Goal: Communication & Community: Participate in discussion

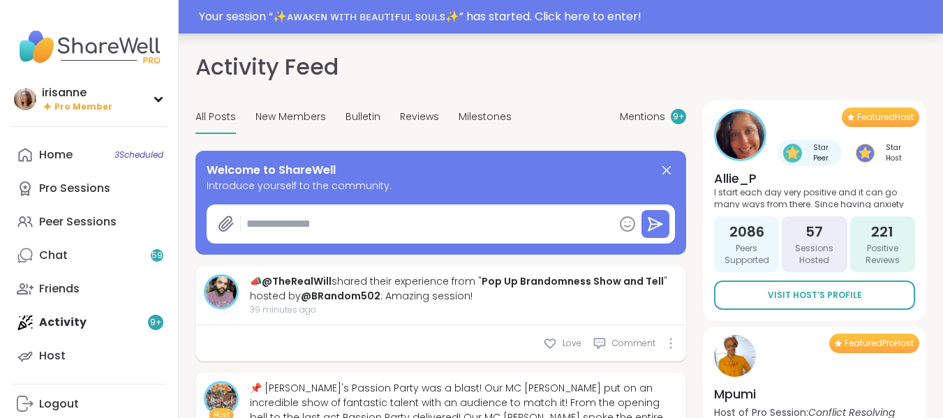
type textarea "*"
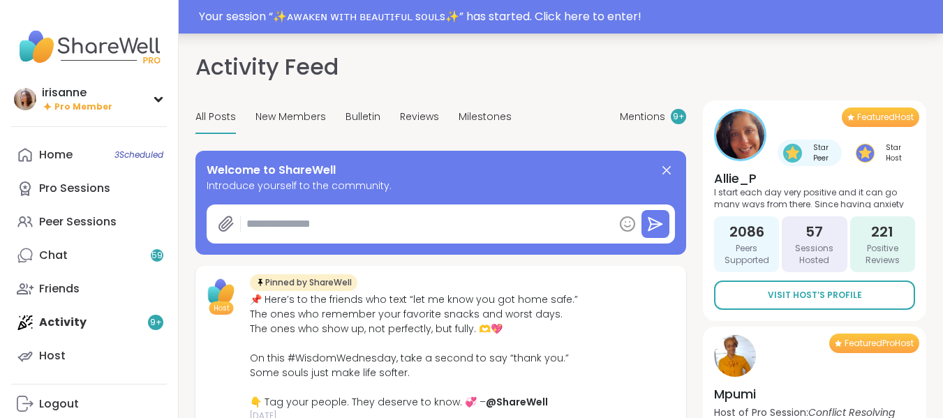
click at [355, 11] on div "Your session “ ✨ᴀᴡᴀᴋᴇɴ ᴡɪᴛʜ ʙᴇᴀᴜᴛɪғᴜʟ sᴏᴜʟs✨ ” has started. Click here to enter!" at bounding box center [567, 16] width 736 height 17
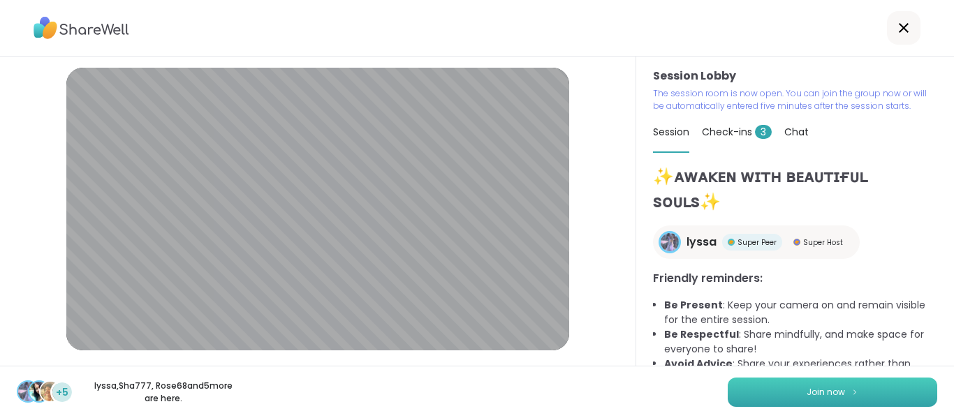
click at [763, 380] on button "Join now" at bounding box center [831, 392] width 209 height 29
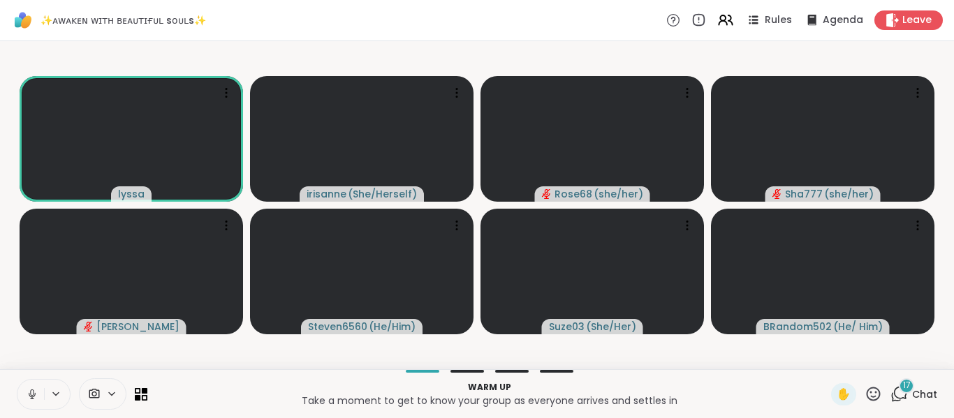
click at [27, 396] on icon at bounding box center [32, 394] width 13 height 13
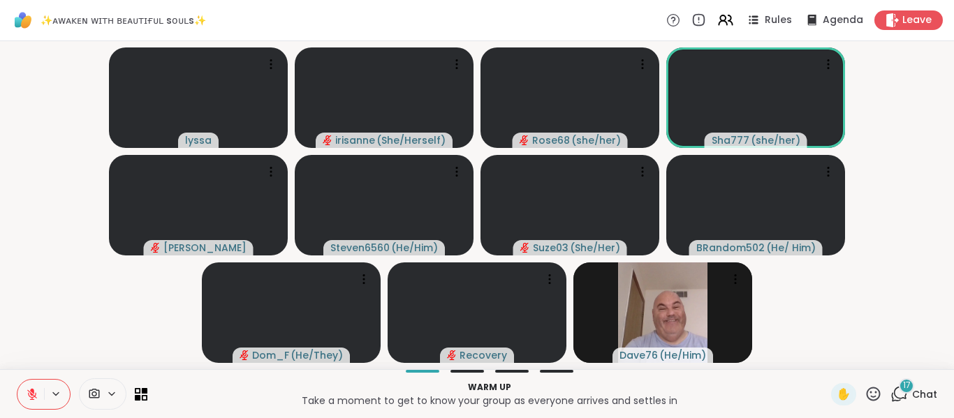
click at [898, 388] on div "17" at bounding box center [905, 385] width 15 height 15
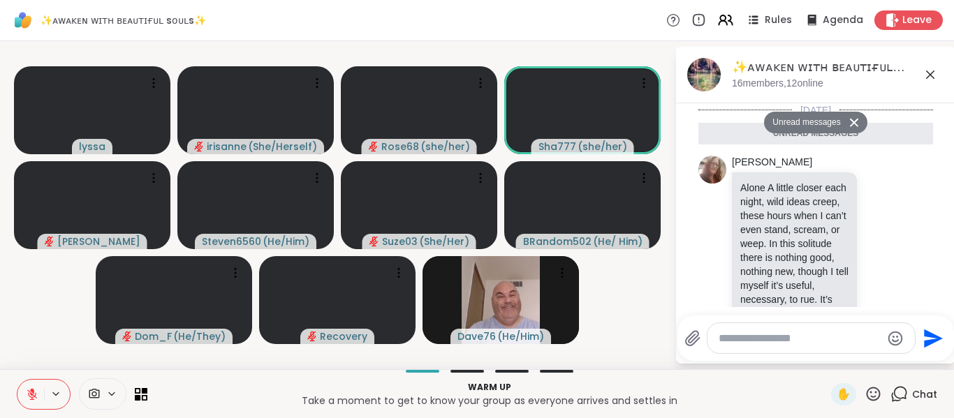
scroll to position [2810, 0]
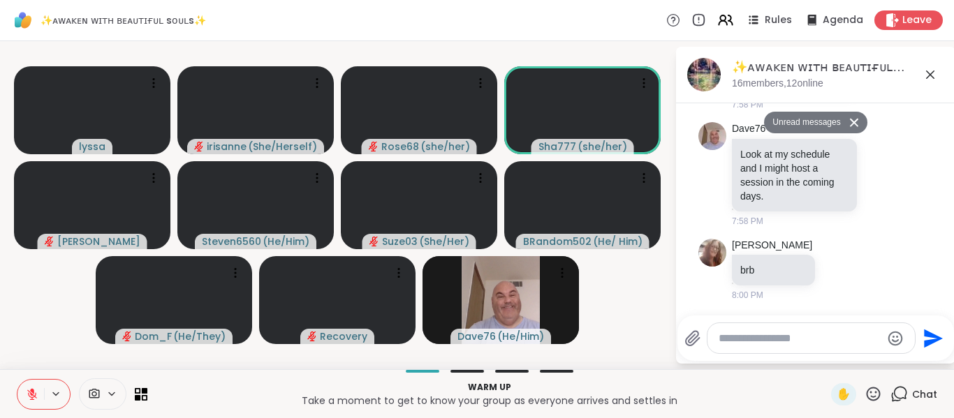
click at [718, 336] on div at bounding box center [810, 338] width 207 height 30
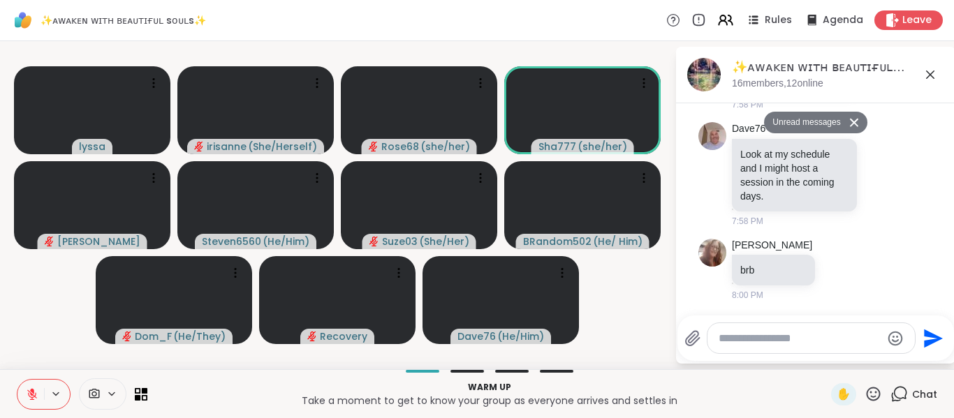
click at [739, 334] on textarea "Type your message" at bounding box center [799, 339] width 163 height 14
type textarea "*"
click at [932, 75] on icon at bounding box center [930, 74] width 17 height 17
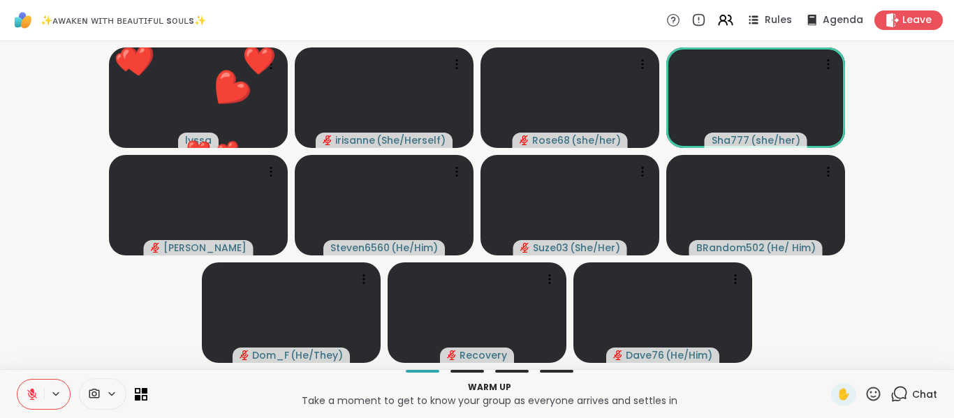
click at [891, 158] on video-player-container "❤️ lyssa ❤️ ❤️ ❤️ ❤️ ❤️ ❤️ ❤️ ❤️ ❤️ ❤️ ❤️ ❤️ ❤️ ❤️ ❤️ ❤️ ❤️ ❤️ ❤️ ❤️ irisanne (…" at bounding box center [476, 205] width 937 height 317
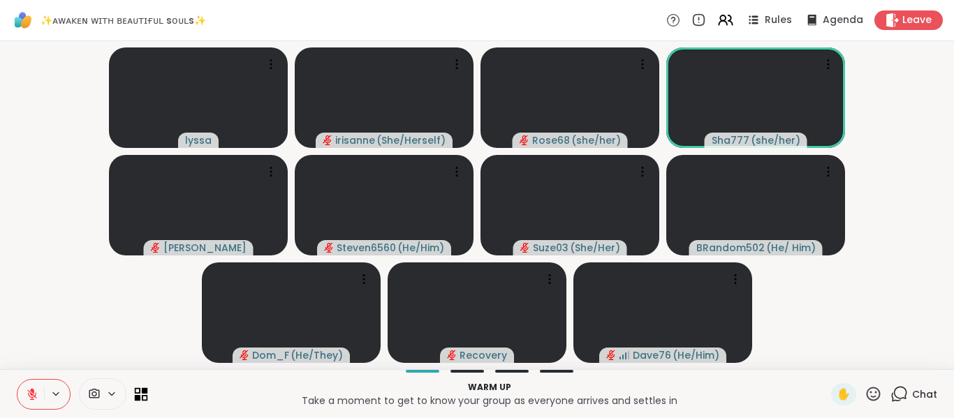
click at [140, 399] on icon at bounding box center [138, 397] width 6 height 6
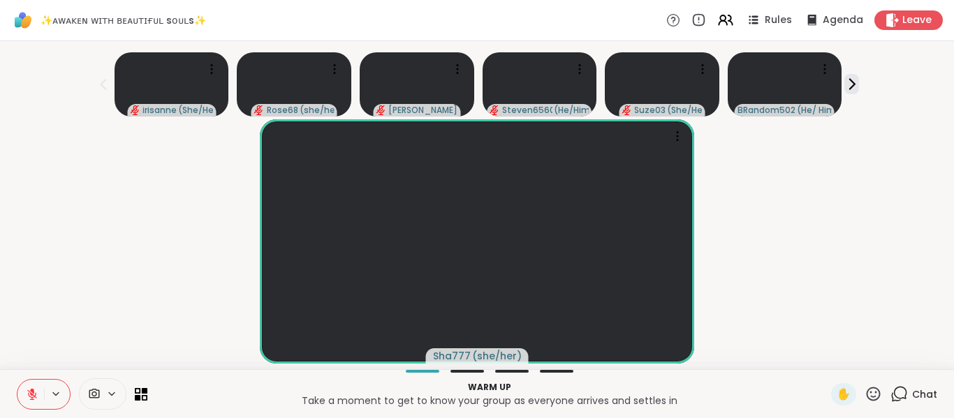
click at [890, 398] on icon at bounding box center [898, 393] width 17 height 17
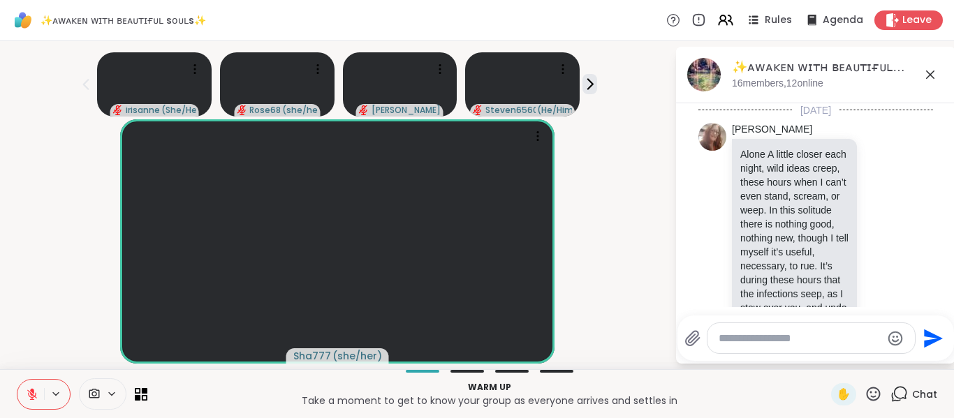
scroll to position [2777, 0]
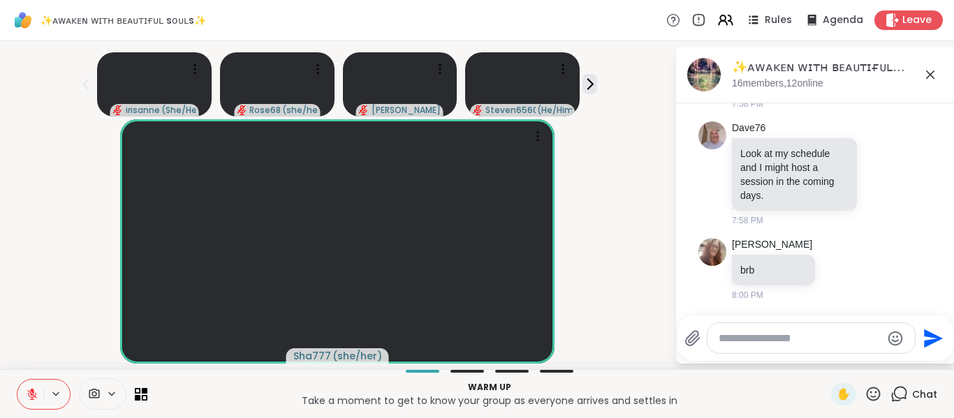
click at [831, 334] on textarea "Type your message" at bounding box center [799, 339] width 163 height 14
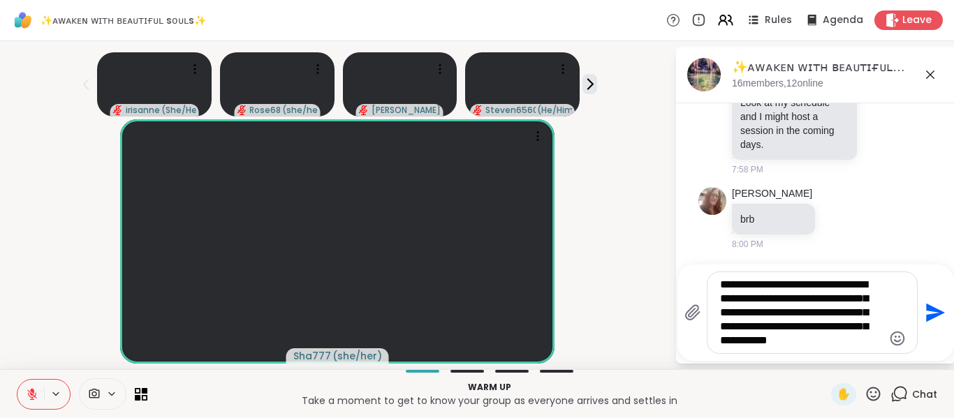
type textarea "**********"
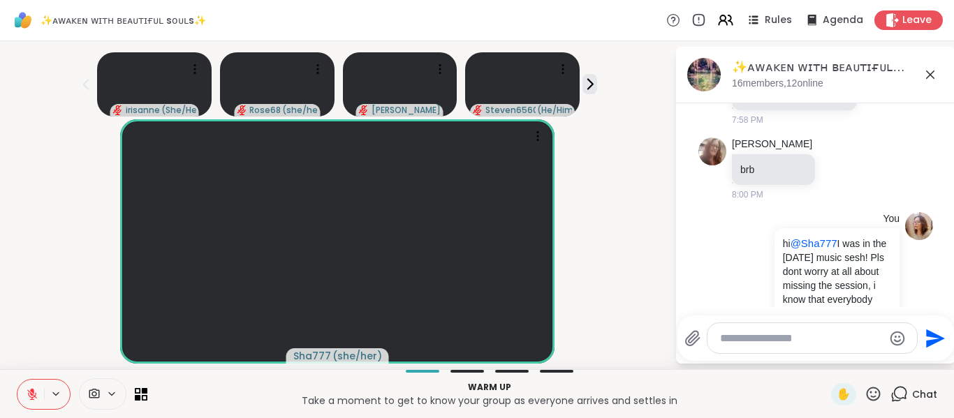
scroll to position [2949, 0]
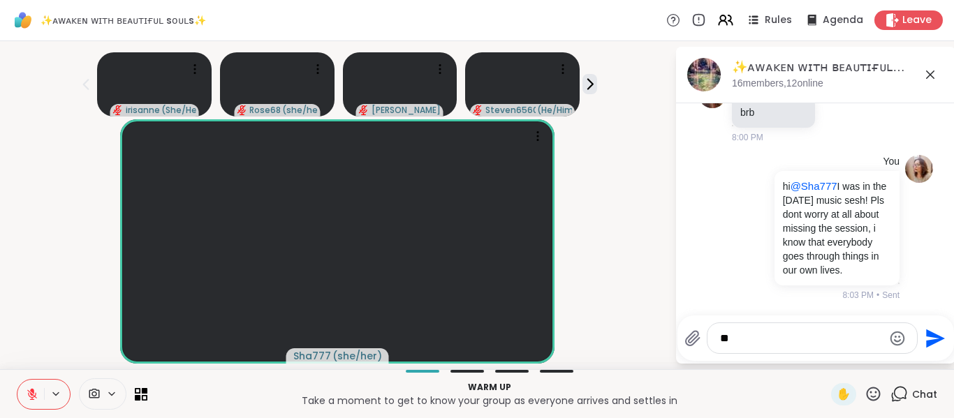
type textarea "*"
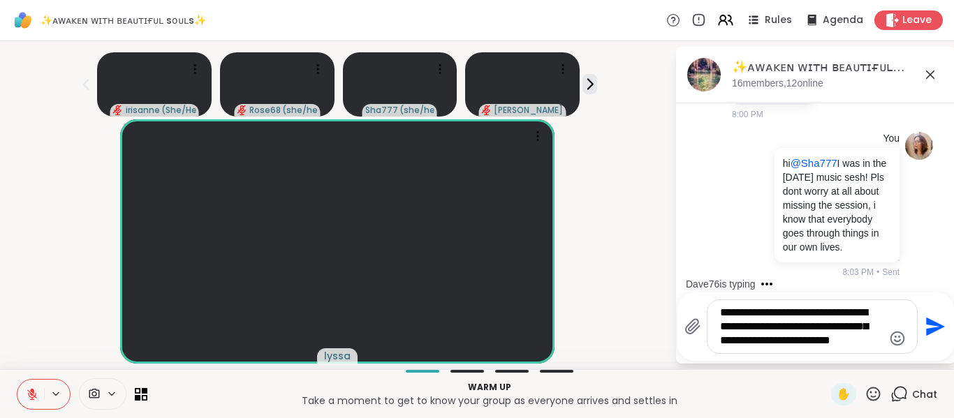
type textarea "**********"
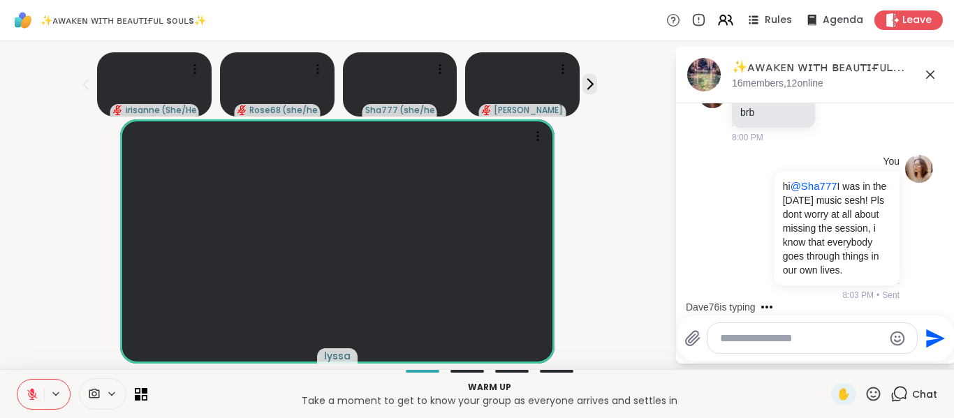
scroll to position [3093, 0]
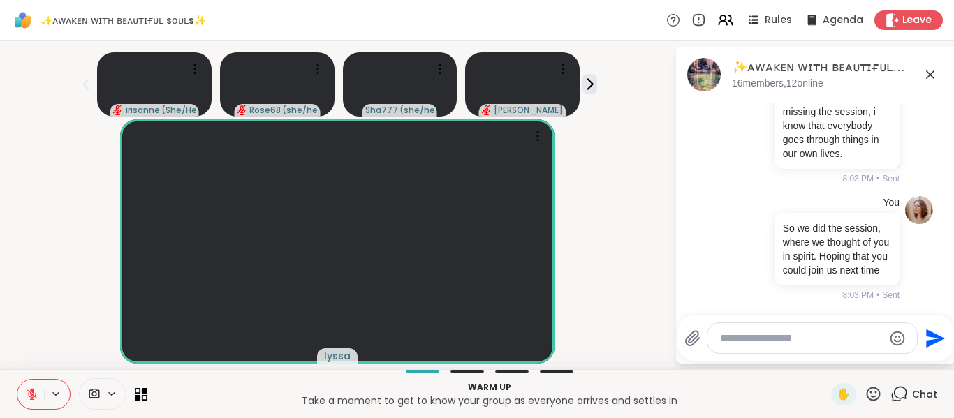
click at [33, 389] on icon at bounding box center [32, 391] width 4 height 6
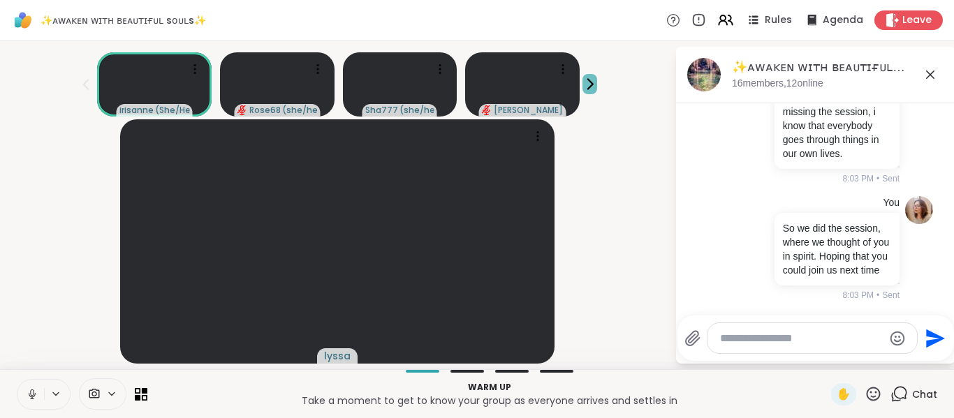
click at [583, 85] on icon at bounding box center [589, 84] width 15 height 15
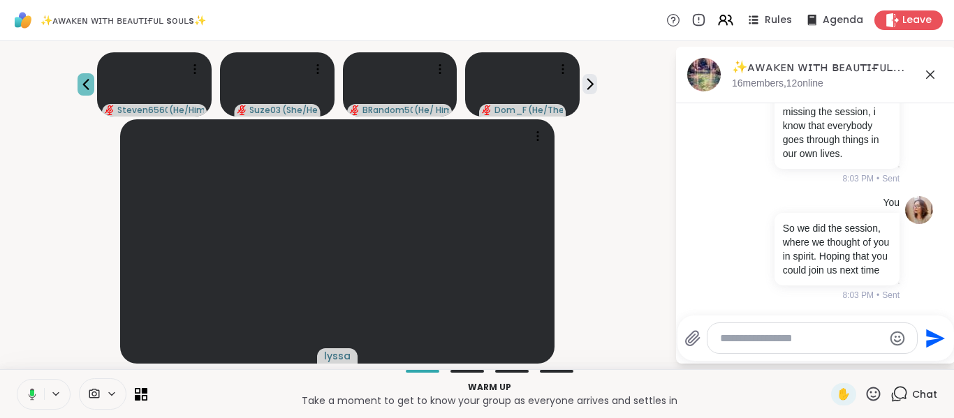
click at [83, 82] on icon at bounding box center [86, 84] width 6 height 11
click at [0, 288] on div "irisanne ( She/Herself ) Rose68 ( she/her ) Sha777 ( she/her ) dodi lyssa ✨ᴀᴡᴀᴋ…" at bounding box center [477, 205] width 954 height 328
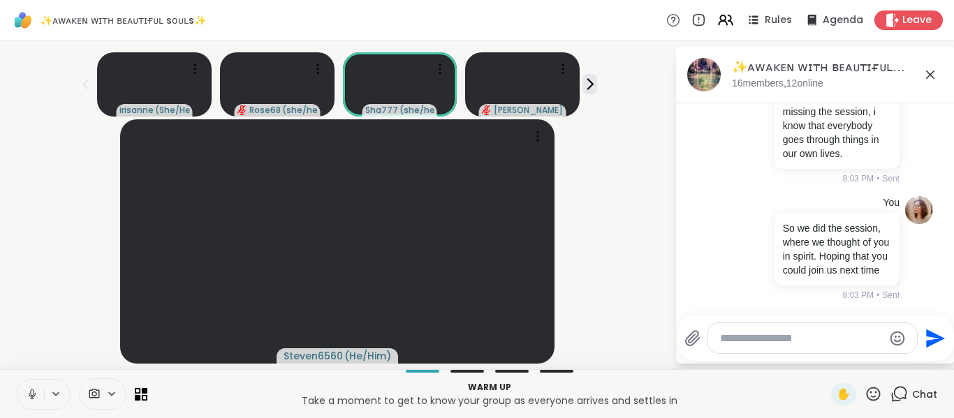
click at [926, 76] on icon at bounding box center [930, 75] width 8 height 8
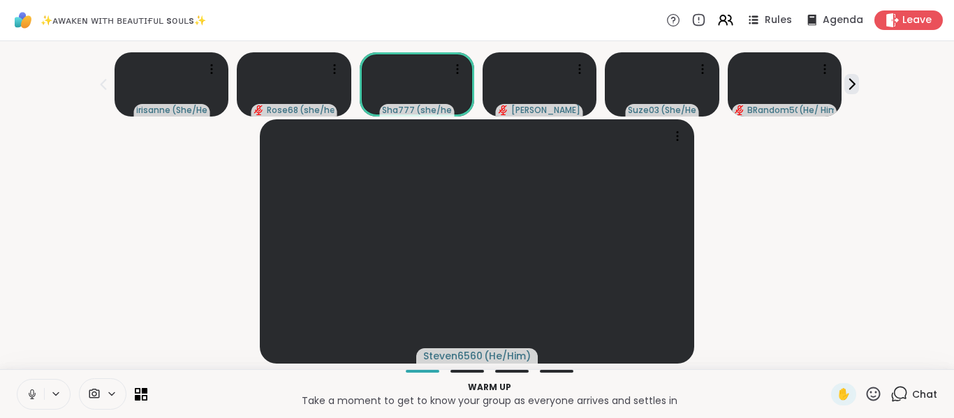
click at [17, 394] on div at bounding box center [44, 394] width 54 height 31
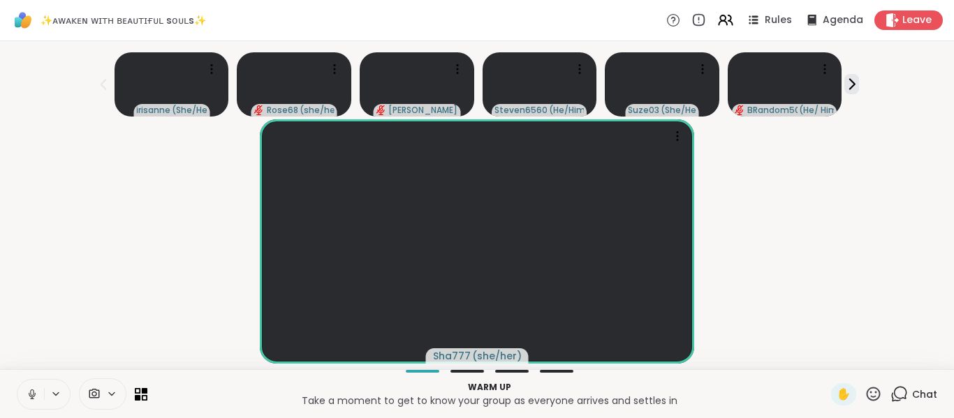
click at [36, 393] on icon at bounding box center [32, 394] width 13 height 13
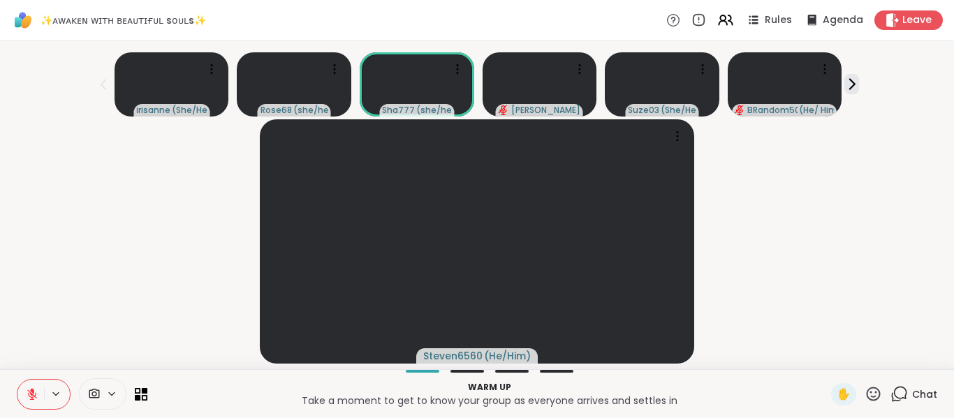
click at [36, 393] on icon at bounding box center [32, 394] width 13 height 13
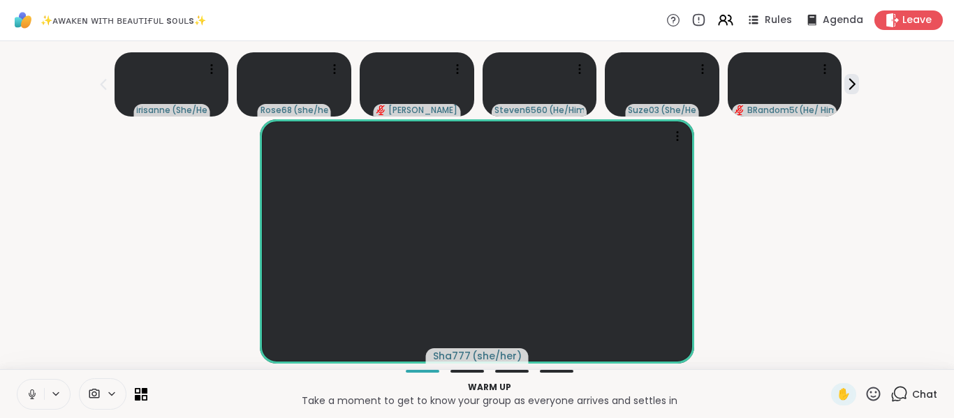
click at [36, 393] on icon at bounding box center [32, 394] width 13 height 13
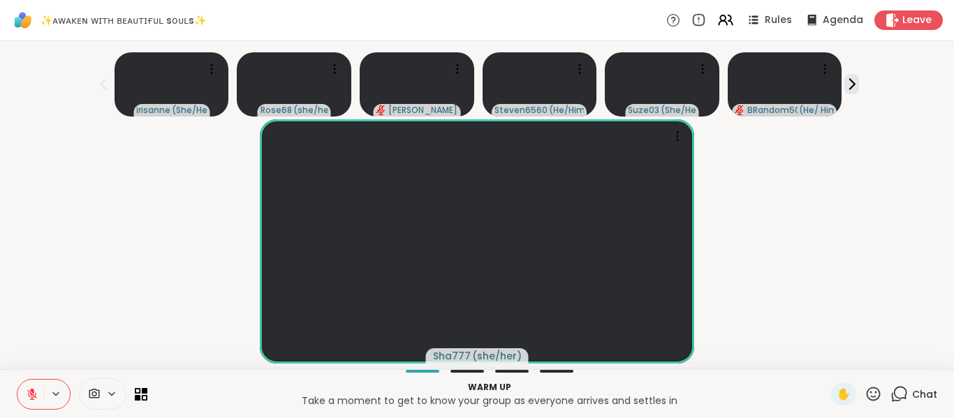
click at [36, 393] on icon at bounding box center [32, 394] width 13 height 13
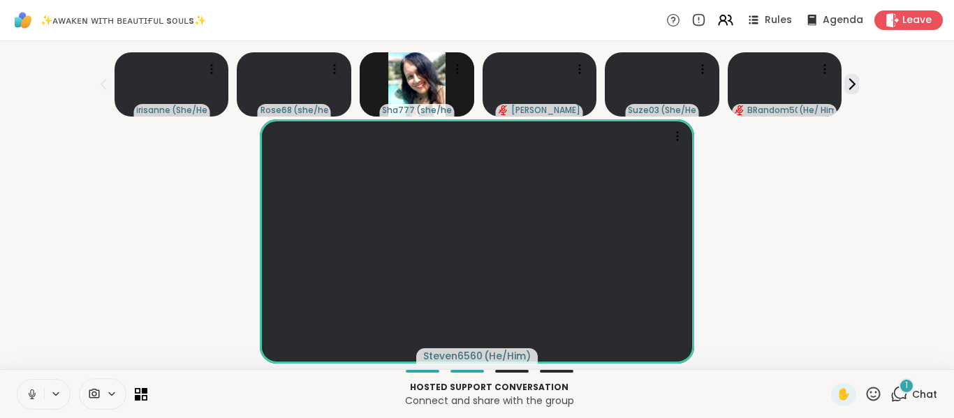
click at [36, 393] on icon at bounding box center [32, 394] width 13 height 13
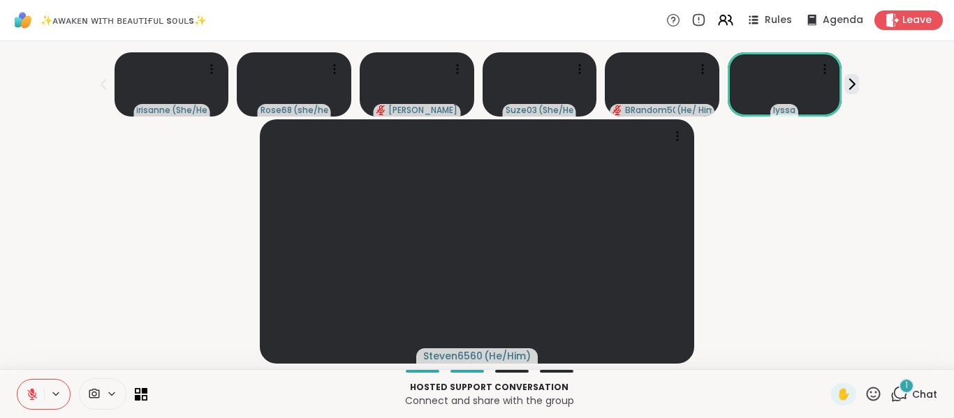
click at [36, 393] on icon at bounding box center [32, 394] width 13 height 13
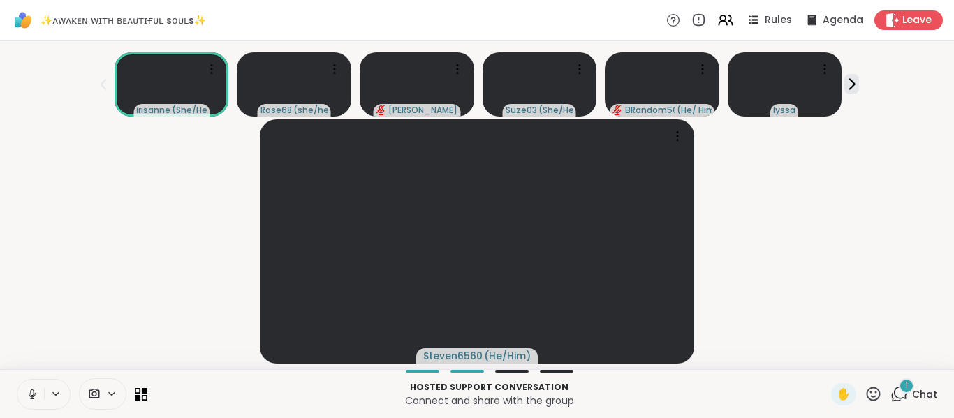
click at [36, 393] on icon at bounding box center [32, 394] width 13 height 13
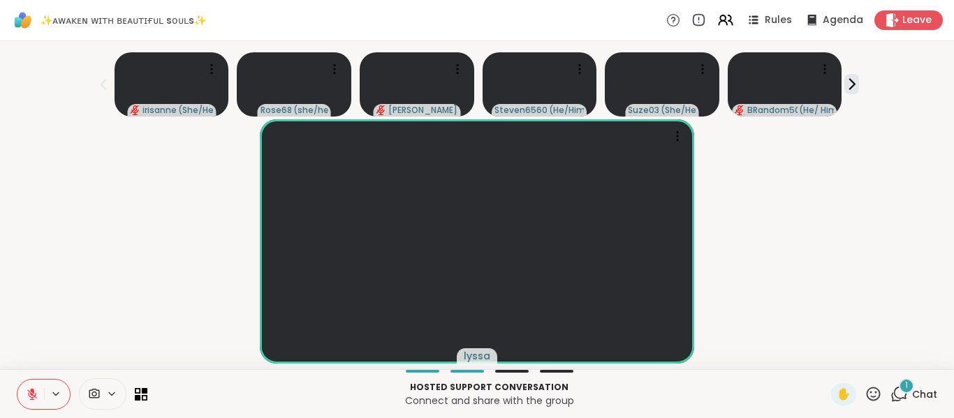
click at [21, 399] on button at bounding box center [30, 394] width 27 height 29
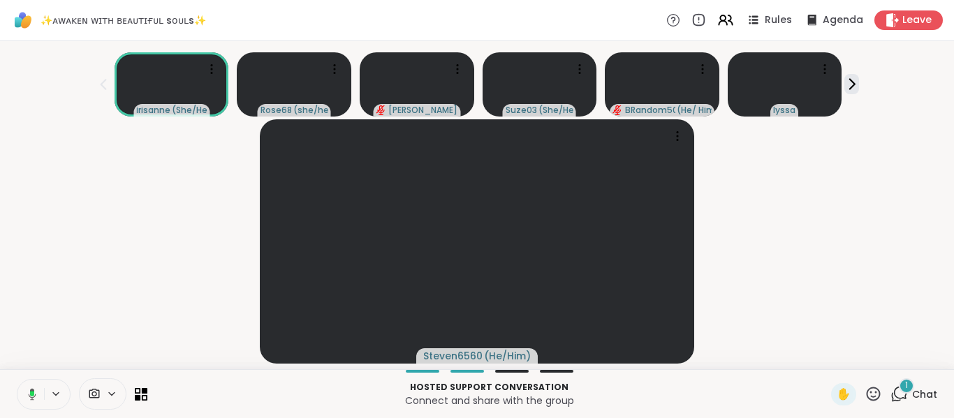
click at [21, 399] on button at bounding box center [29, 394] width 29 height 29
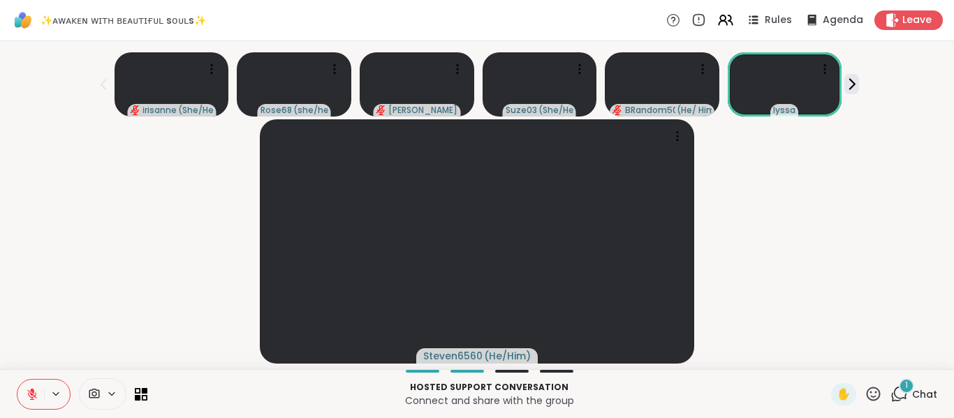
click at [894, 394] on icon at bounding box center [900, 393] width 13 height 13
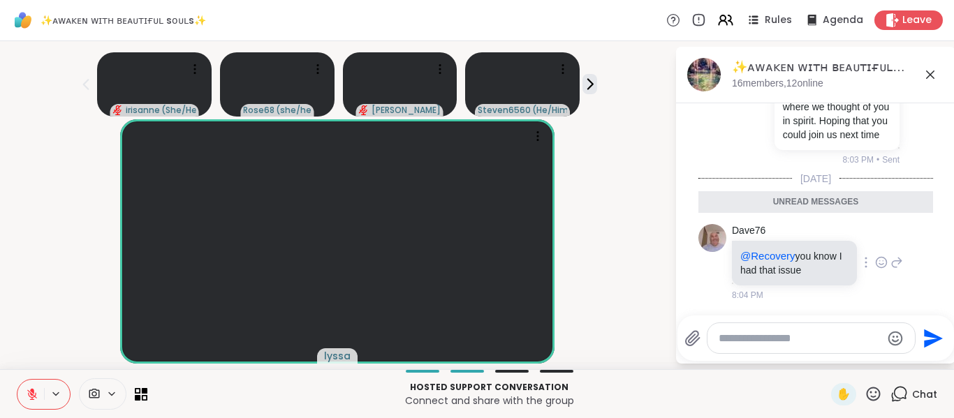
scroll to position [3167, 0]
click at [731, 121] on icon at bounding box center [737, 112] width 13 height 17
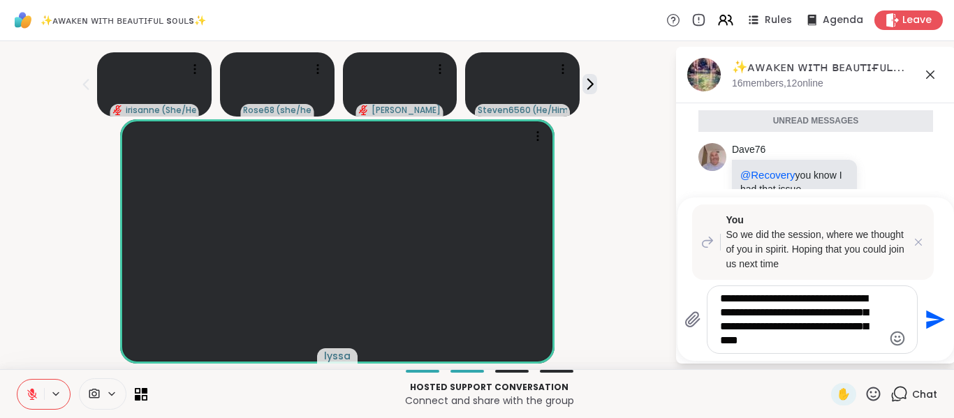
type textarea "**********"
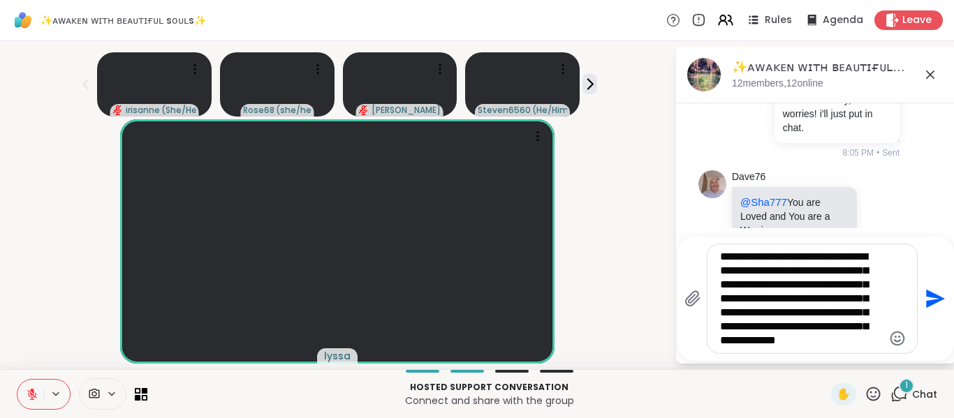
scroll to position [3602, 0]
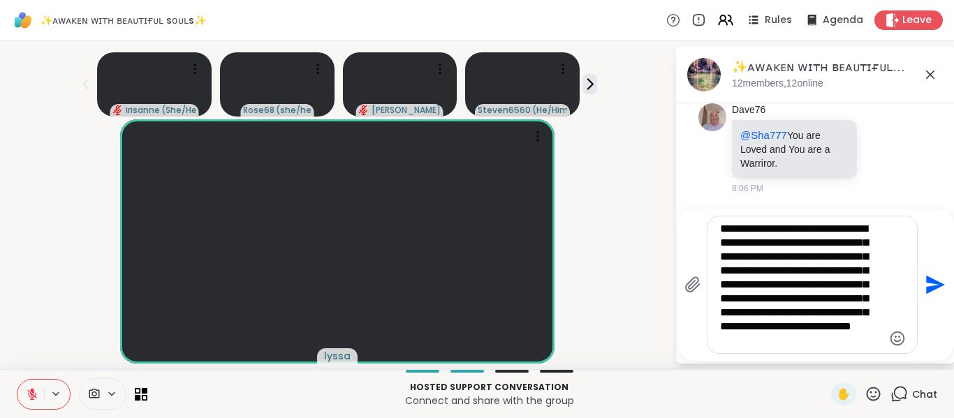
type textarea "**********"
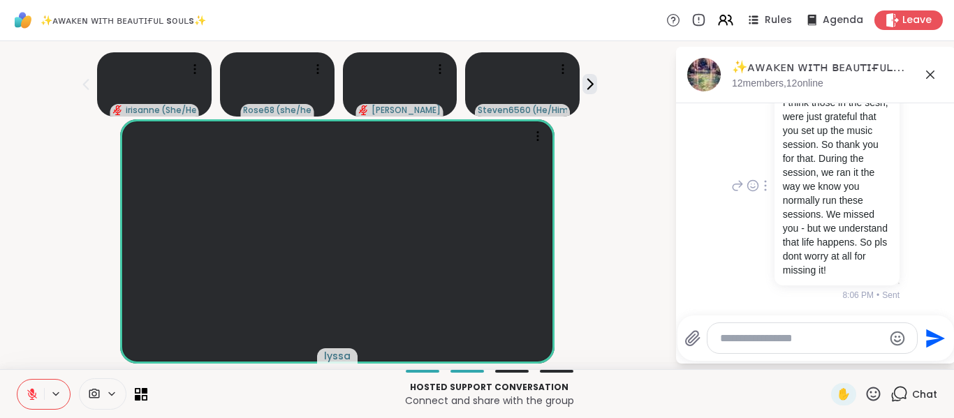
scroll to position [3715, 0]
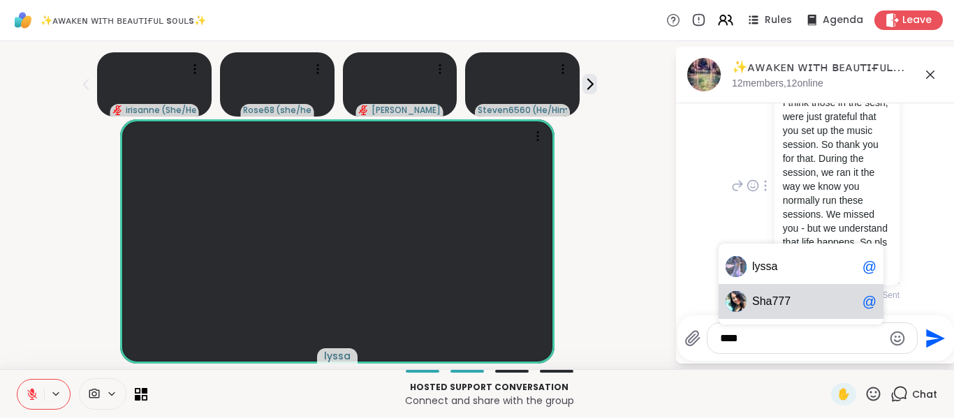
type textarea "*******"
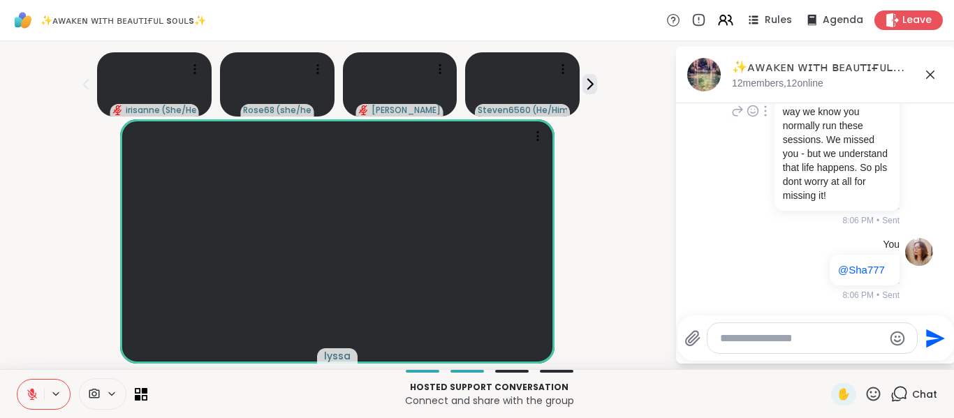
scroll to position [3854, 0]
click at [922, 80] on icon at bounding box center [930, 74] width 17 height 17
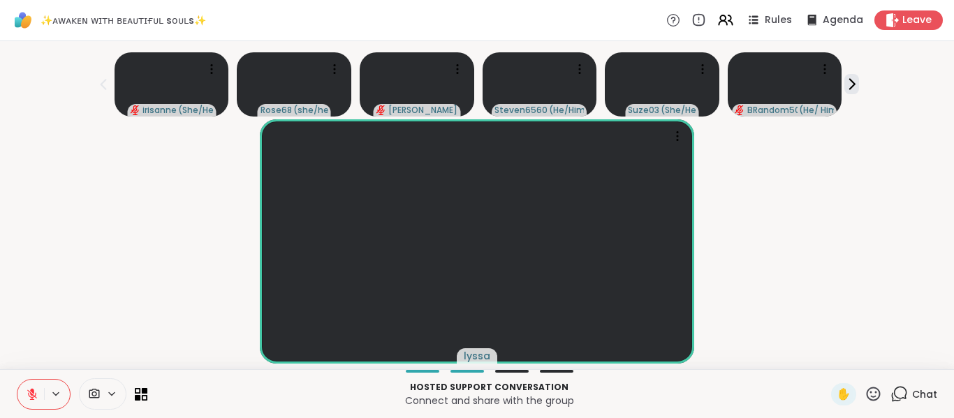
click at [890, 404] on div "Chat" at bounding box center [913, 394] width 47 height 22
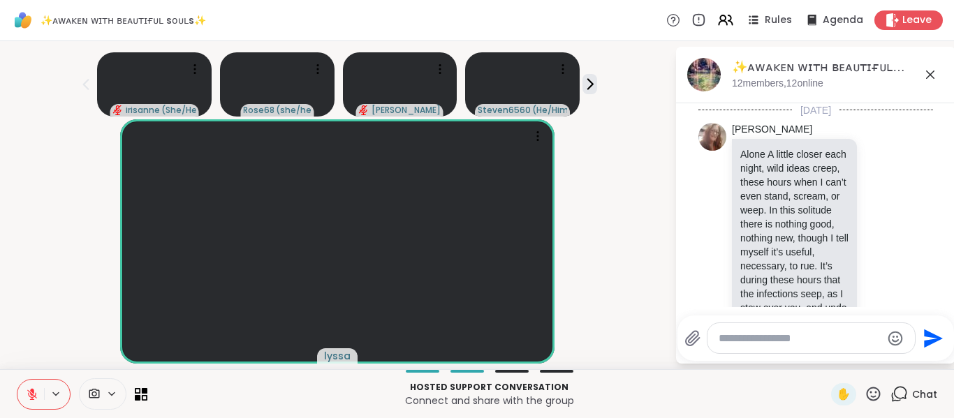
scroll to position [3840, 0]
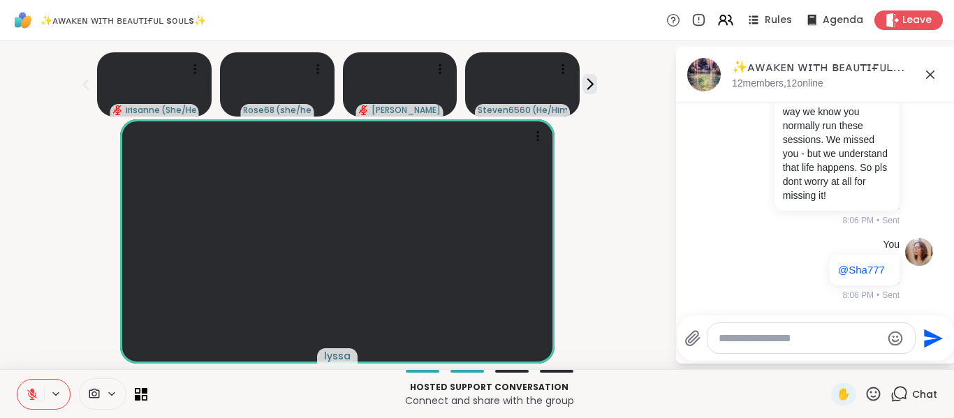
click at [769, 339] on textarea "Type your message" at bounding box center [799, 339] width 163 height 14
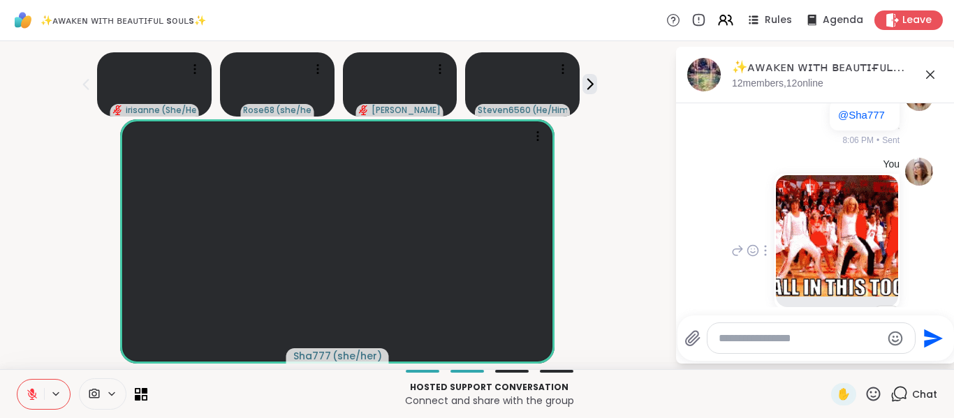
scroll to position [3806, 0]
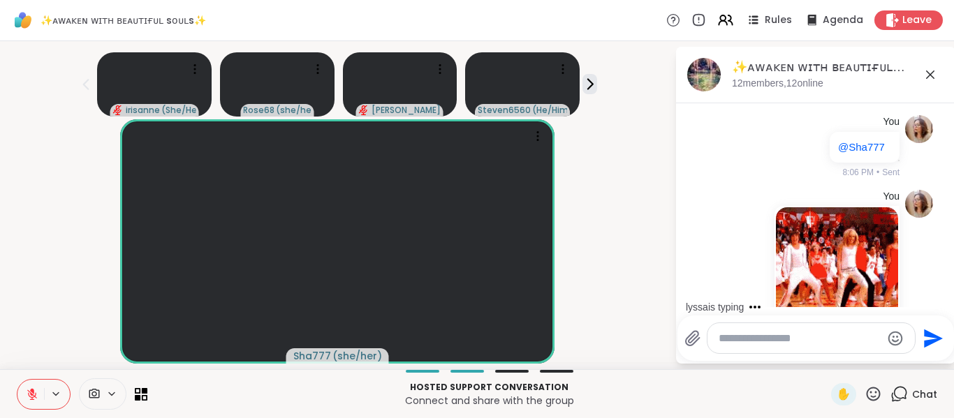
click at [22, 79] on div "irisanne ( She/Herself ) Rose68 ( she/her ) dodi Steven6560 ( He/Him )" at bounding box center [337, 82] width 658 height 70
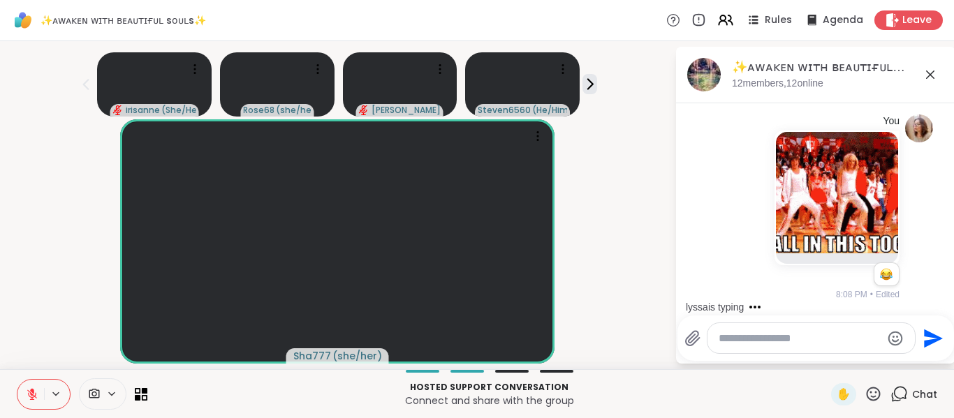
scroll to position [4037, 0]
drag, startPoint x: 878, startPoint y: 251, endPoint x: 822, endPoint y: 203, distance: 73.2
click at [822, 203] on div "You 1 1 8:08 PM • Edited" at bounding box center [815, 208] width 235 height 198
click at [822, 203] on img at bounding box center [837, 192] width 122 height 121
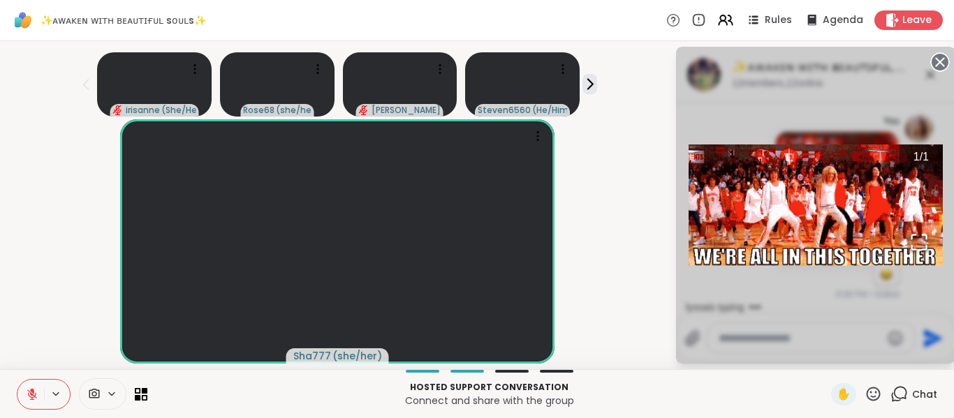
click at [919, 66] on div "1 / 1" at bounding box center [815, 205] width 279 height 317
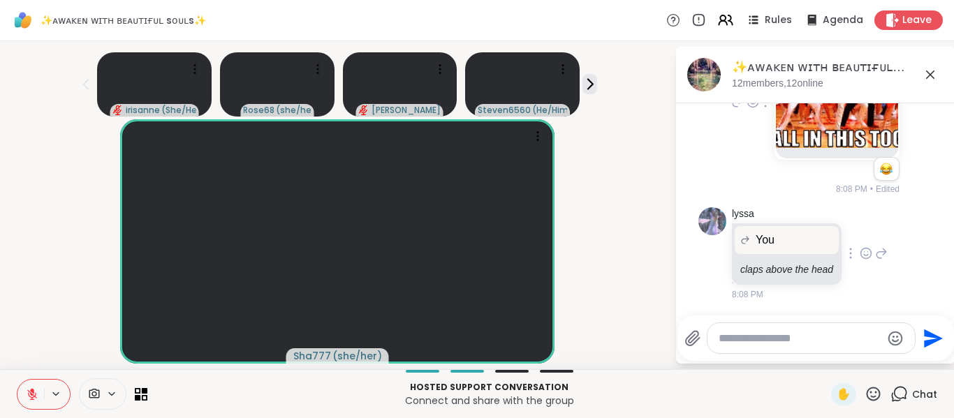
scroll to position [4143, 0]
click at [859, 256] on icon at bounding box center [865, 253] width 13 height 14
click at [798, 233] on div "Select Reaction: Joy" at bounding box center [804, 231] width 13 height 13
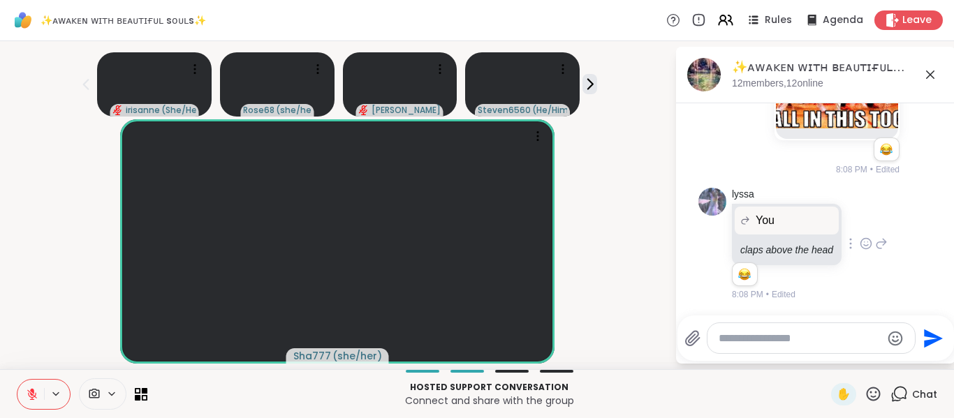
scroll to position [4163, 0]
click at [922, 82] on icon at bounding box center [930, 74] width 17 height 17
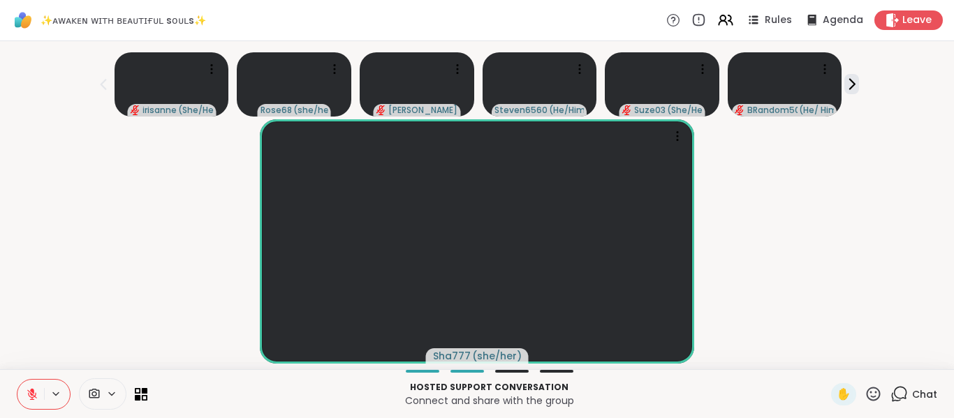
click at [864, 395] on icon at bounding box center [872, 393] width 17 height 17
click at [825, 362] on span "❤️" at bounding box center [832, 357] width 14 height 17
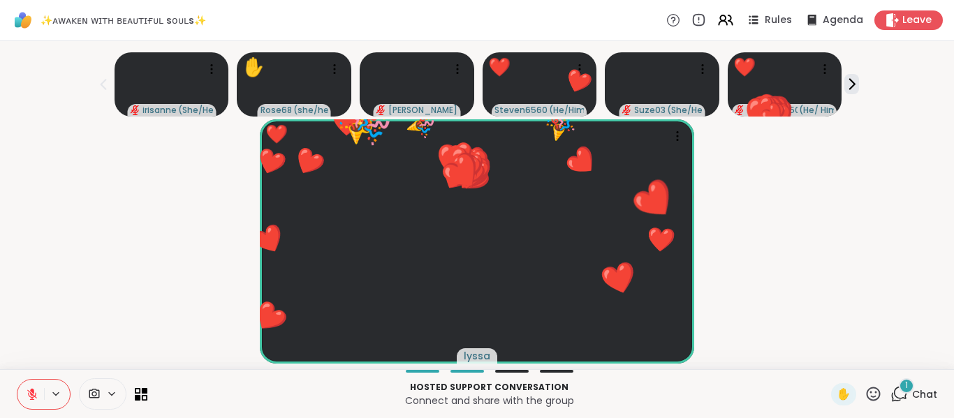
click at [869, 303] on div "❤️ lyssa ❤️ ❤️ ❤️ ❤️ ❤️ ❤️ ❤️ ❤️ ❤️ ❤️ ❤️ ❤️ ❤️ ❤️ ❤️ ❤️ ❤️ ❤️ ❤️ ❤️ ❤️ ❤️ ❤️ ❤…" at bounding box center [476, 241] width 937 height 244
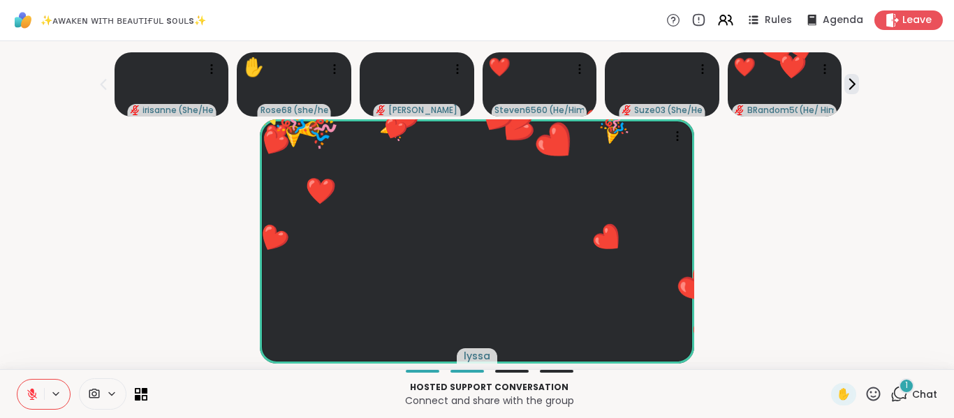
click at [890, 389] on icon at bounding box center [898, 393] width 17 height 17
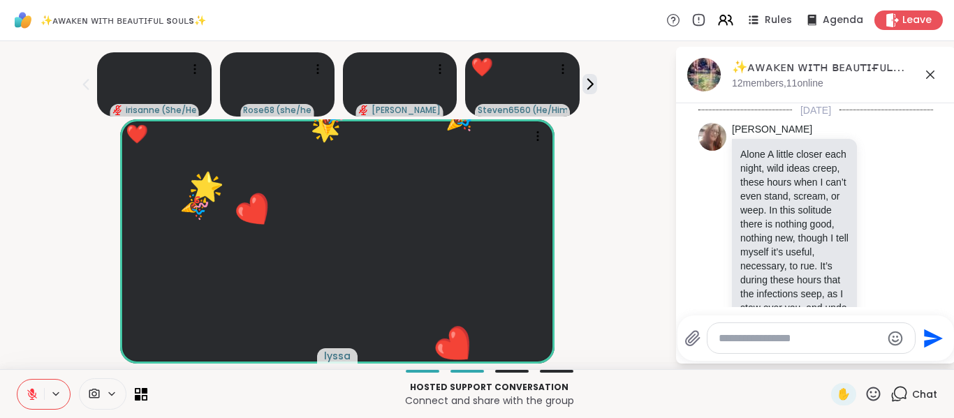
click at [829, 334] on textarea "Type your message" at bounding box center [799, 339] width 163 height 14
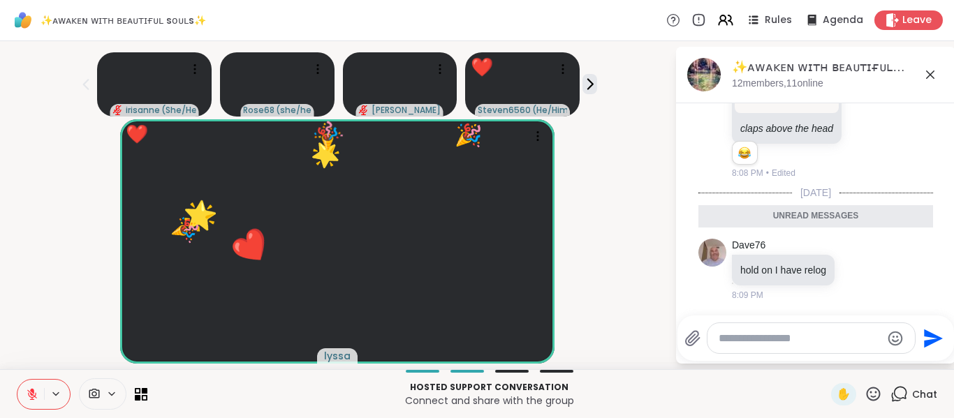
click at [829, 334] on textarea "Type your message" at bounding box center [799, 339] width 163 height 14
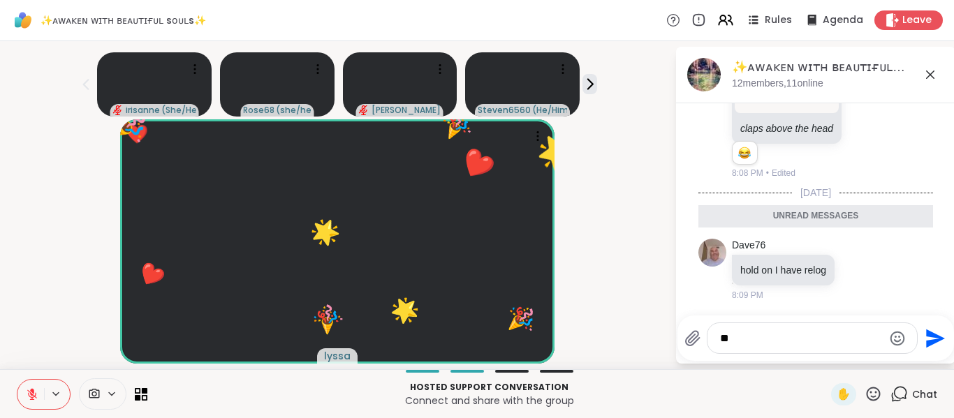
type textarea "*"
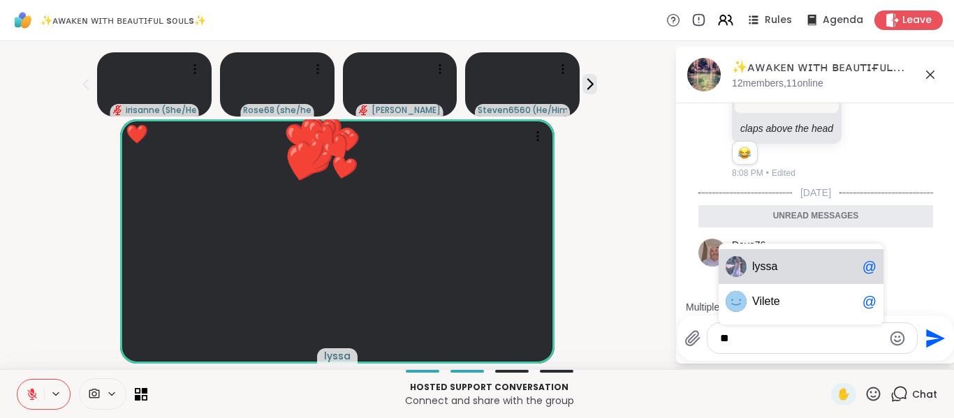
type textarea "*"
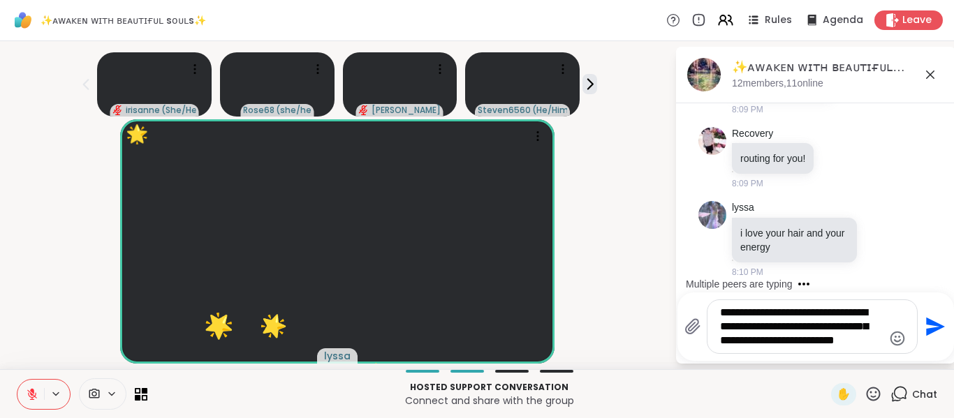
scroll to position [4477, 0]
type textarea "**********"
click at [923, 333] on icon "Send" at bounding box center [933, 327] width 22 height 22
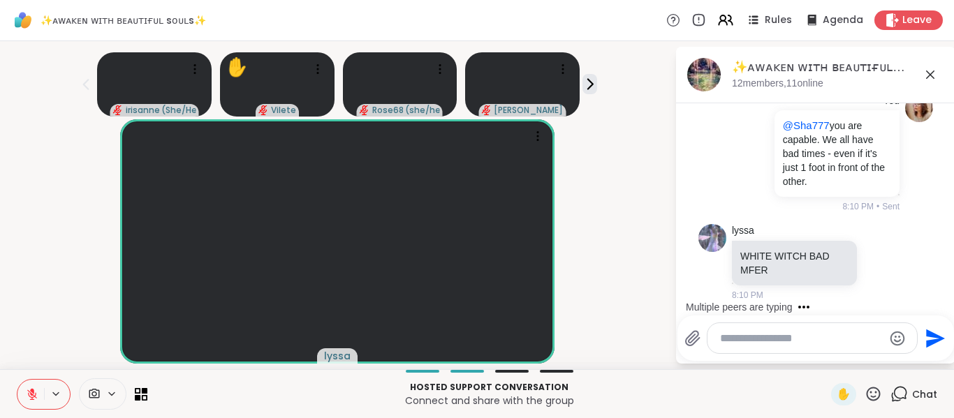
scroll to position [4693, 0]
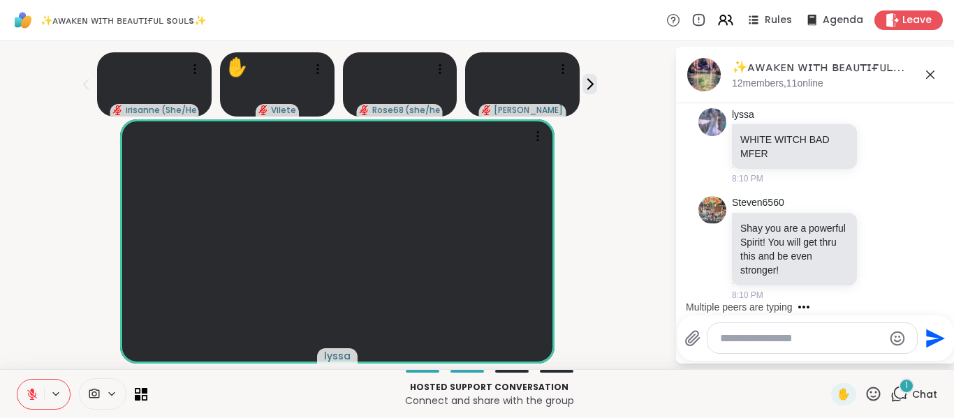
click at [926, 55] on div "✨ᴀᴡᴀᴋᴇɴ ᴡɪᴛʜ ʙᴇᴀᴜᴛɪғᴜʟ sᴏᴜʟs✨, Sep 07 12 members, 11 online" at bounding box center [815, 75] width 279 height 57
click at [922, 68] on icon at bounding box center [930, 74] width 17 height 17
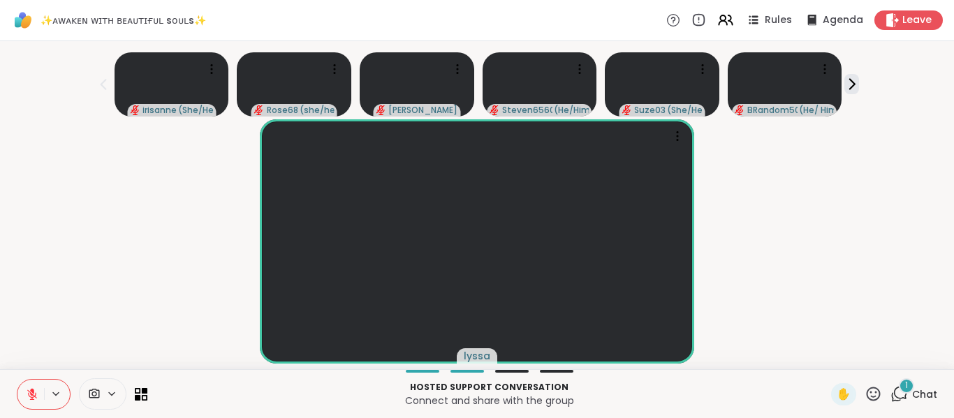
click at [893, 396] on icon at bounding box center [898, 393] width 17 height 17
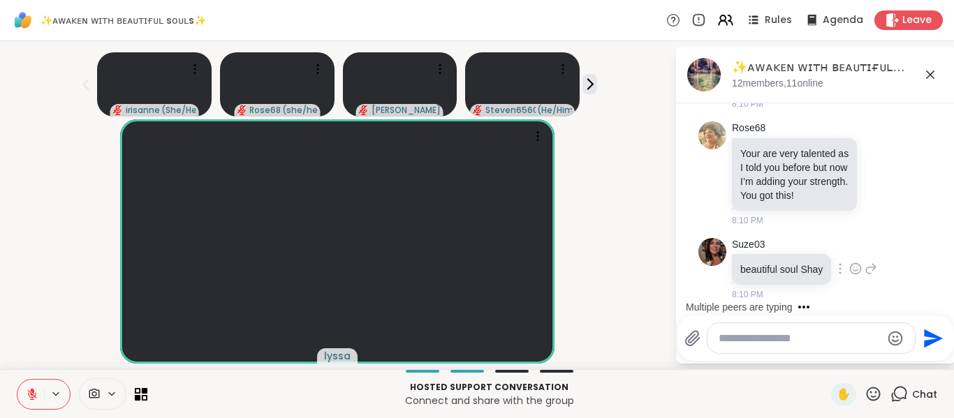
scroll to position [4863, 0]
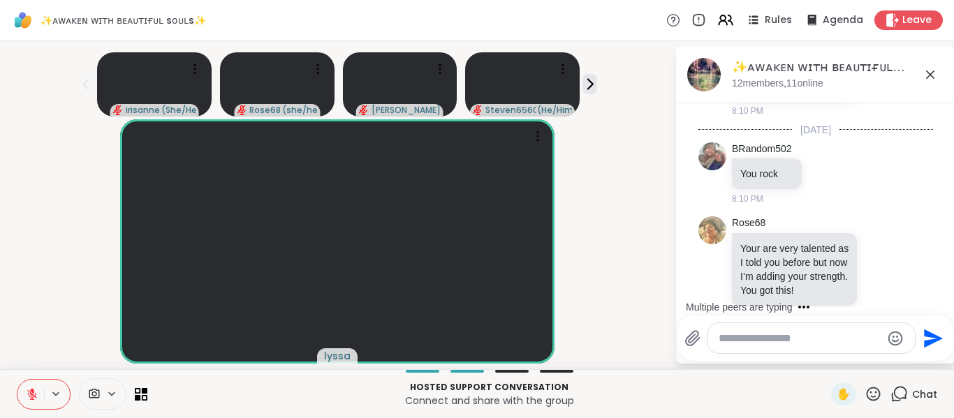
click at [922, 70] on icon at bounding box center [930, 74] width 17 height 17
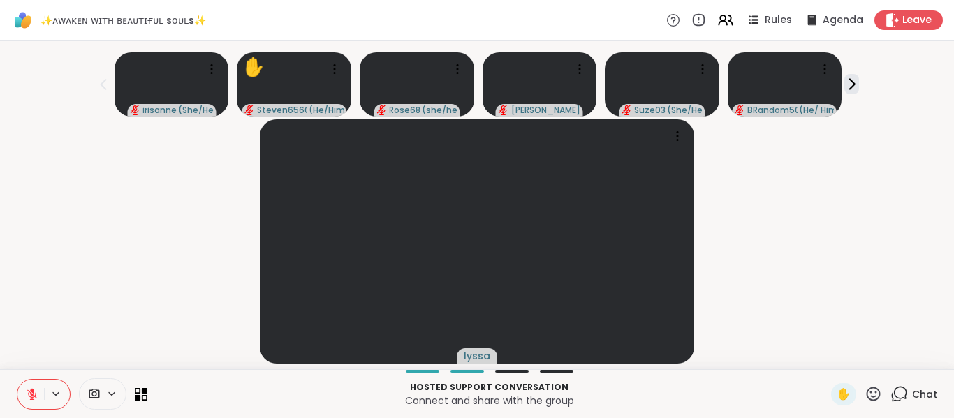
click at [770, 242] on div "lyssa" at bounding box center [476, 241] width 937 height 244
click at [143, 293] on div "lyssa" at bounding box center [476, 241] width 937 height 244
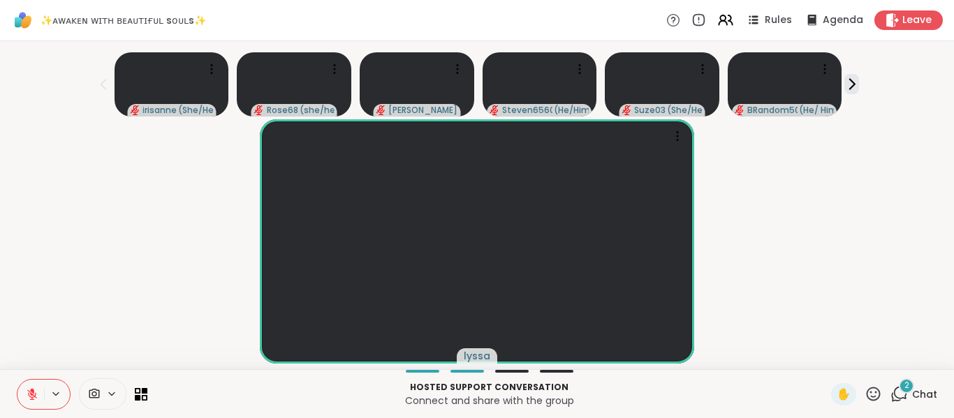
click at [901, 392] on div "2" at bounding box center [905, 385] width 15 height 15
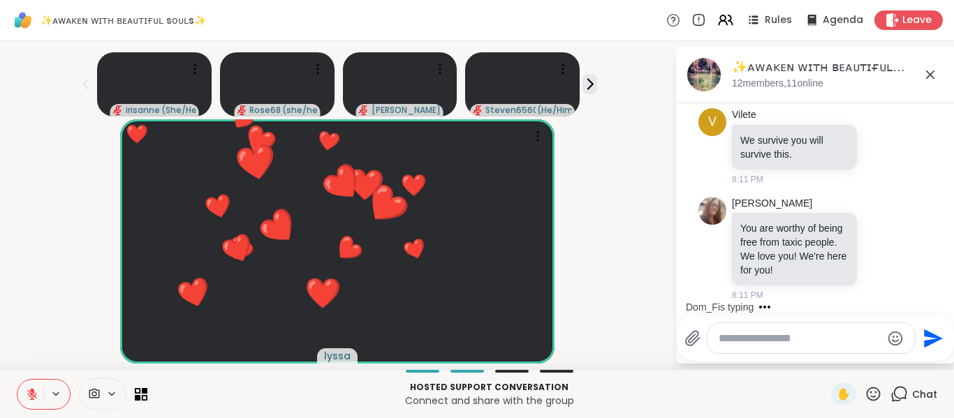
scroll to position [5313, 0]
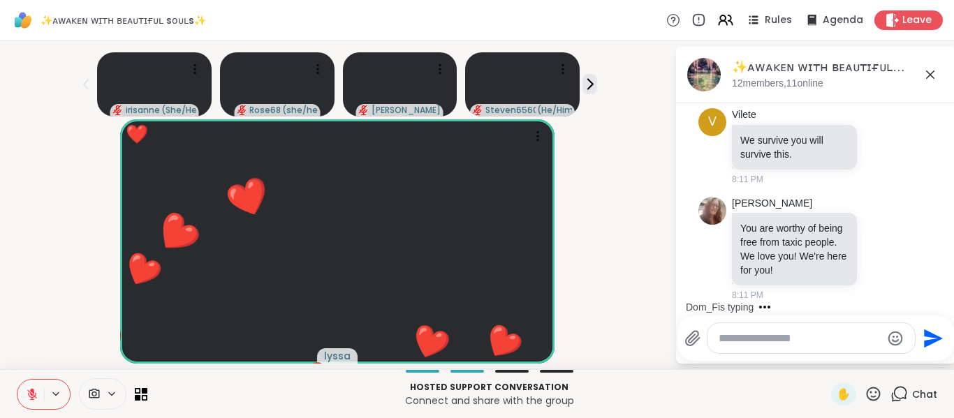
click at [922, 70] on icon at bounding box center [930, 74] width 17 height 17
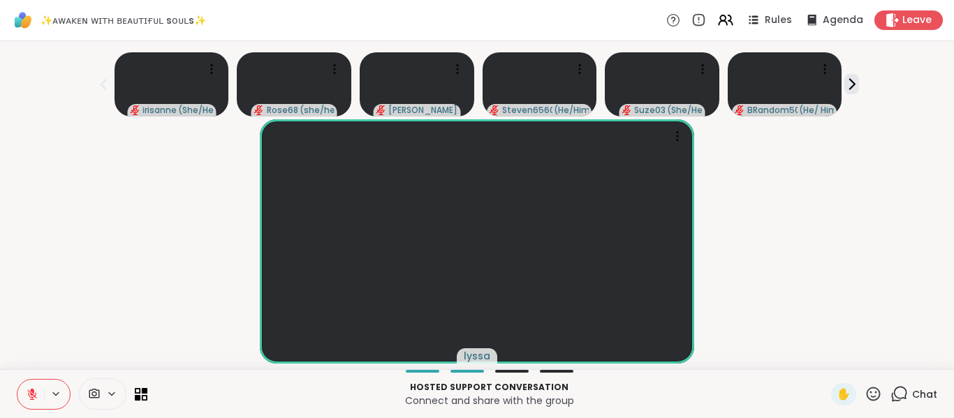
click at [140, 387] on div at bounding box center [82, 393] width 131 height 31
click at [142, 393] on icon at bounding box center [145, 390] width 6 height 6
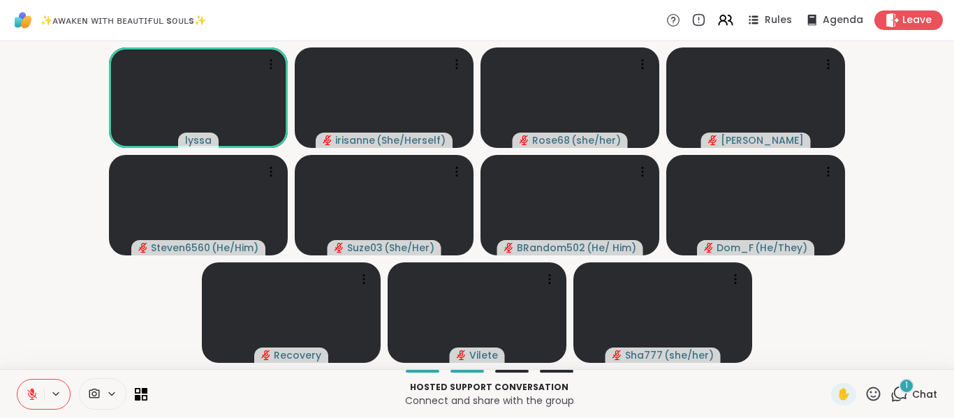
click at [890, 396] on icon at bounding box center [898, 393] width 17 height 17
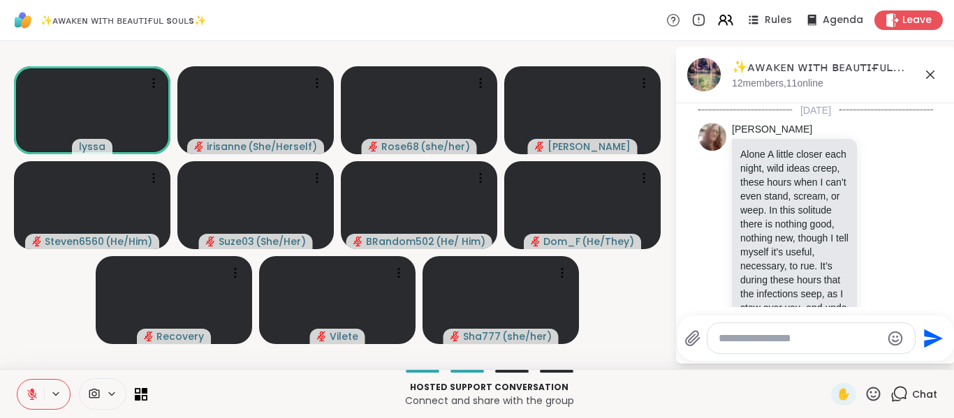
scroll to position [5538, 0]
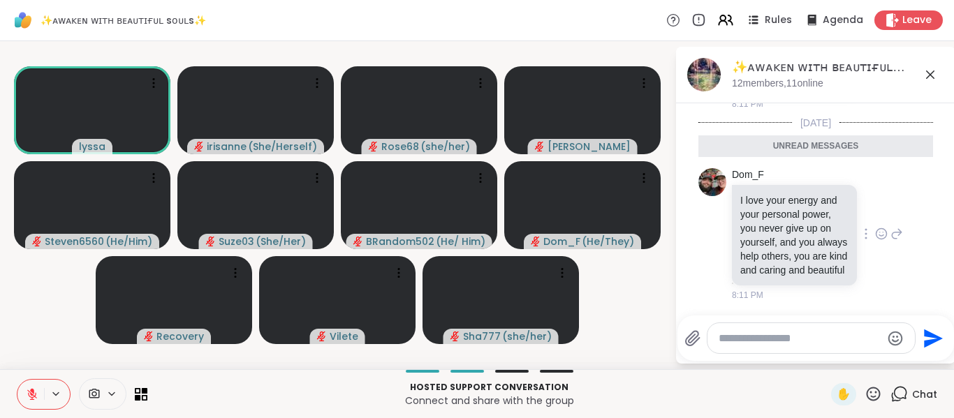
click at [876, 229] on icon at bounding box center [881, 234] width 10 height 10
click at [844, 205] on div "Select Reaction: Thumbs up" at bounding box center [850, 211] width 13 height 13
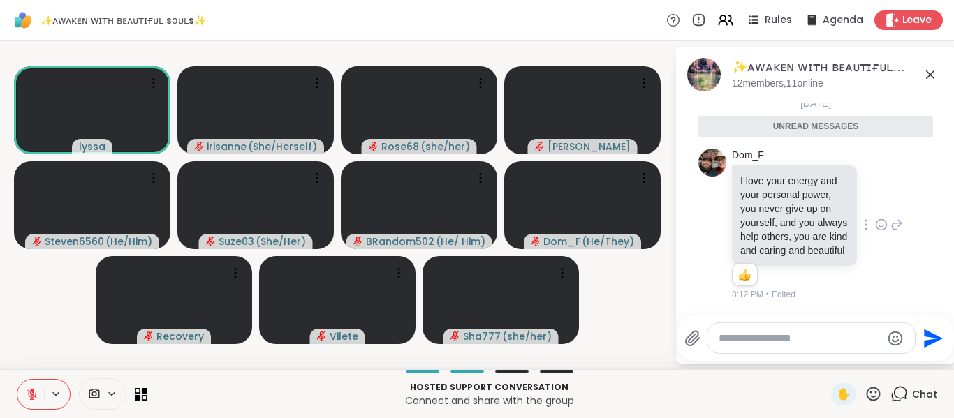
click at [930, 66] on icon at bounding box center [930, 74] width 17 height 17
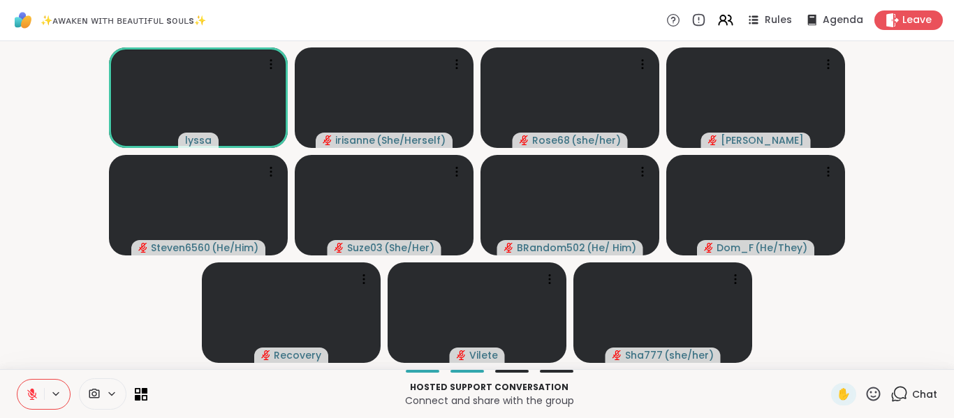
click at [145, 325] on video-player-container "lyssa irisanne ( She/Herself ) Rose68 ( she/her ) dodi Steven6560 ( He/Him ) Su…" at bounding box center [476, 205] width 937 height 317
drag, startPoint x: 880, startPoint y: 399, endPoint x: 890, endPoint y: 395, distance: 11.3
click at [890, 395] on div "✋ Chat" at bounding box center [884, 394] width 106 height 22
click at [890, 395] on icon at bounding box center [898, 393] width 17 height 17
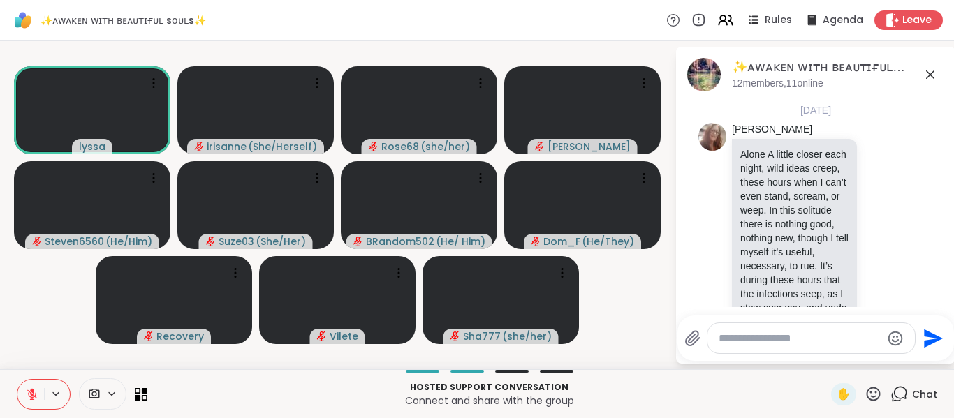
scroll to position [5671, 0]
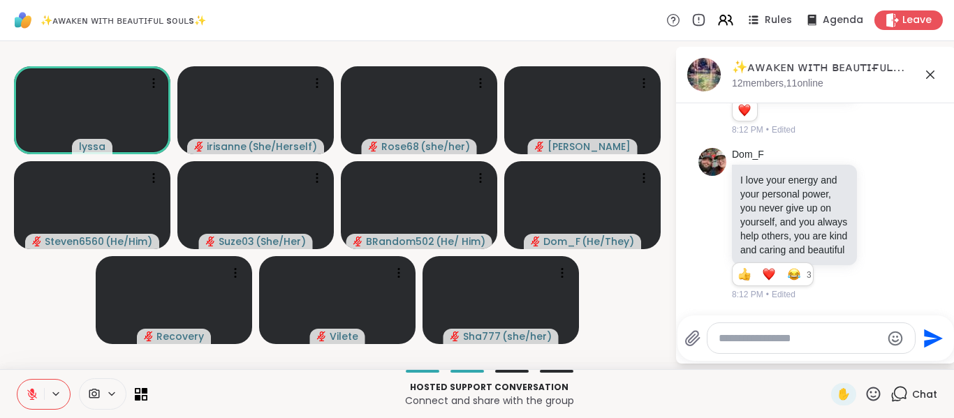
click at [815, 339] on textarea "Type your message" at bounding box center [799, 339] width 163 height 14
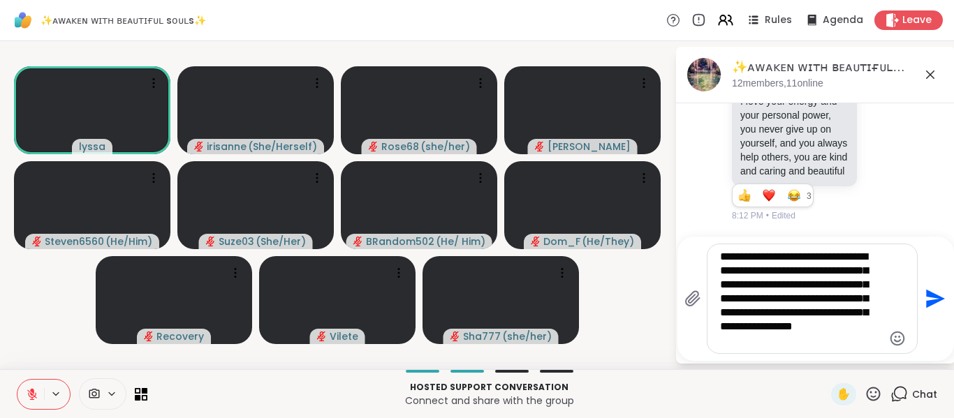
type textarea "**********"
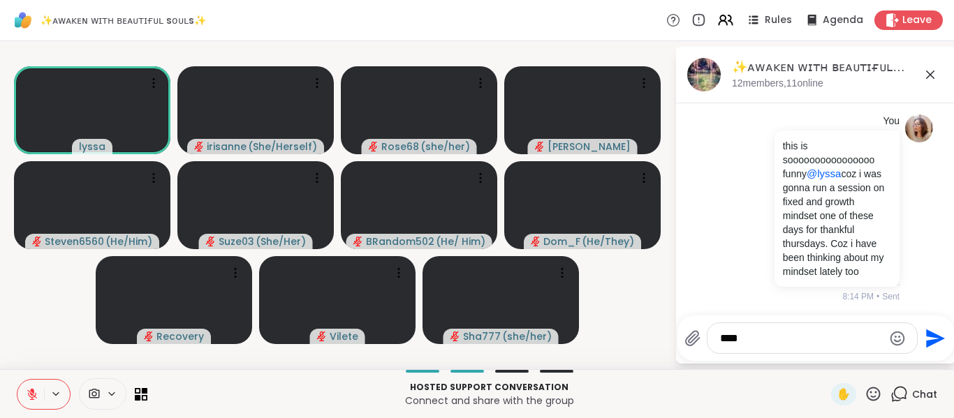
scroll to position [5884, 0]
type textarea "*"
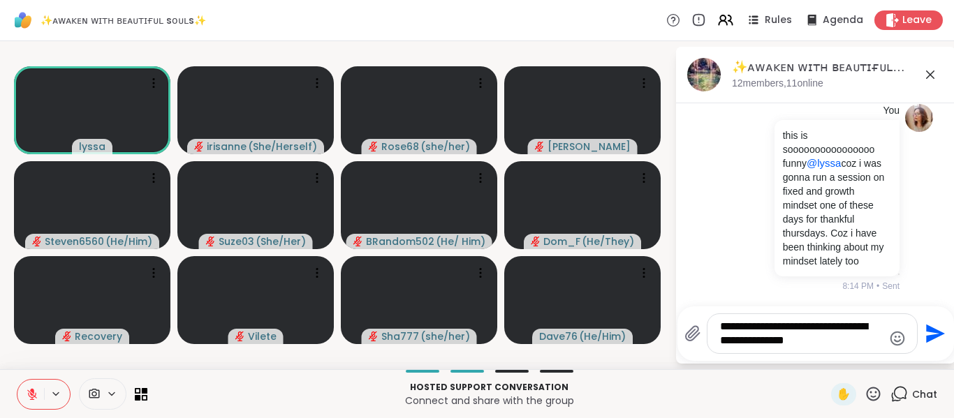
type textarea "**********"
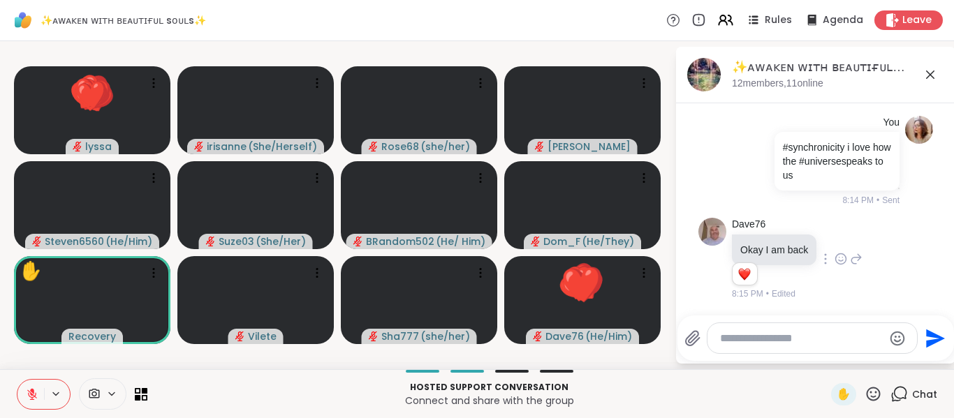
scroll to position [6115, 0]
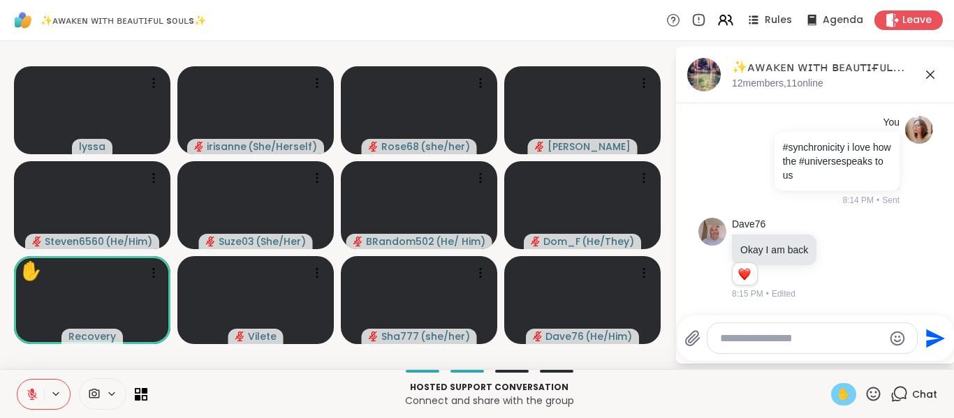
click at [836, 391] on span "✋" at bounding box center [843, 394] width 14 height 17
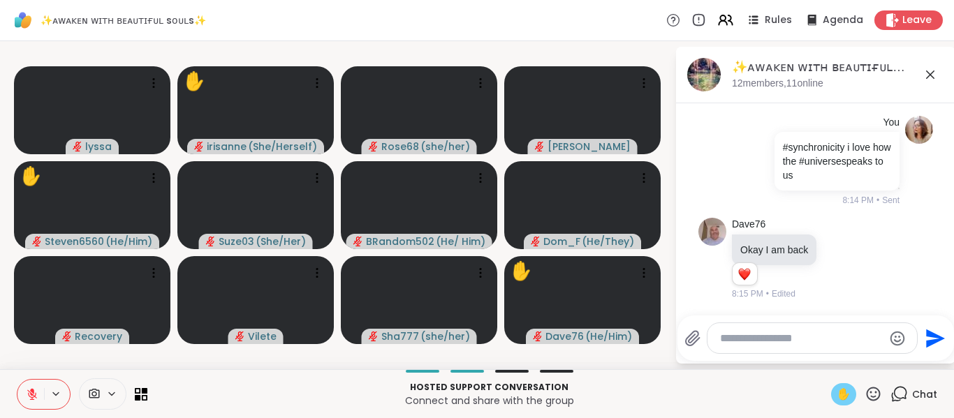
click at [35, 390] on icon at bounding box center [32, 394] width 13 height 13
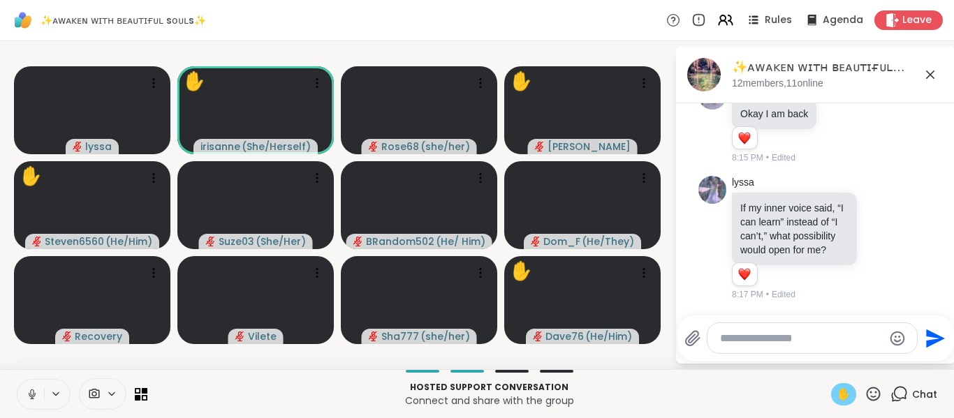
scroll to position [6266, 0]
click at [35, 390] on icon at bounding box center [32, 394] width 13 height 13
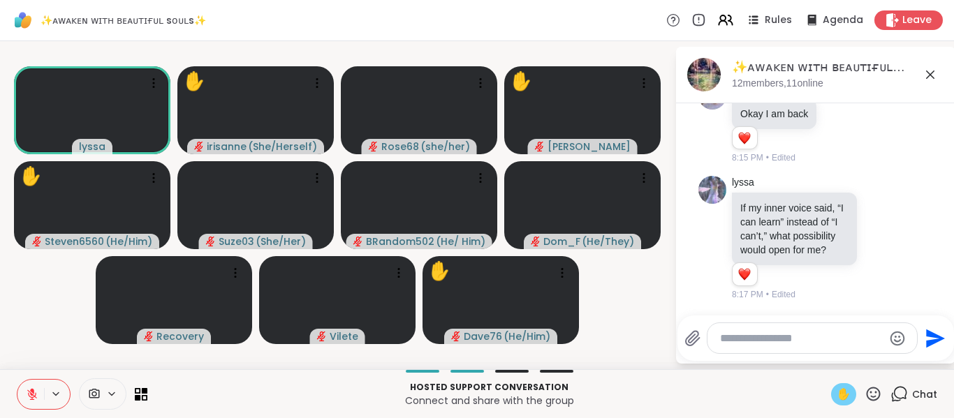
click at [35, 390] on icon at bounding box center [32, 394] width 13 height 13
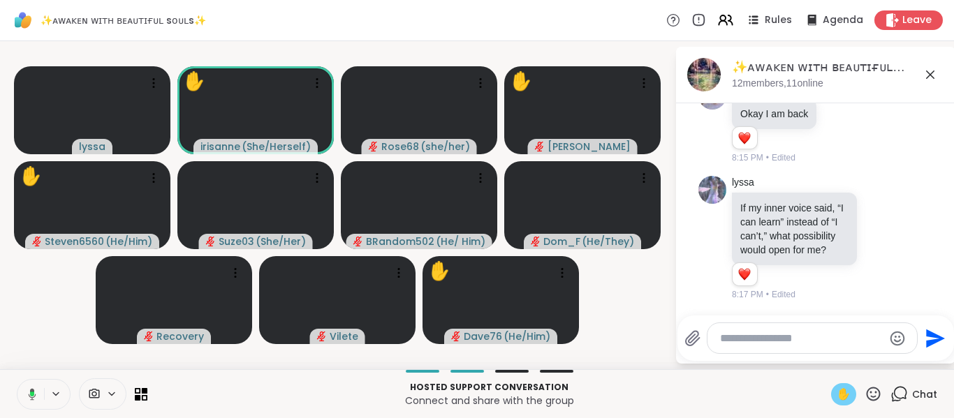
click at [35, 390] on icon at bounding box center [30, 394] width 13 height 13
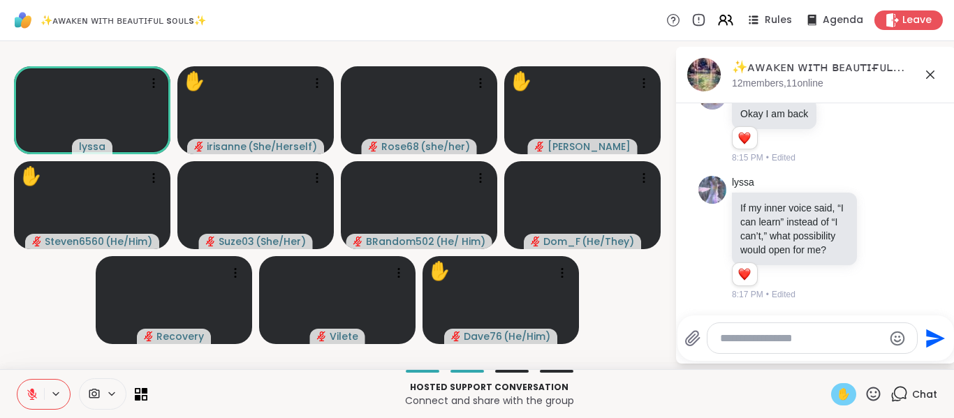
click at [35, 390] on icon at bounding box center [32, 394] width 13 height 13
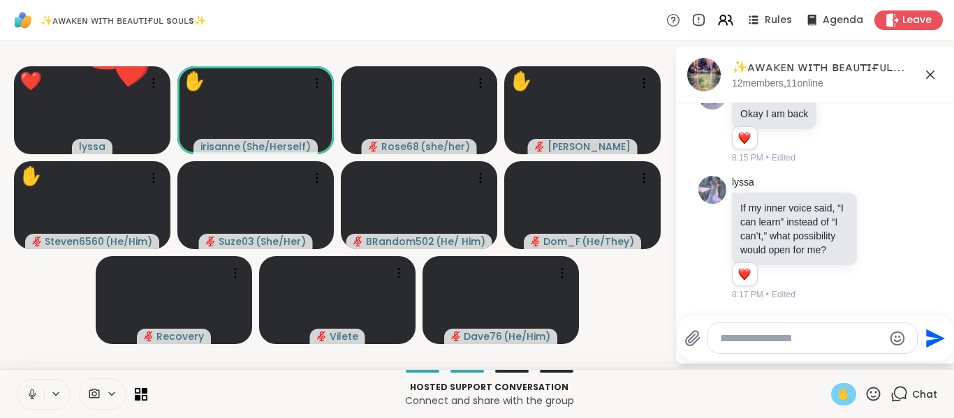
click at [35, 390] on icon at bounding box center [32, 394] width 13 height 13
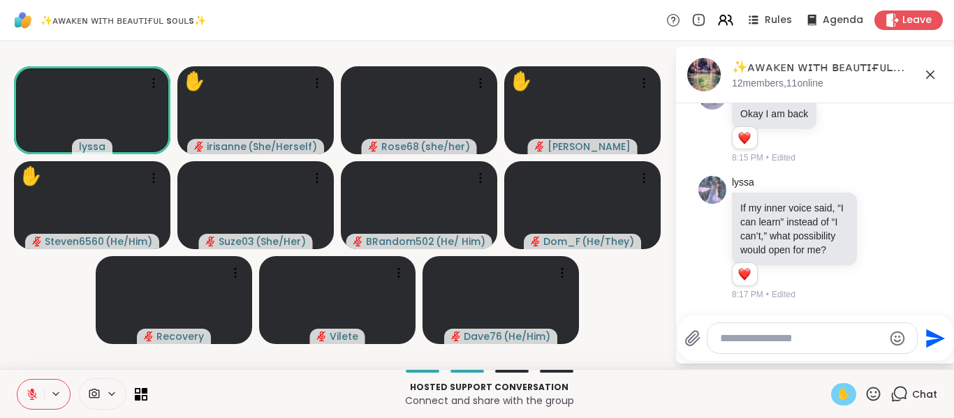
click at [935, 69] on icon at bounding box center [930, 74] width 17 height 17
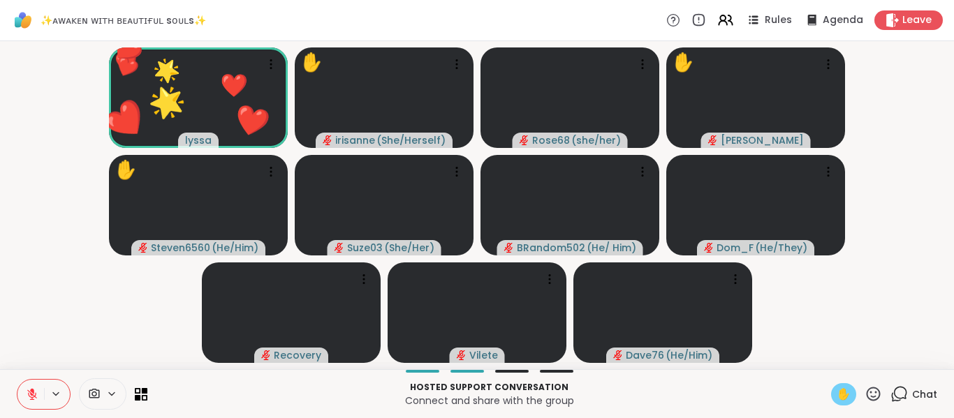
click at [42, 390] on button at bounding box center [30, 394] width 27 height 29
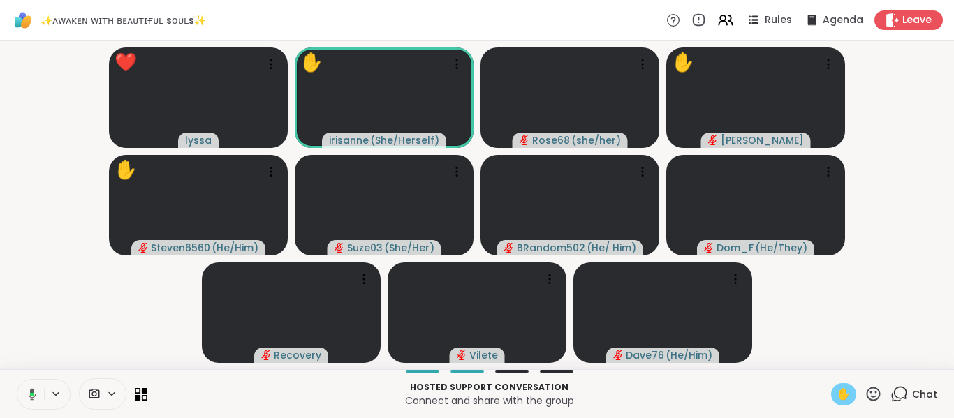
click at [42, 390] on button at bounding box center [29, 394] width 29 height 29
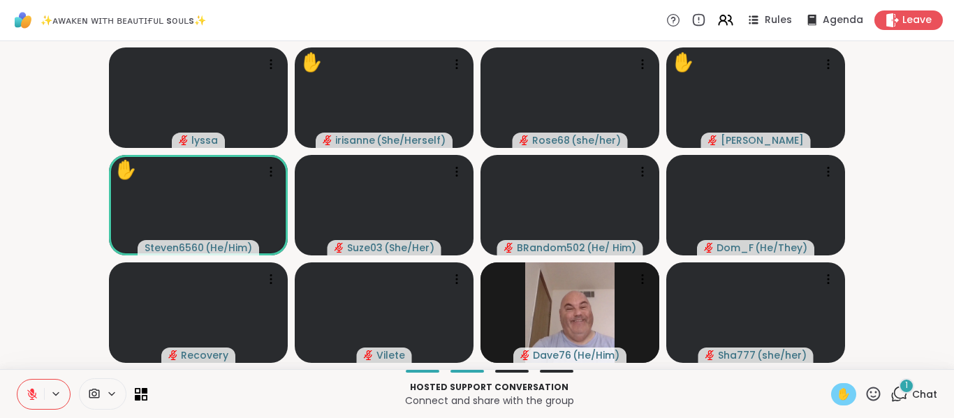
click at [819, 398] on div "Hosted support conversation Connect and share with the group ✋ 1 Chat" at bounding box center [477, 393] width 954 height 49
click at [836, 395] on span "✋" at bounding box center [843, 394] width 14 height 17
click at [140, 385] on div at bounding box center [82, 393] width 131 height 31
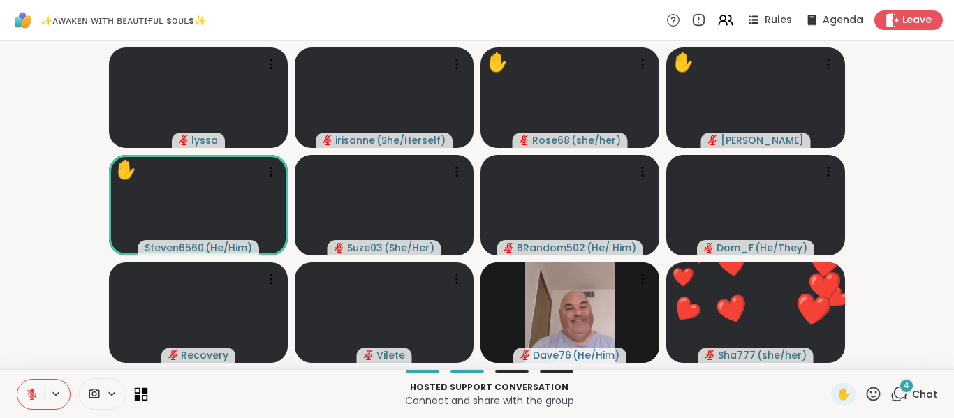
click at [141, 397] on icon at bounding box center [141, 393] width 13 height 13
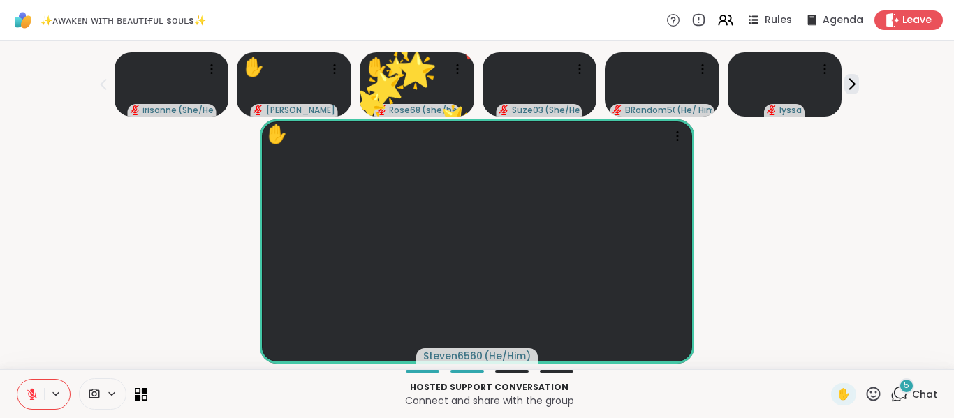
click at [867, 394] on icon at bounding box center [872, 393] width 17 height 17
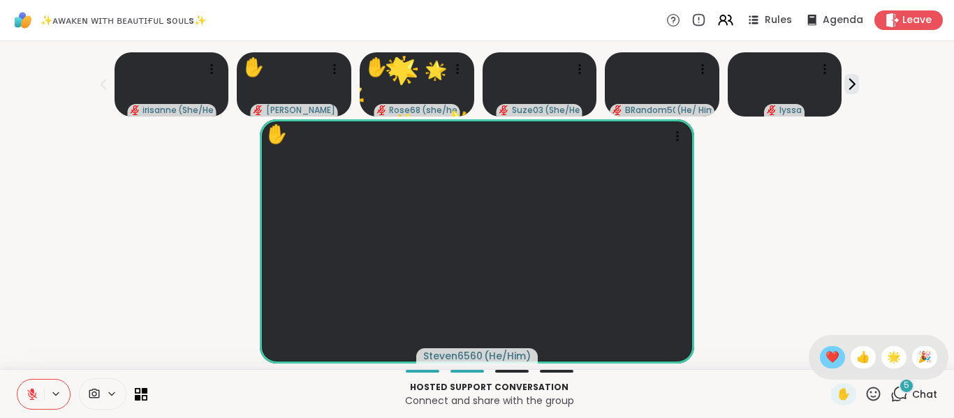
click at [825, 358] on span "❤️" at bounding box center [832, 357] width 14 height 17
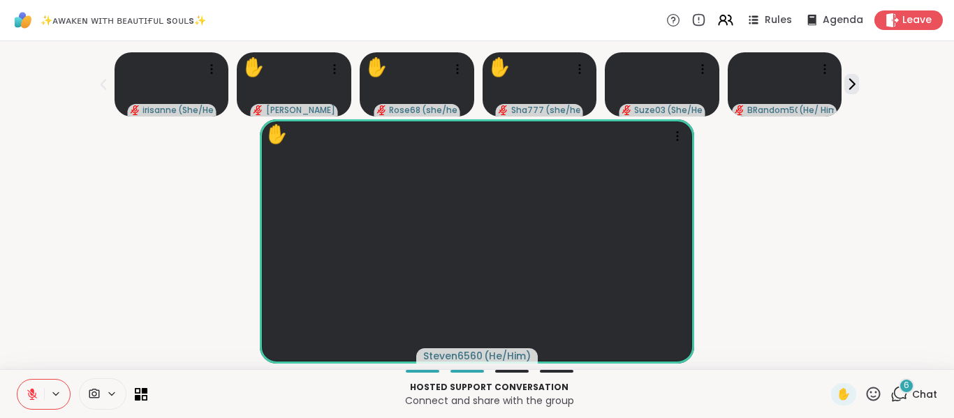
click at [890, 387] on icon at bounding box center [898, 393] width 17 height 17
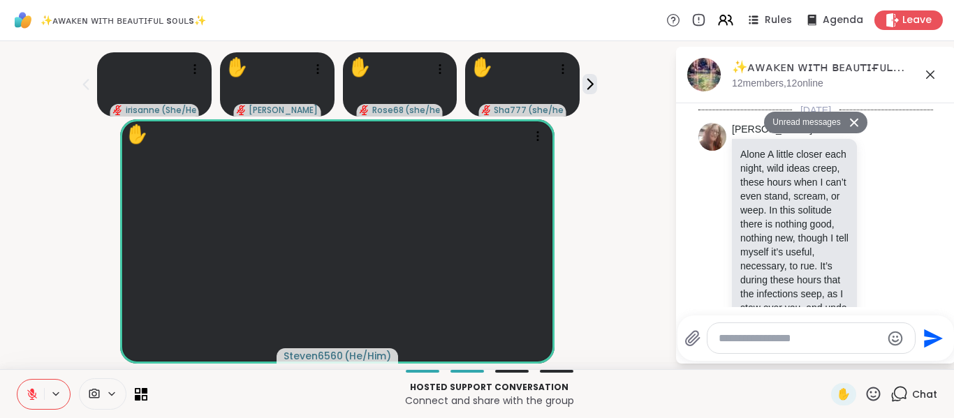
scroll to position [6989, 0]
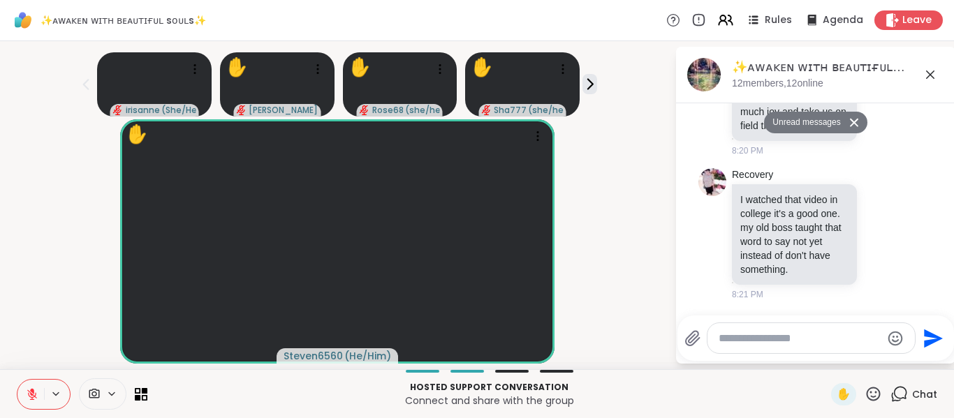
click at [807, 337] on textarea "Type your message" at bounding box center [799, 339] width 163 height 14
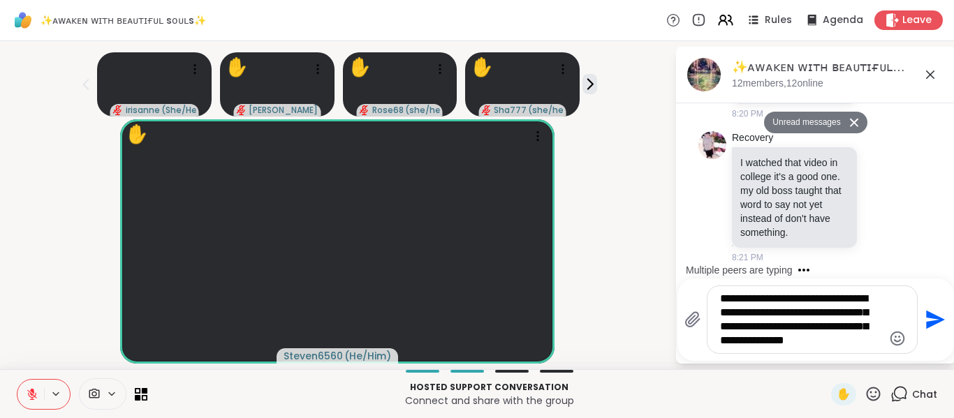
type textarea "**********"
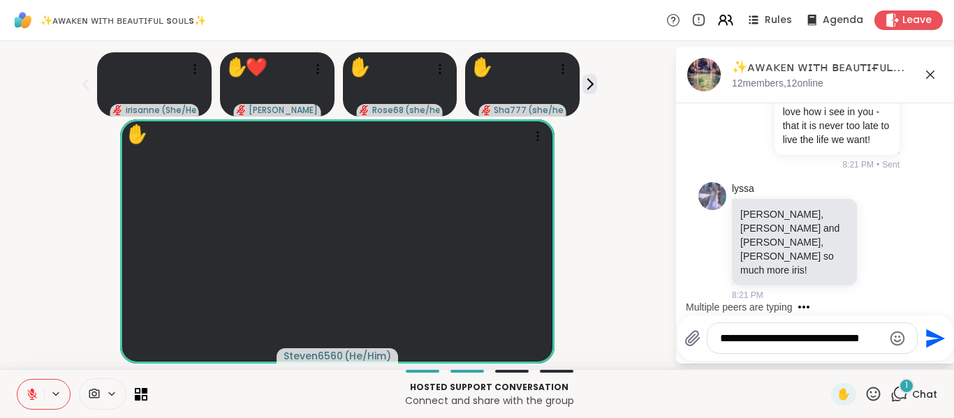
scroll to position [7216, 0]
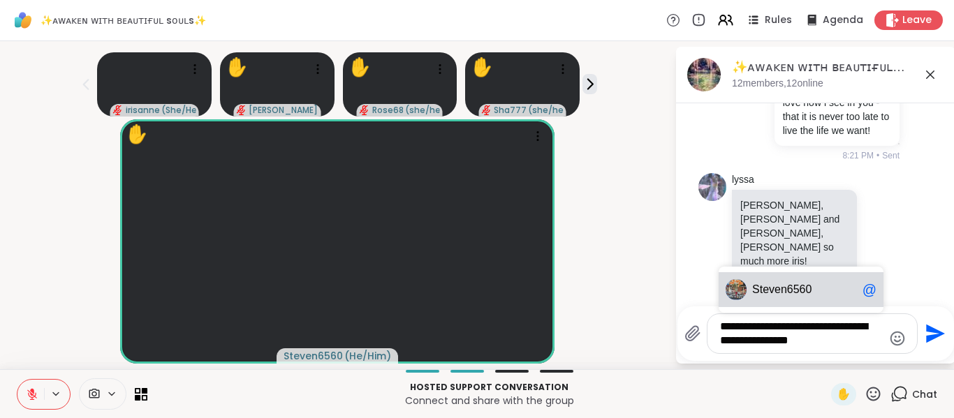
type textarea "**********"
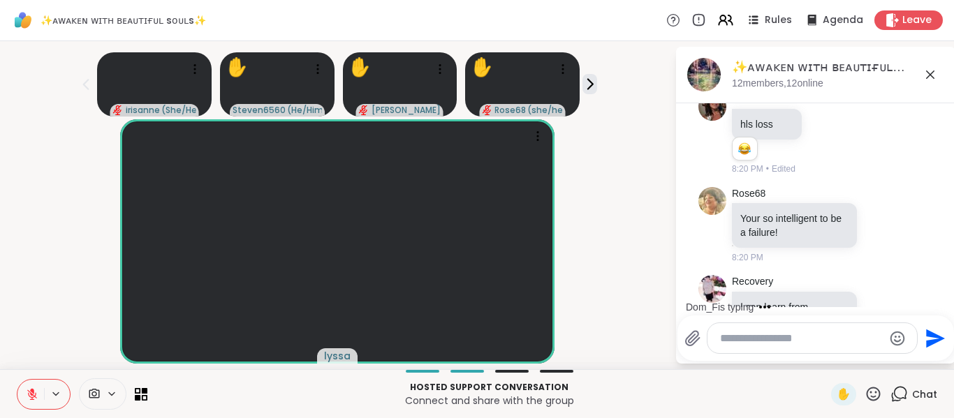
scroll to position [6259, 0]
click at [875, 11] on icon at bounding box center [881, 4] width 13 height 14
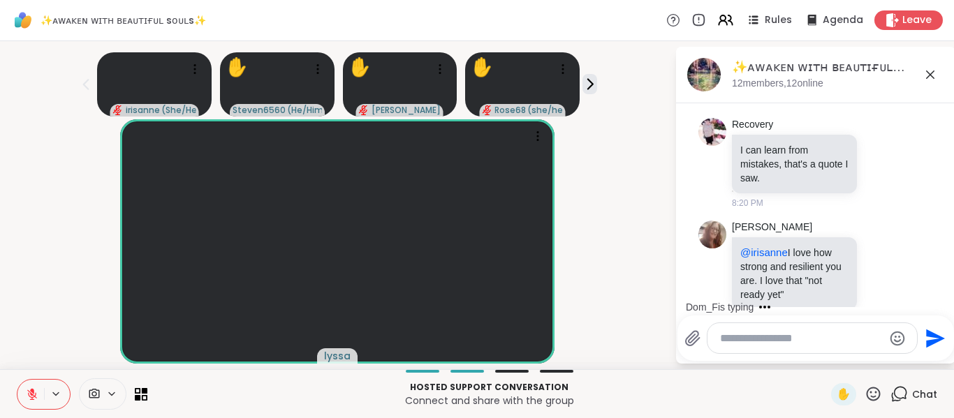
scroll to position [6417, 0]
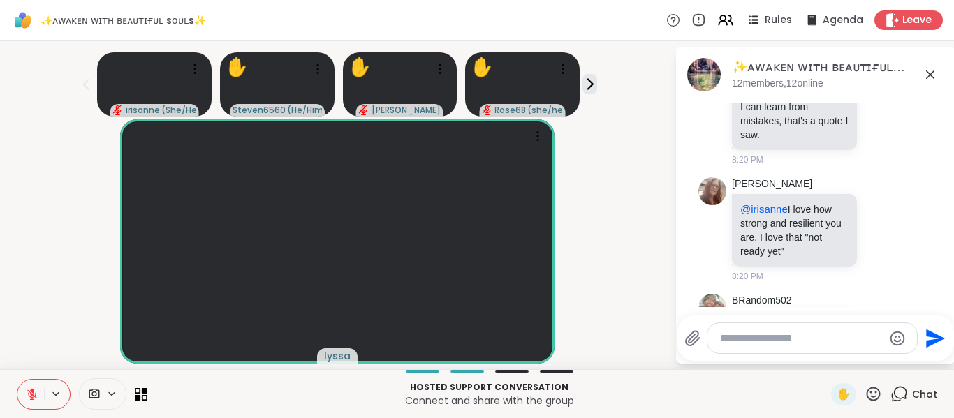
scroll to position [6496, 0]
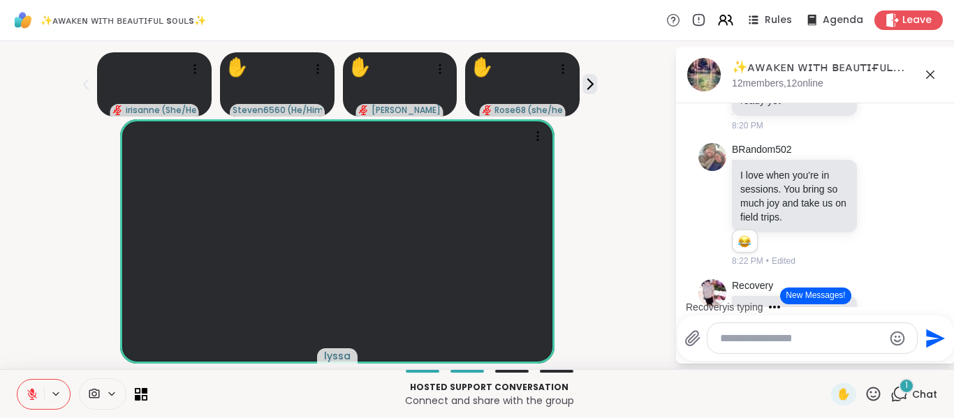
scroll to position [6631, 0]
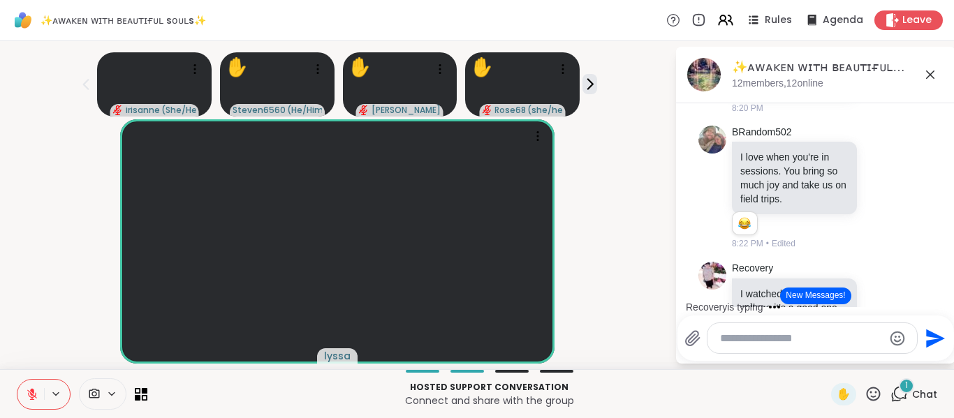
scroll to position [6722, 0]
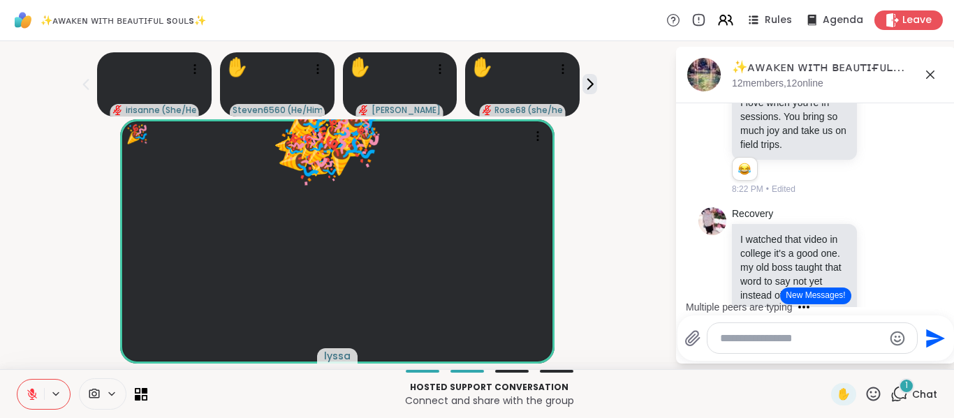
click at [875, 14] on icon at bounding box center [881, 7] width 13 height 14
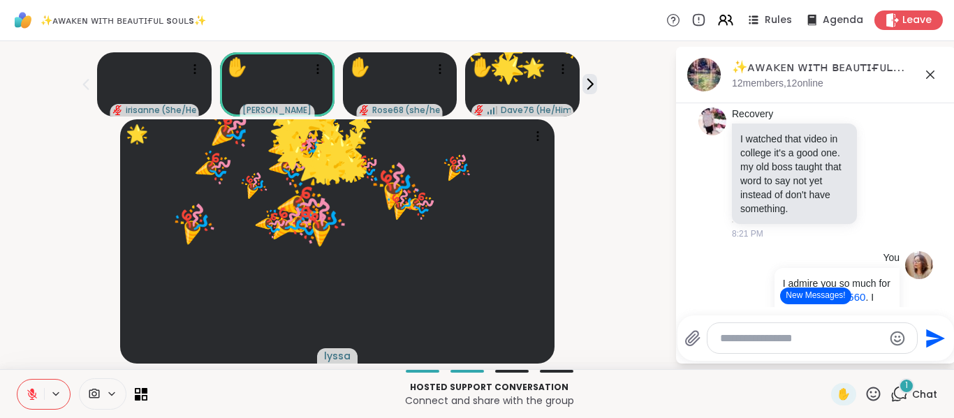
scroll to position [6870, 0]
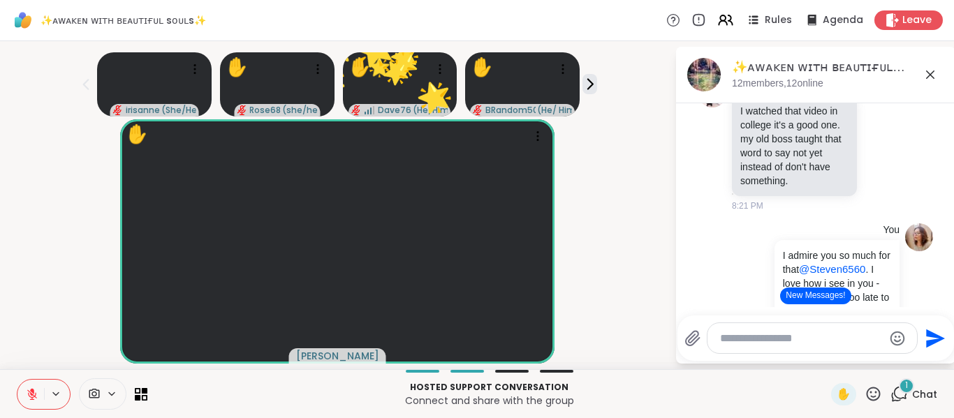
click at [875, 12] on icon at bounding box center [881, 5] width 13 height 14
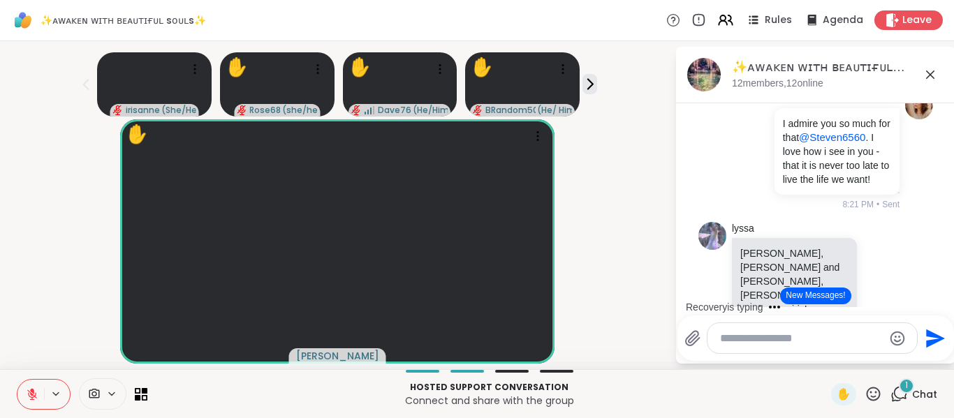
scroll to position [7026, 0]
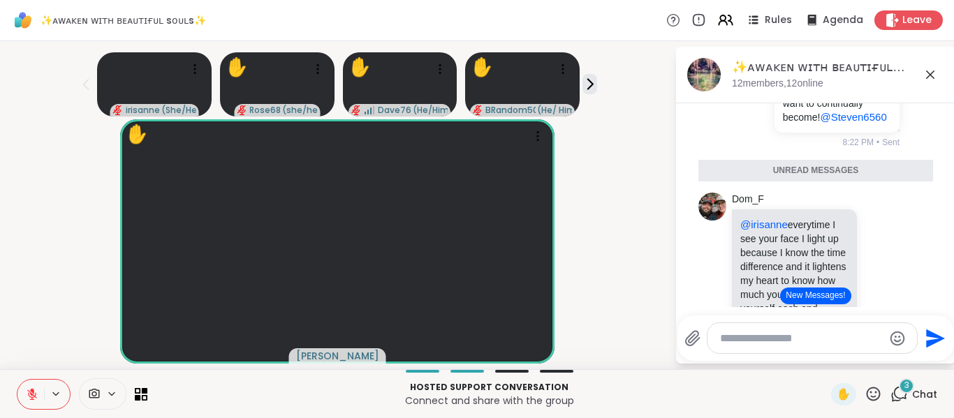
scroll to position [7350, 0]
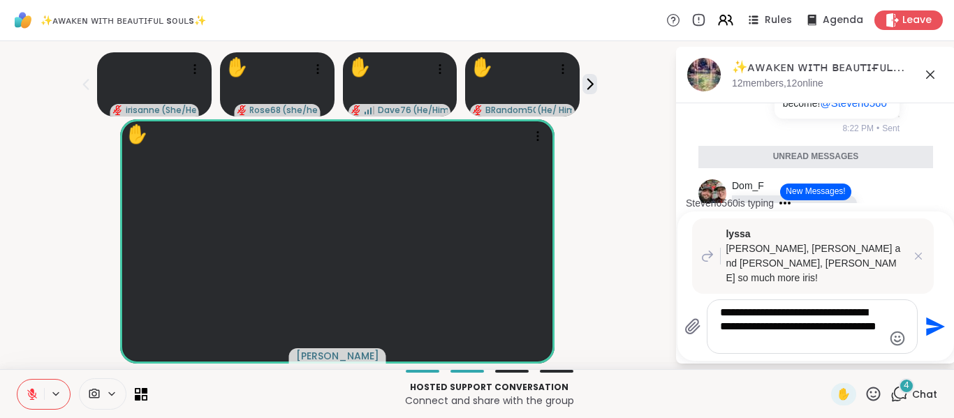
type textarea "**********"
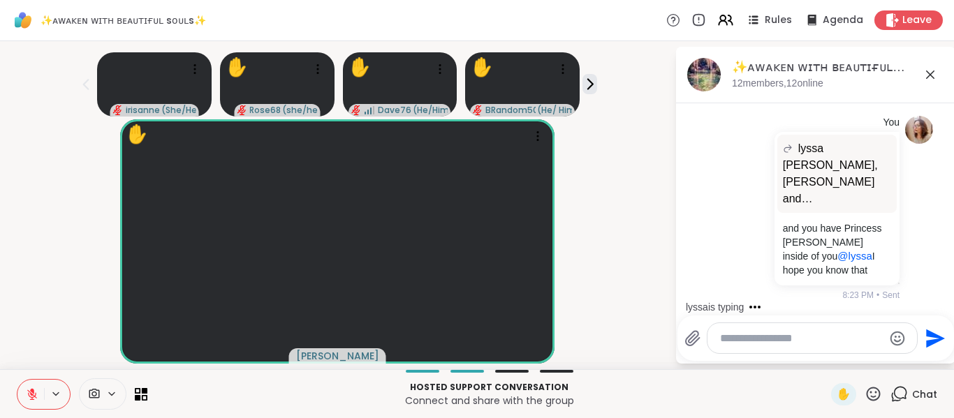
scroll to position [8095, 0]
click at [772, 52] on p "@irisanne everytime I see your face I light up because I know the time differen…" at bounding box center [794, 27] width 108 height 50
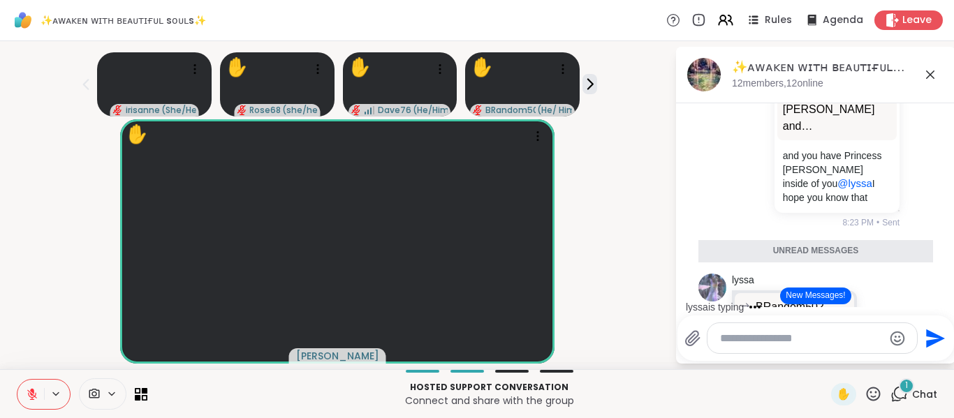
scroll to position [7692, 0]
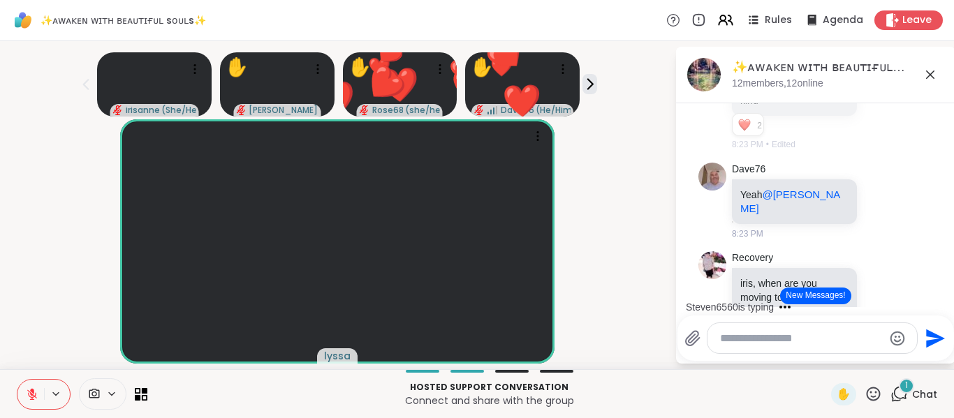
scroll to position [7581, 0]
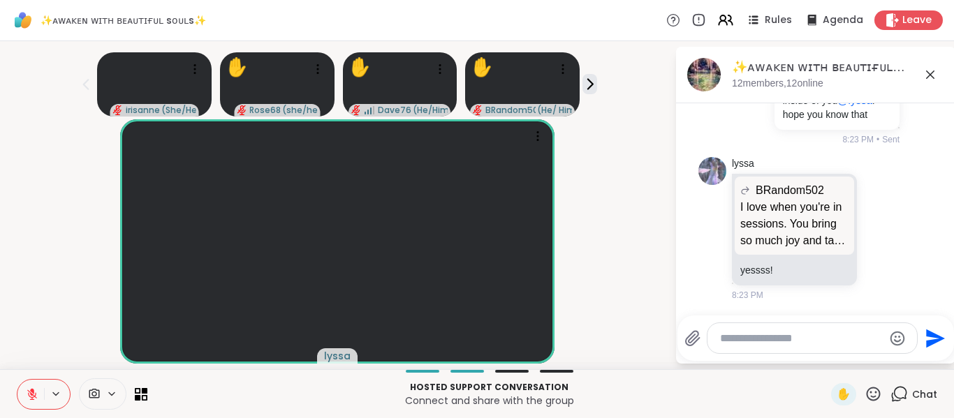
scroll to position [8474, 0]
click at [743, 339] on textarea "Type your message" at bounding box center [801, 339] width 163 height 14
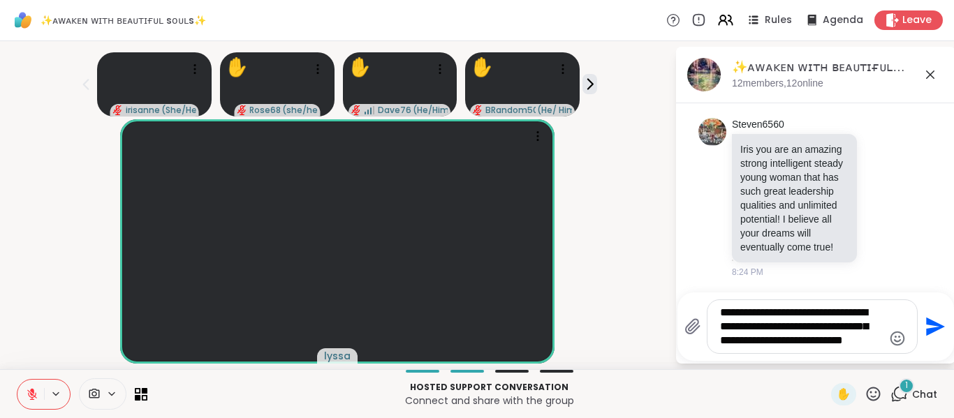
scroll to position [8814, 0]
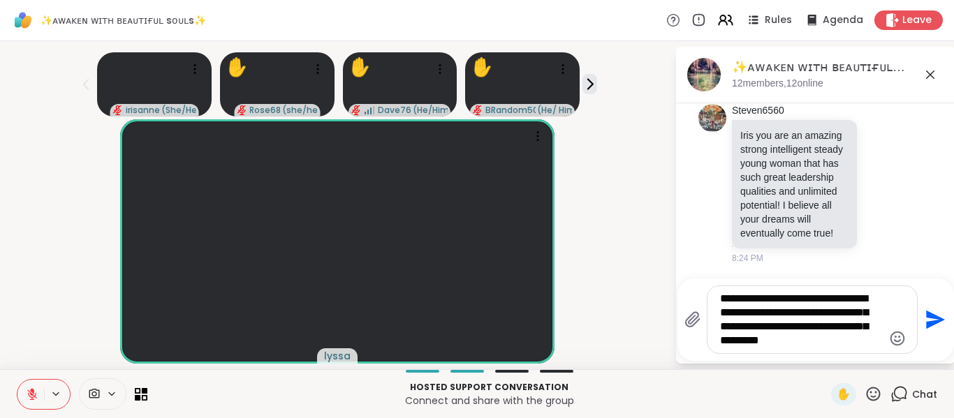
type textarea "**********"
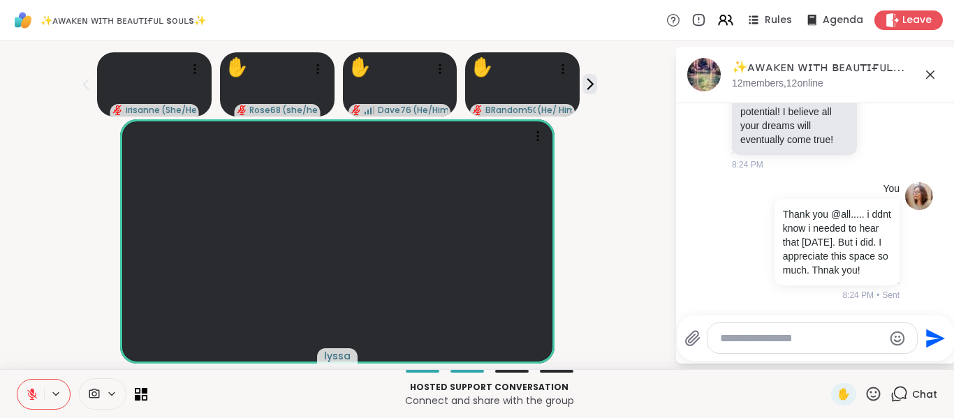
scroll to position [8770, 0]
click at [875, 97] on icon at bounding box center [881, 90] width 13 height 14
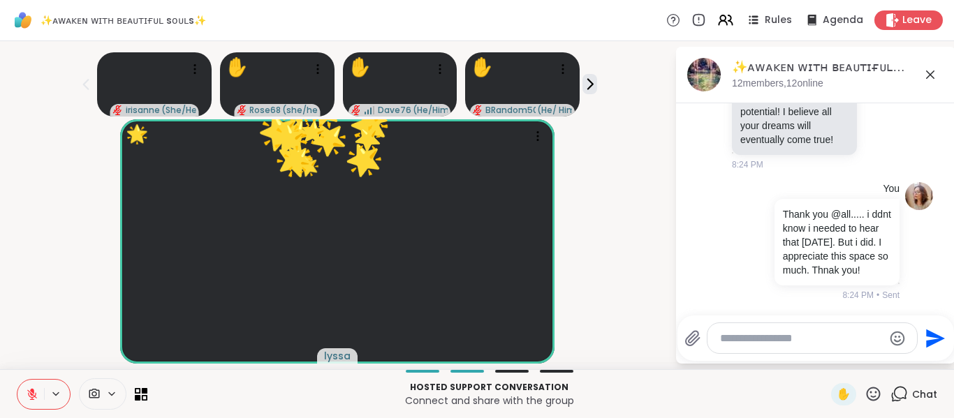
click at [875, 74] on div "Select Reaction: Heart" at bounding box center [881, 67] width 13 height 13
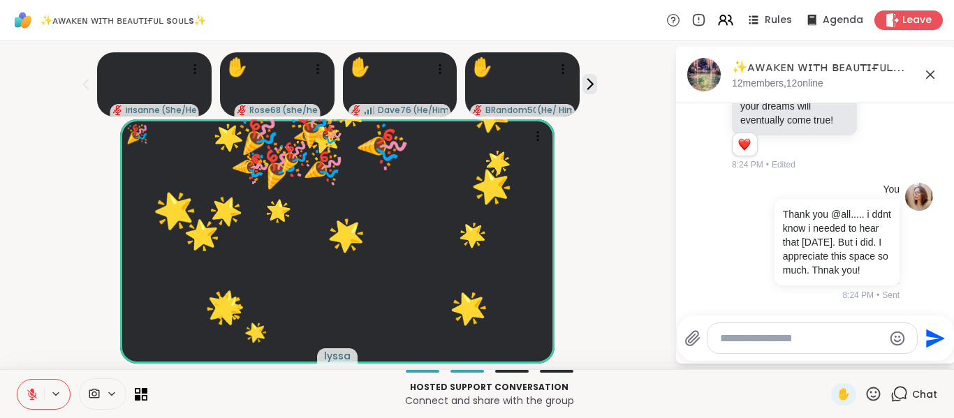
click at [890, 89] on icon at bounding box center [896, 80] width 13 height 17
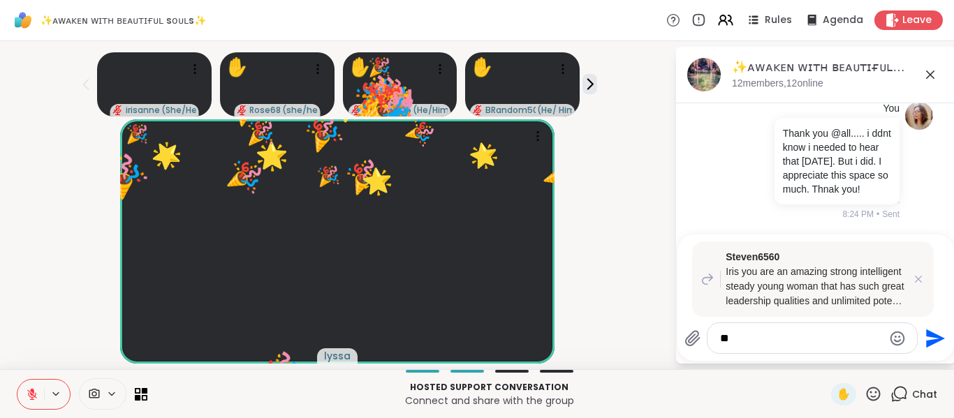
type textarea "*"
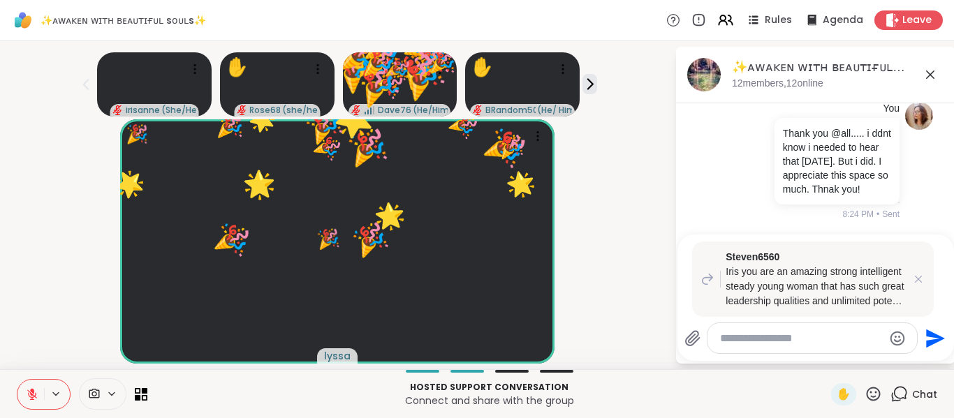
type textarea "*"
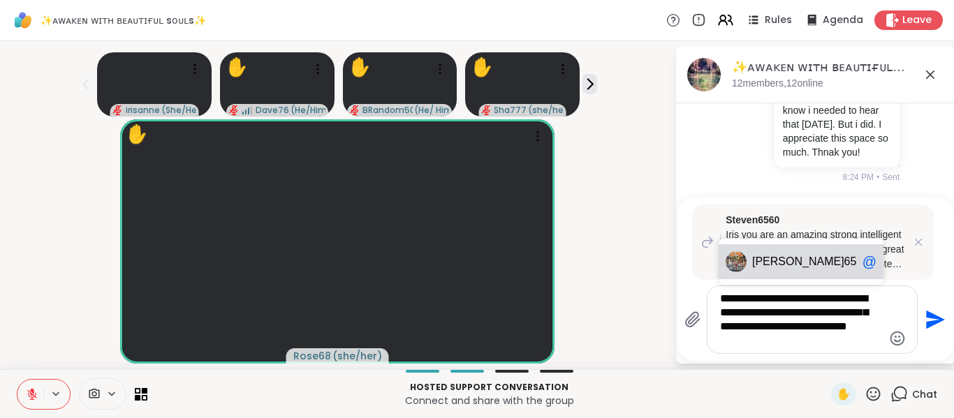
type textarea "**********"
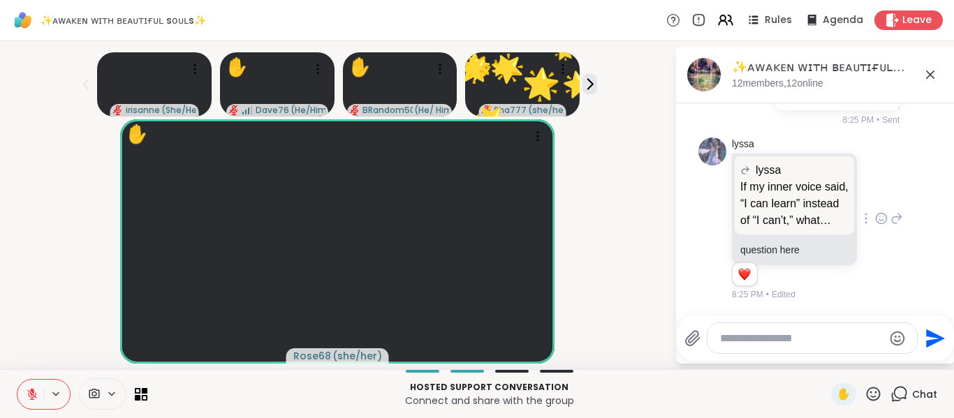
scroll to position [9353, 0]
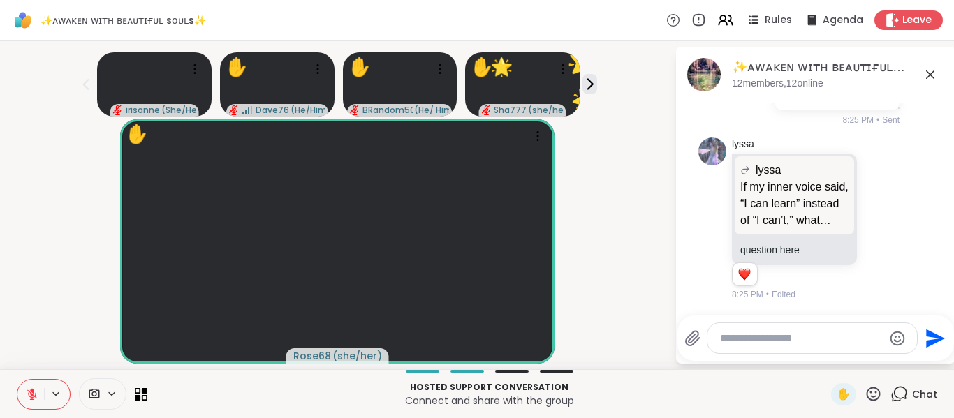
click at [782, 325] on div at bounding box center [811, 338] width 209 height 30
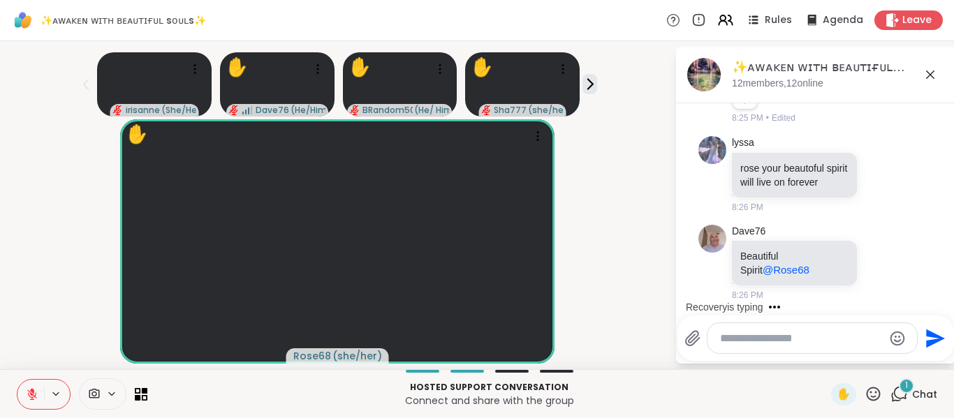
scroll to position [9546, 0]
click at [776, 334] on textarea "Type your message" at bounding box center [801, 339] width 163 height 14
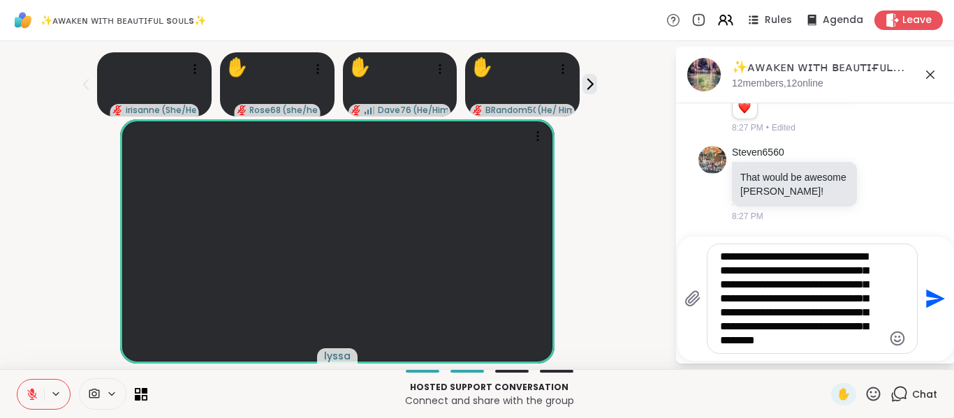
scroll to position [9820, 0]
type textarea "**********"
click at [584, 84] on icon at bounding box center [589, 84] width 15 height 15
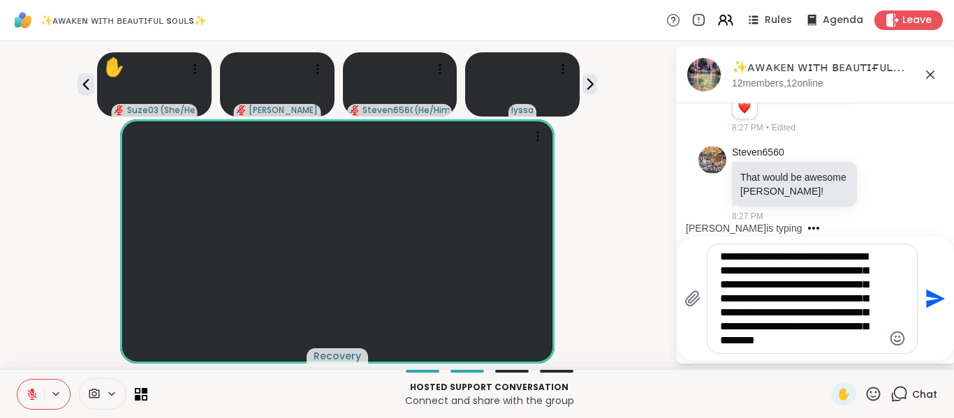
click at [819, 330] on textarea "**********" at bounding box center [801, 299] width 163 height 98
click at [848, 337] on textarea "**********" at bounding box center [801, 299] width 163 height 98
click at [92, 86] on div "✋ Suze03 ( She/Her ) dodi Steven6560 ( He/Him ) Dom_F ( He/They )" at bounding box center [337, 82] width 658 height 70
click at [97, 86] on video at bounding box center [154, 84] width 114 height 64
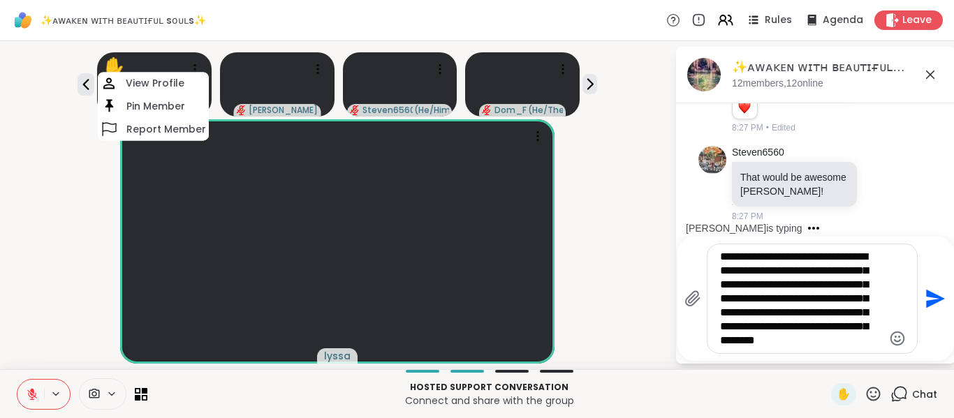
click at [18, 150] on div "lyssa" at bounding box center [337, 241] width 658 height 244
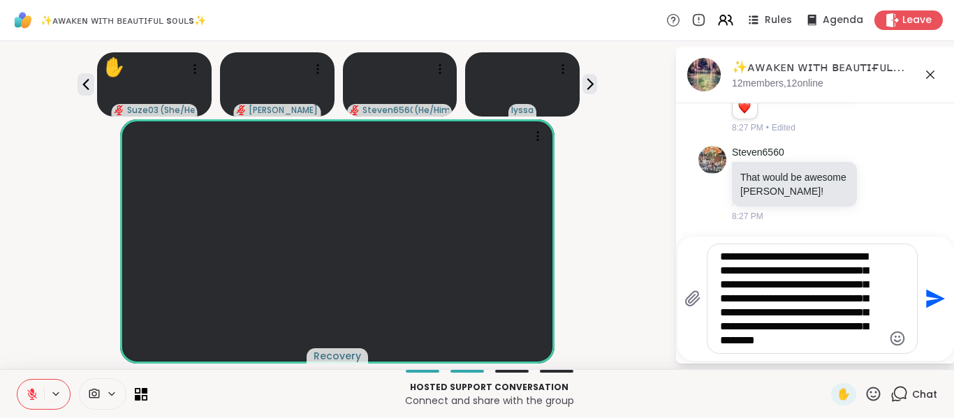
click at [868, 344] on textarea "**********" at bounding box center [801, 299] width 163 height 98
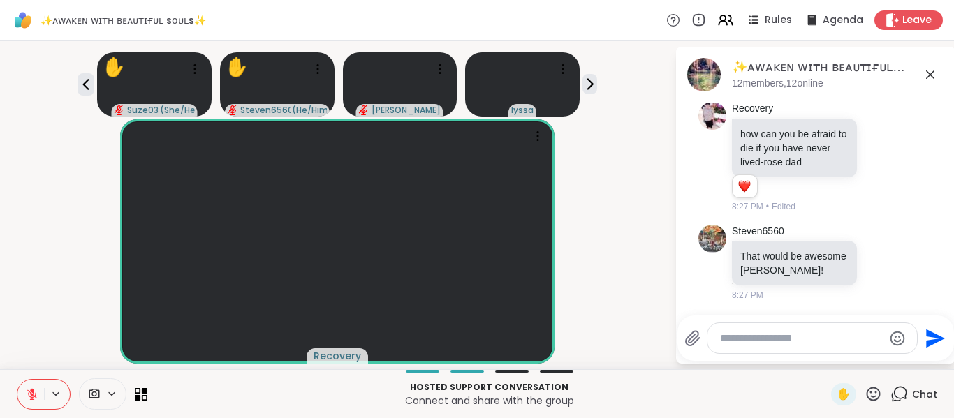
scroll to position [10025, 0]
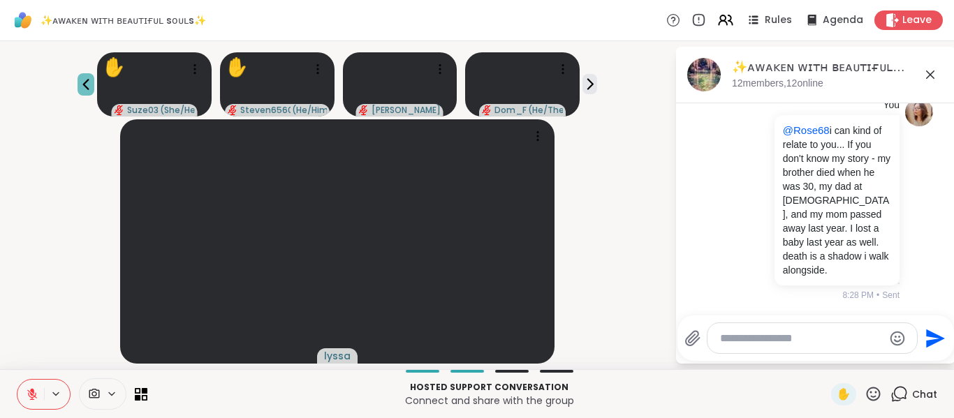
click at [83, 82] on icon at bounding box center [86, 84] width 6 height 11
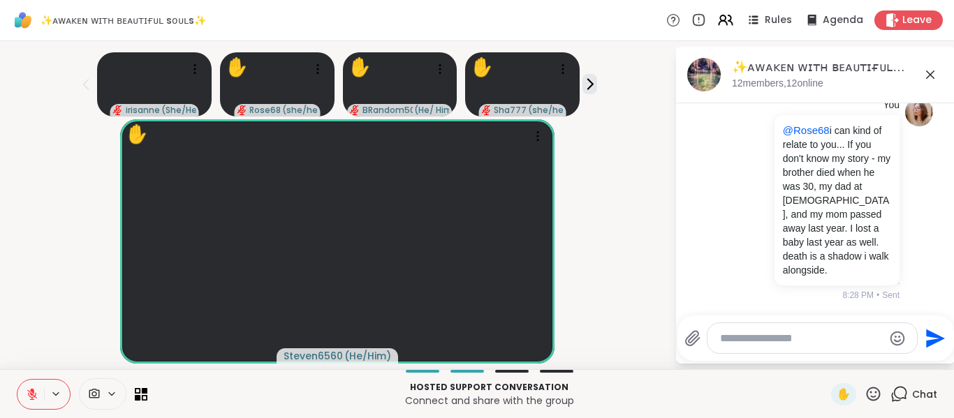
click at [925, 78] on icon at bounding box center [930, 74] width 17 height 17
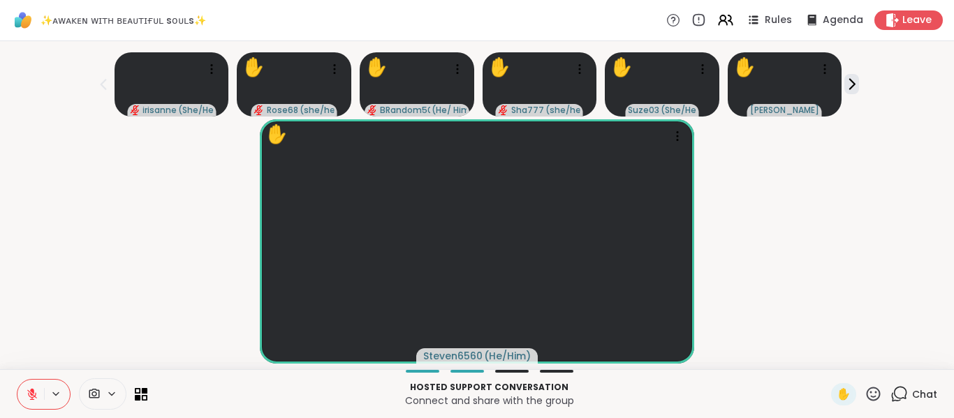
click at [124, 306] on div "✋ Steven6560 ( He/Him )" at bounding box center [476, 241] width 937 height 244
click at [68, 304] on div "✋ Steven6560 ( He/Him )" at bounding box center [476, 241] width 937 height 244
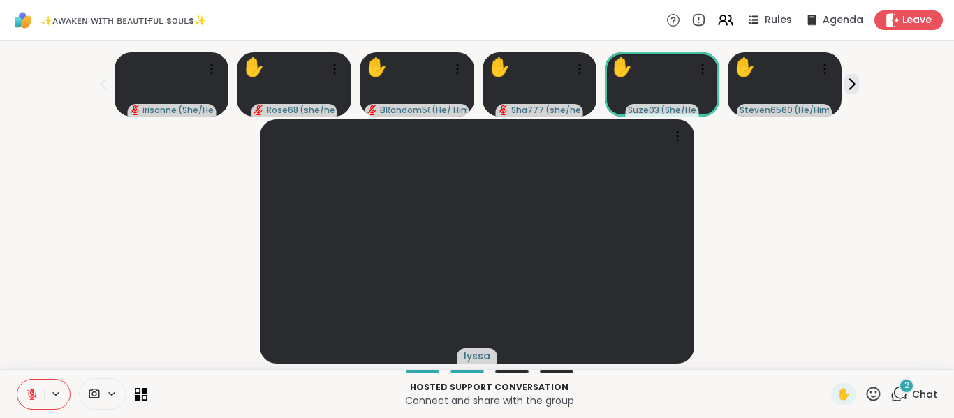
click at [24, 392] on button at bounding box center [30, 394] width 27 height 29
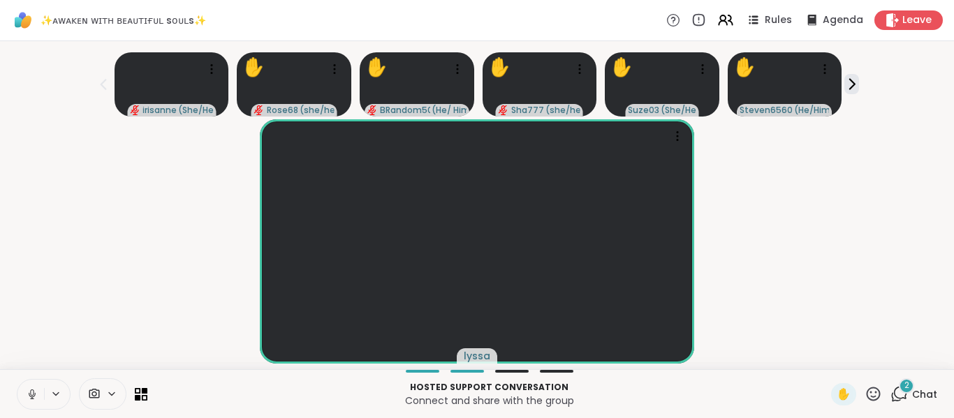
click at [24, 392] on button at bounding box center [30, 394] width 27 height 29
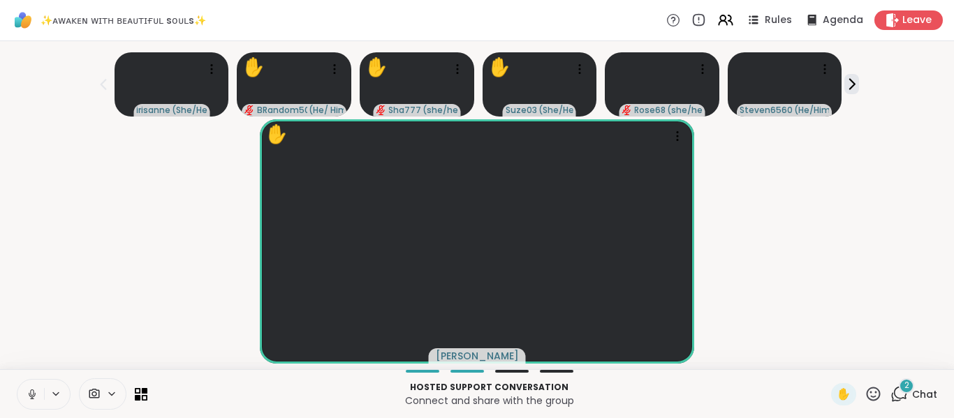
click at [24, 392] on button at bounding box center [30, 394] width 27 height 29
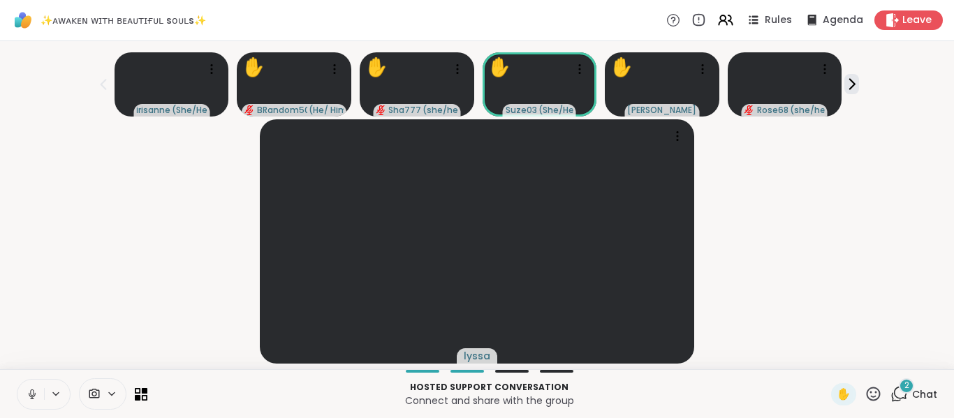
click at [24, 392] on button at bounding box center [30, 394] width 27 height 29
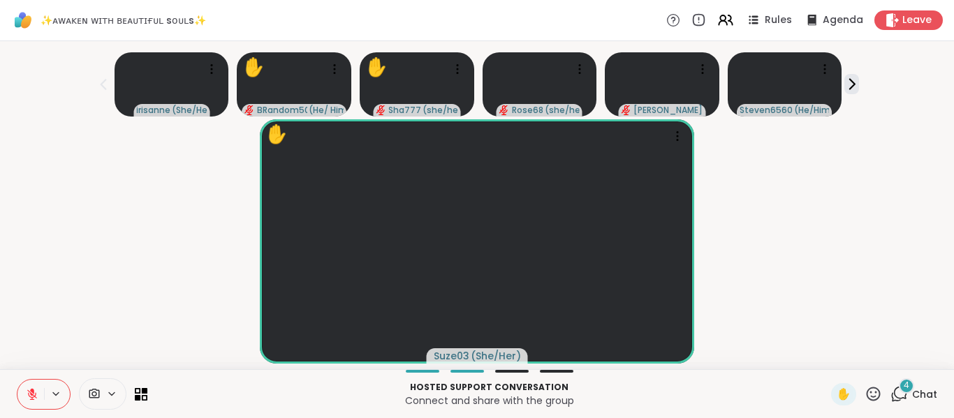
click at [24, 392] on button at bounding box center [30, 394] width 27 height 29
click at [36, 405] on button at bounding box center [30, 394] width 27 height 29
click at [52, 328] on div "lyssa" at bounding box center [476, 241] width 937 height 244
click at [891, 404] on div "6 Chat" at bounding box center [913, 394] width 47 height 22
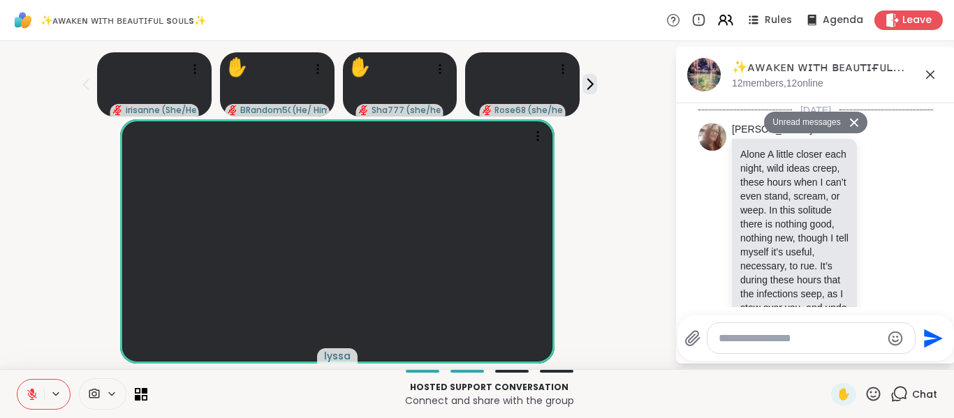
scroll to position [10824, 0]
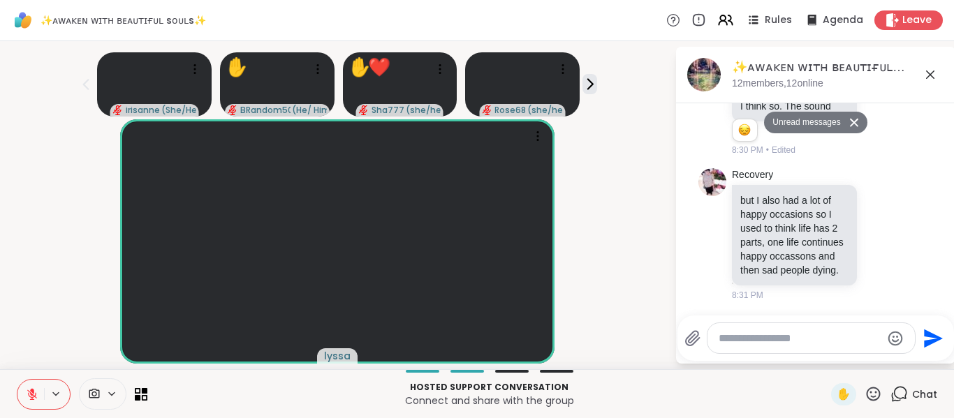
click at [848, 339] on textarea "Type your message" at bounding box center [799, 339] width 163 height 14
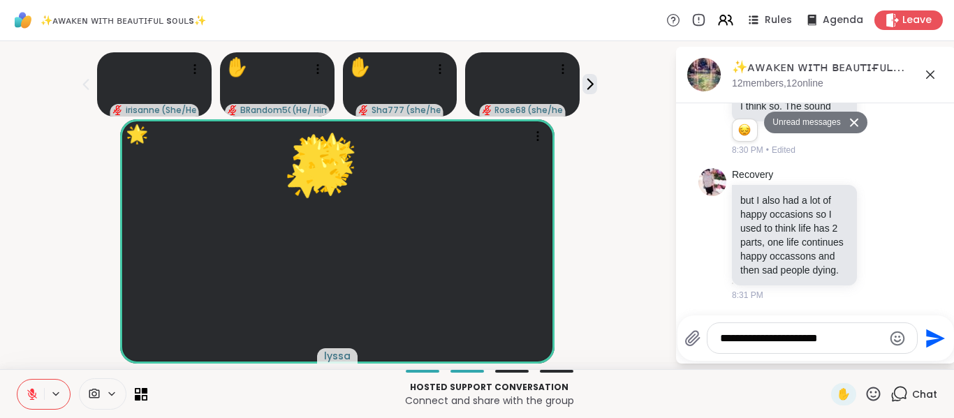
type textarea "**********"
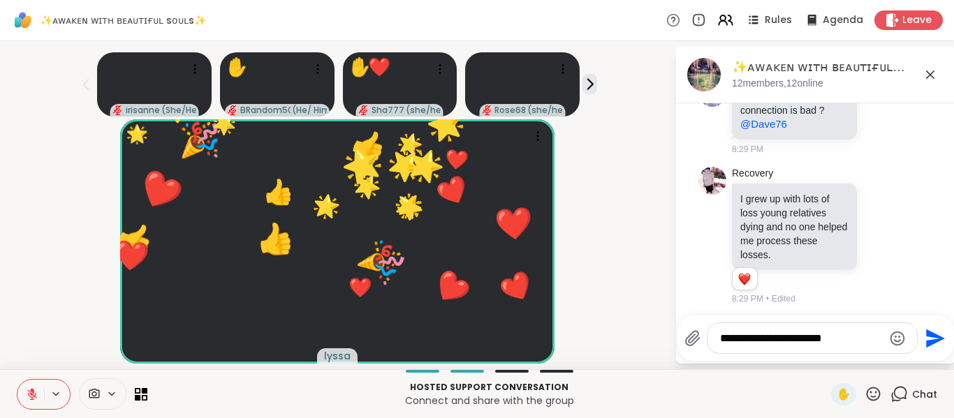
scroll to position [10076, 0]
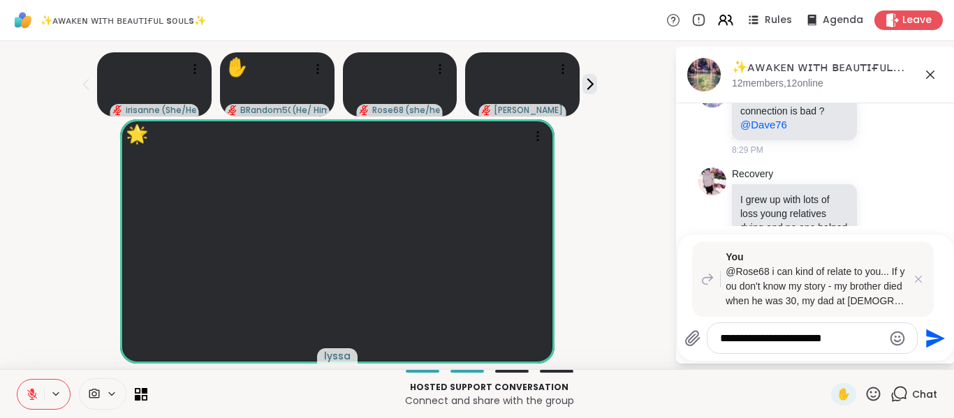
click at [720, 337] on textarea "**********" at bounding box center [801, 339] width 163 height 14
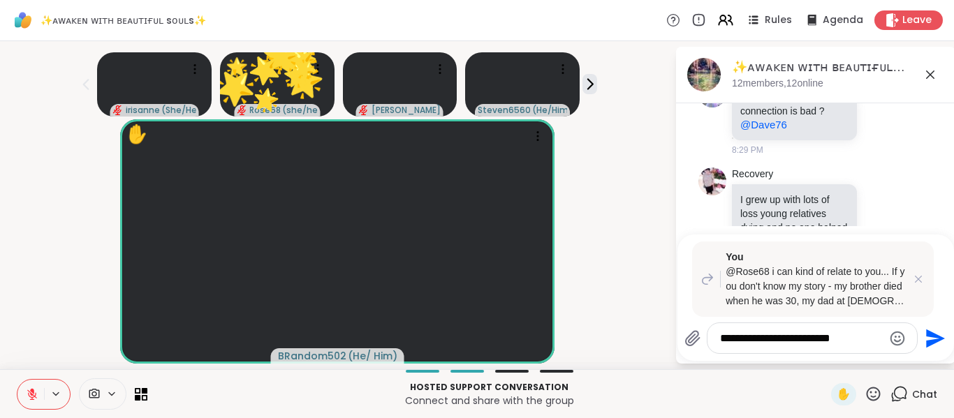
drag, startPoint x: 831, startPoint y: 337, endPoint x: 575, endPoint y: 325, distance: 256.5
click at [575, 325] on div "irisanne ( She/Herself ) 🌟 Rose68 ( she/her ) 🌟 🌟 🌟 🌟 🌟 🌟 🌟 🌟 🌟 🌟 🌟 🌟 🌟 🌟 🌟 🌟 […" at bounding box center [477, 205] width 954 height 328
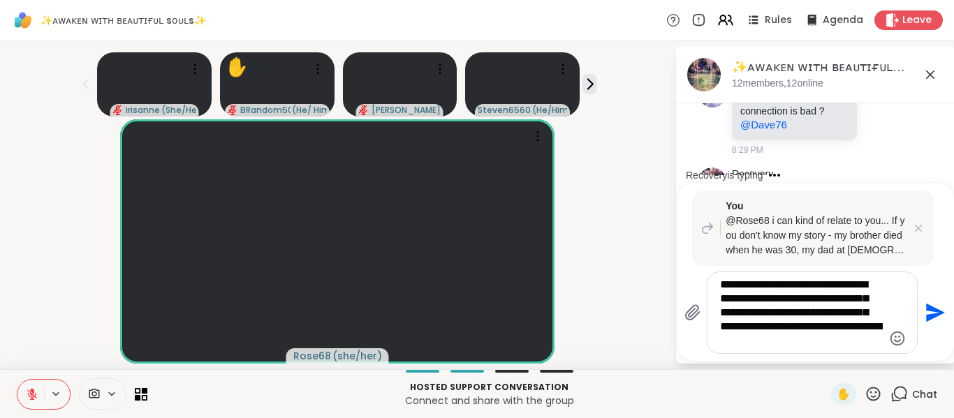
type textarea "**********"
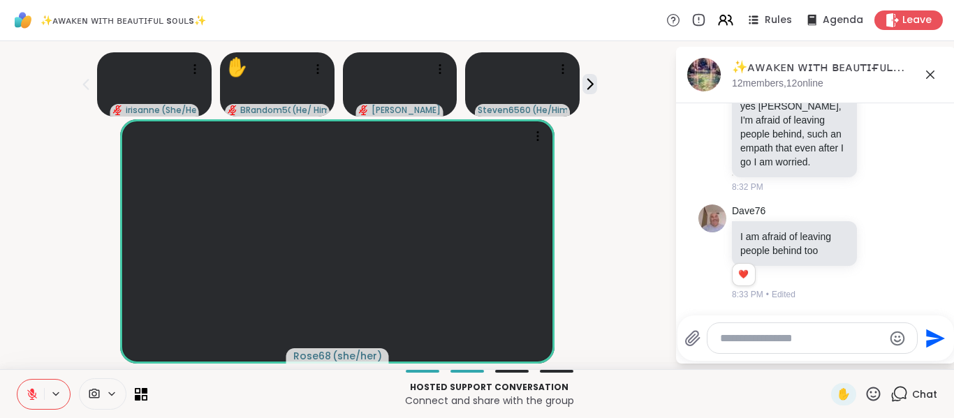
scroll to position [11302, 0]
click at [769, 343] on textarea "Type your message" at bounding box center [801, 339] width 163 height 14
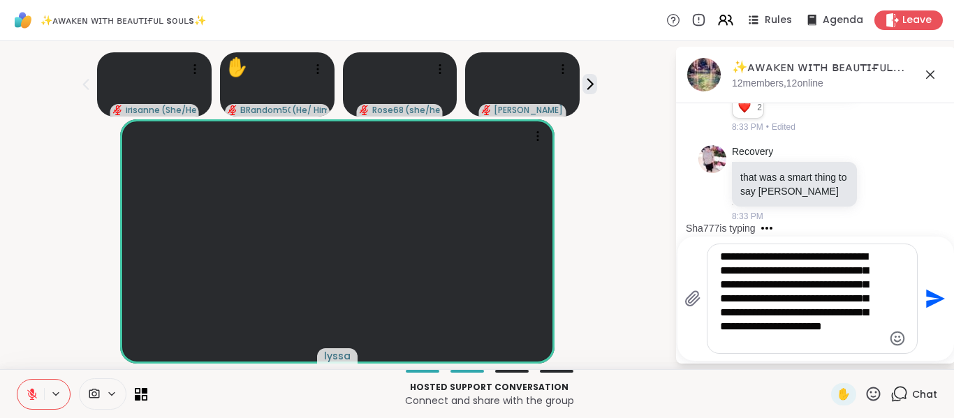
scroll to position [11490, 0]
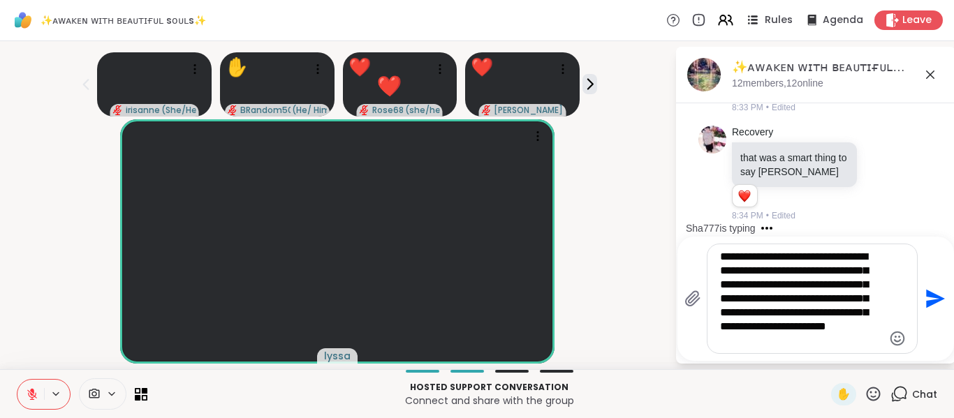
type textarea "**********"
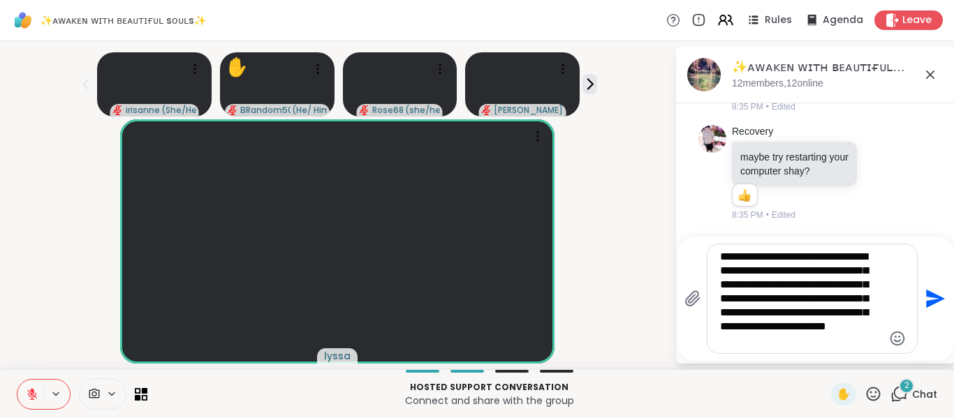
scroll to position [11907, 0]
click at [808, 313] on textarea "**********" at bounding box center [801, 299] width 163 height 98
click at [779, 339] on textarea "**********" at bounding box center [801, 299] width 163 height 98
click at [836, 325] on textarea "**********" at bounding box center [801, 299] width 163 height 98
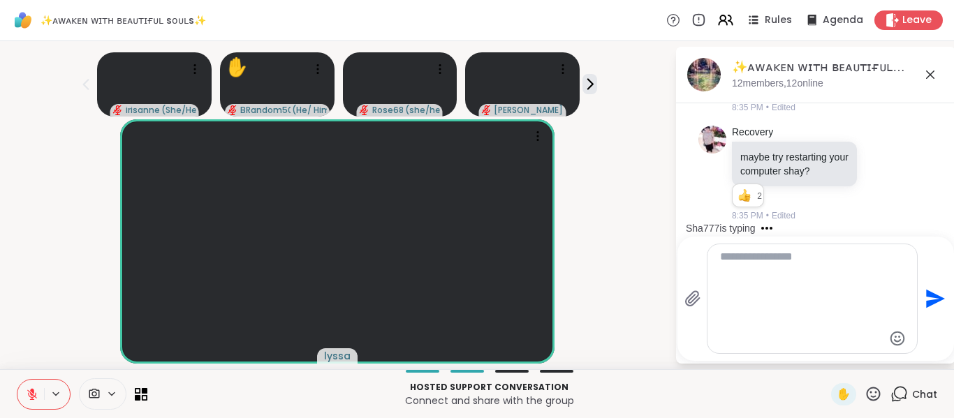
scroll to position [11957, 0]
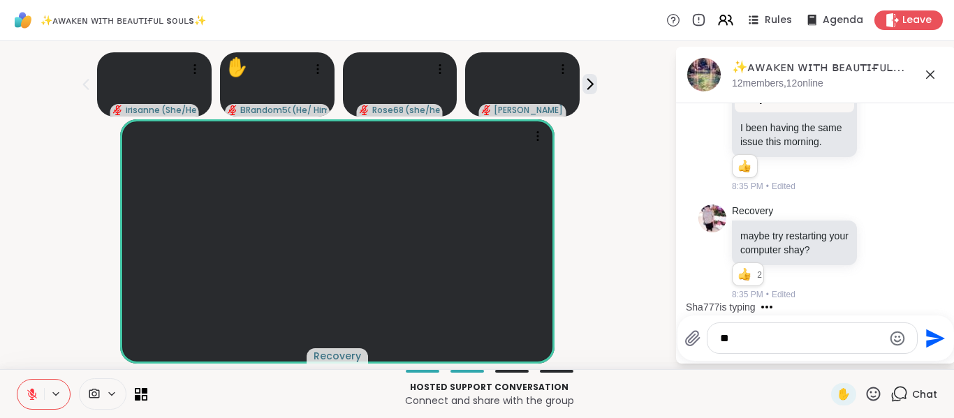
type textarea "*"
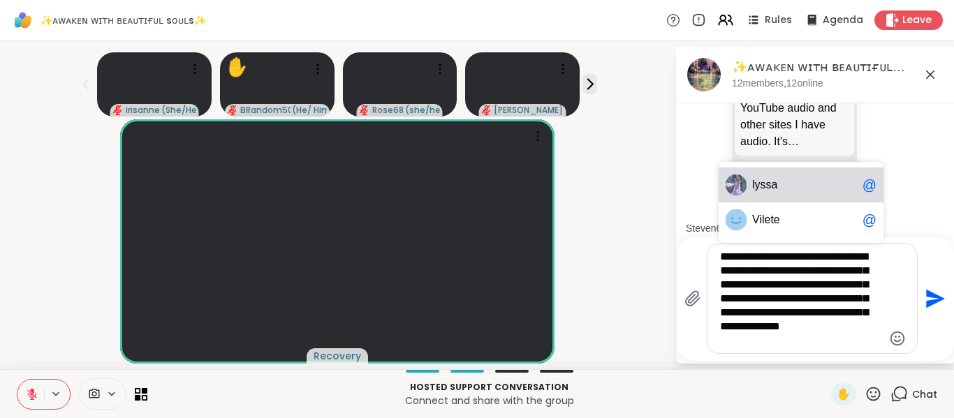
scroll to position [12964, 0]
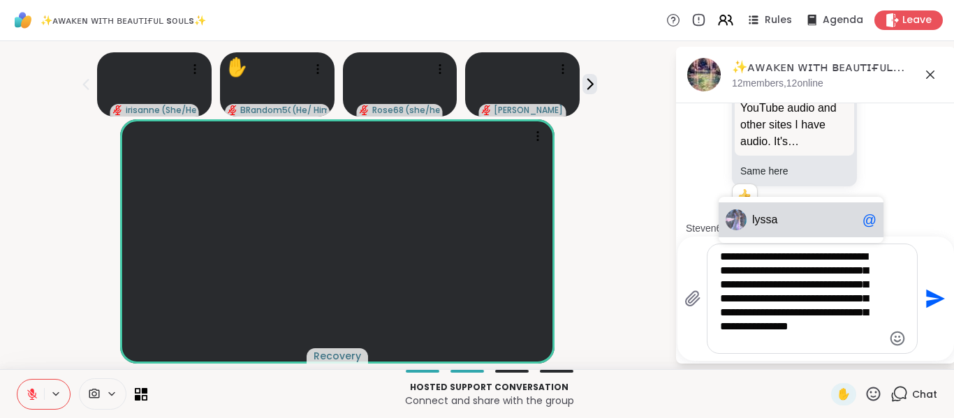
type textarea "**********"
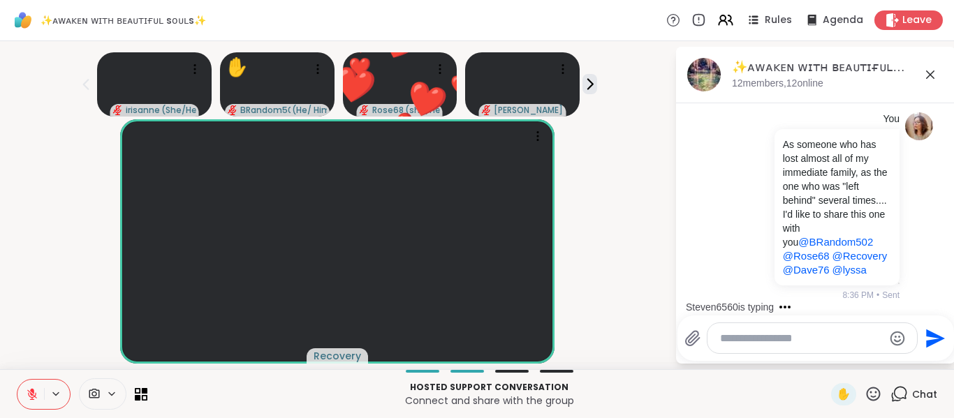
scroll to position [13099, 0]
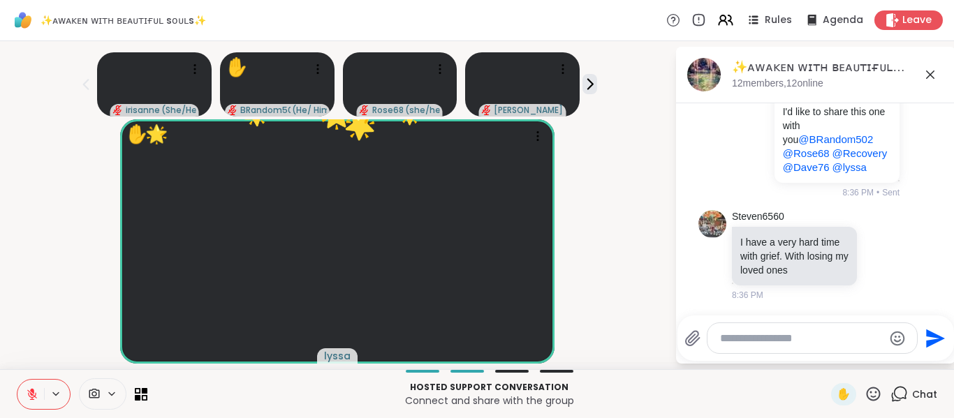
click at [798, 346] on div at bounding box center [811, 338] width 209 height 30
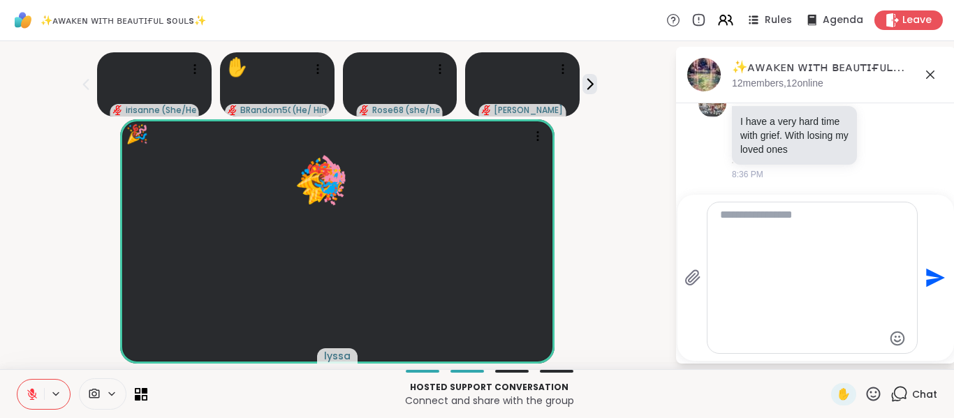
scroll to position [0, 0]
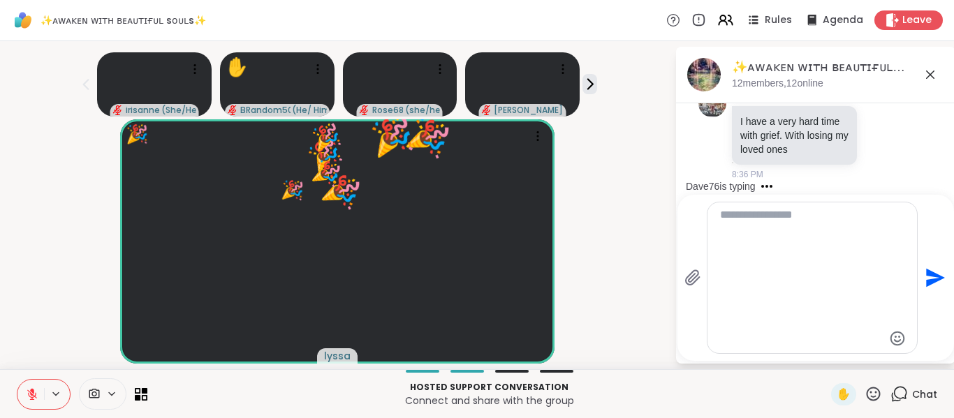
click at [926, 281] on icon "Send" at bounding box center [935, 278] width 19 height 19
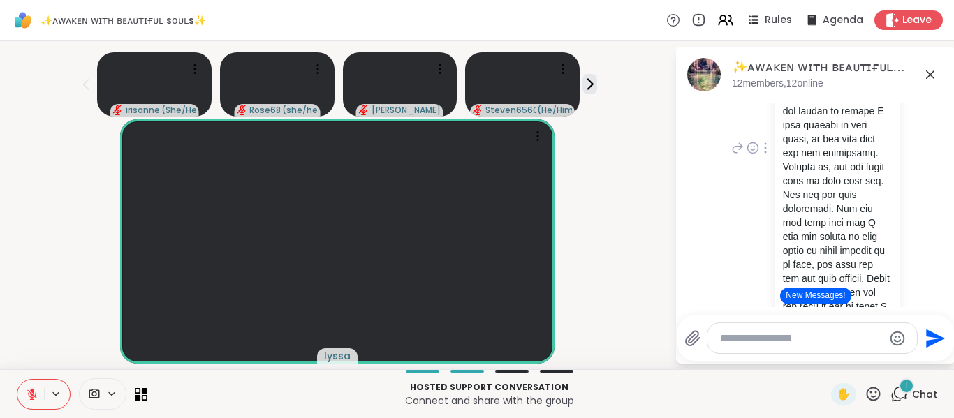
scroll to position [13705, 0]
click at [777, 344] on textarea "Type your message" at bounding box center [801, 339] width 163 height 14
type textarea "***"
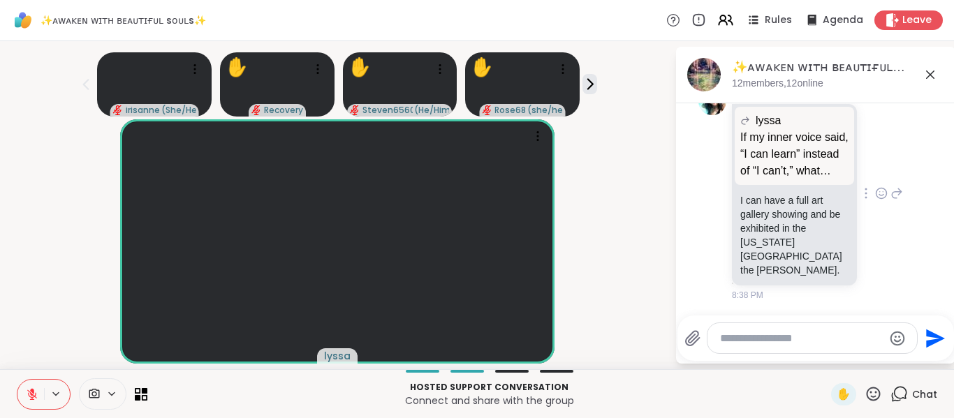
scroll to position [15376, 0]
click at [859, 12] on div at bounding box center [880, 3] width 43 height 17
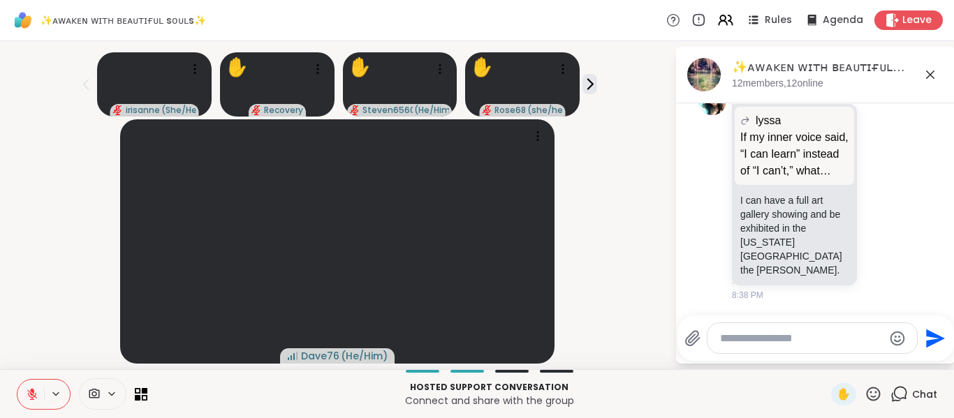
click at [890, 12] on icon at bounding box center [896, 3] width 13 height 17
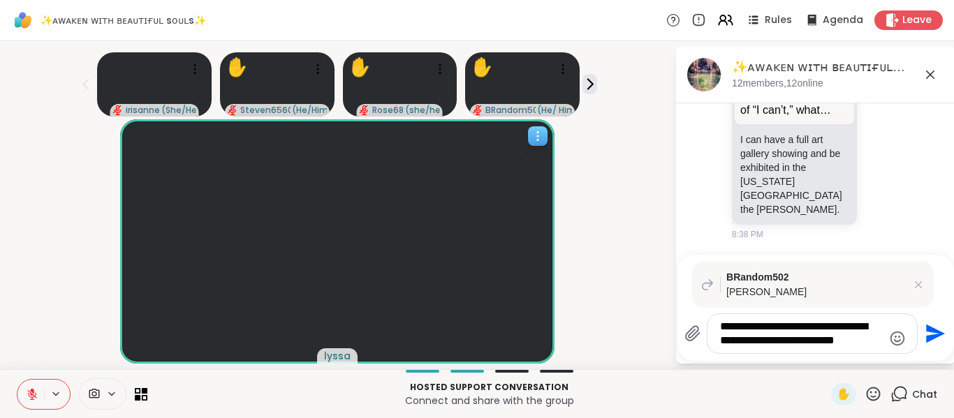
type textarea "**********"
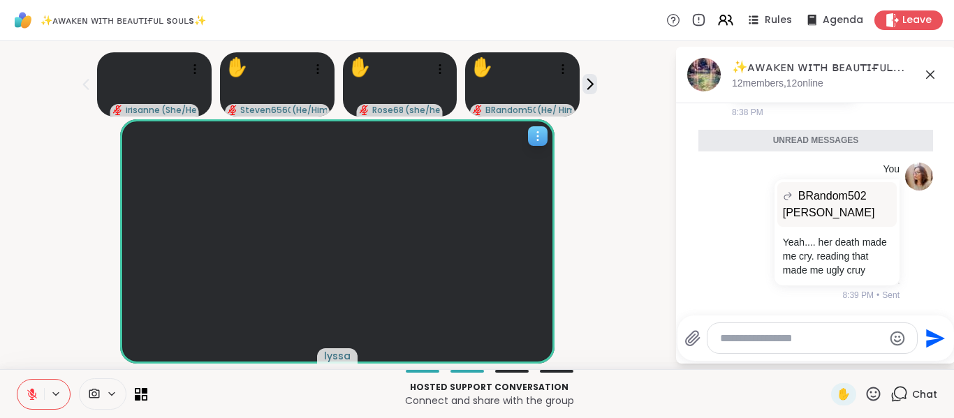
scroll to position [15714, 0]
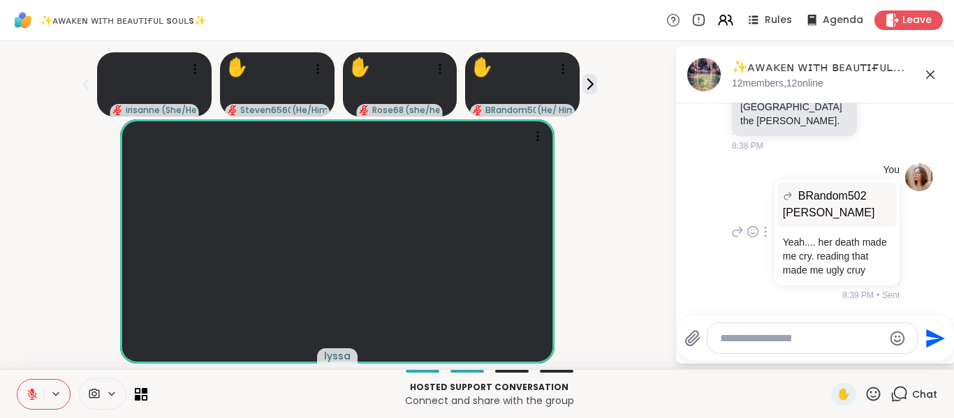
click at [759, 223] on div at bounding box center [765, 231] width 13 height 17
click at [761, 239] on div at bounding box center [765, 251] width 59 height 25
click at [764, 227] on icon at bounding box center [764, 232] width 1 height 10
click at [775, 249] on icon at bounding box center [782, 252] width 14 height 14
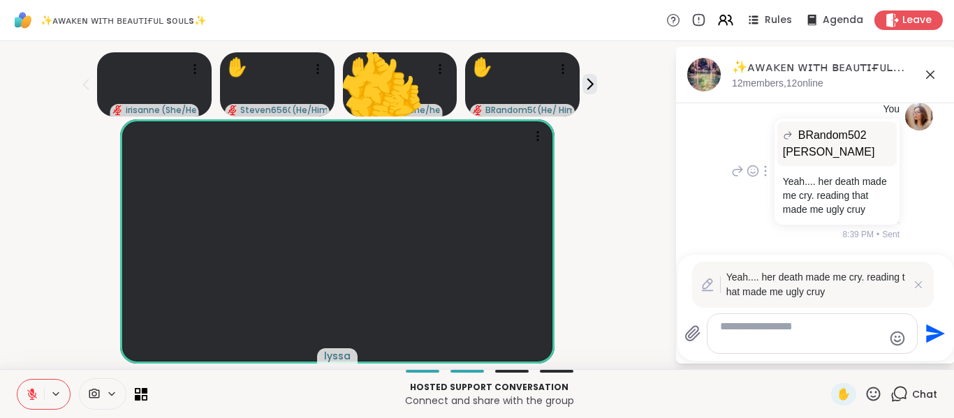
scroll to position [15766, 0]
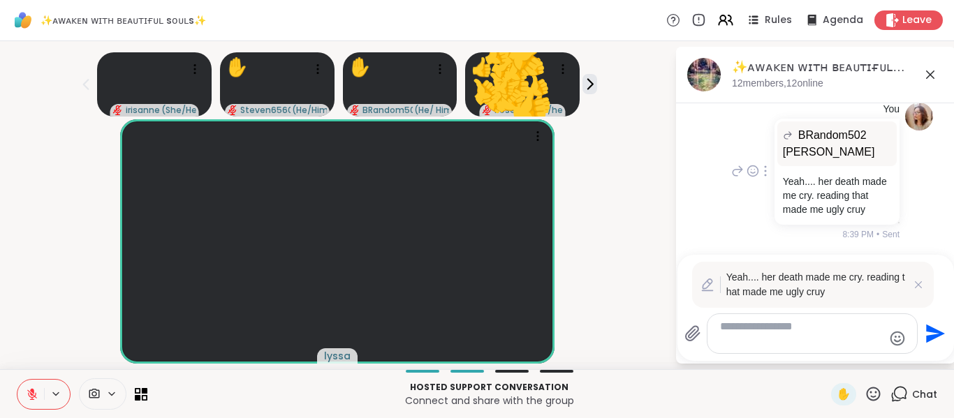
click at [852, 339] on textarea "**********" at bounding box center [801, 334] width 163 height 28
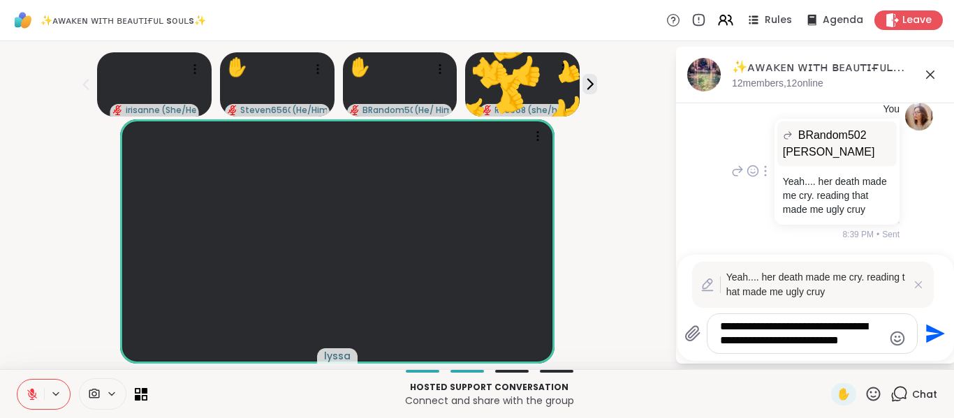
type textarea "**********"
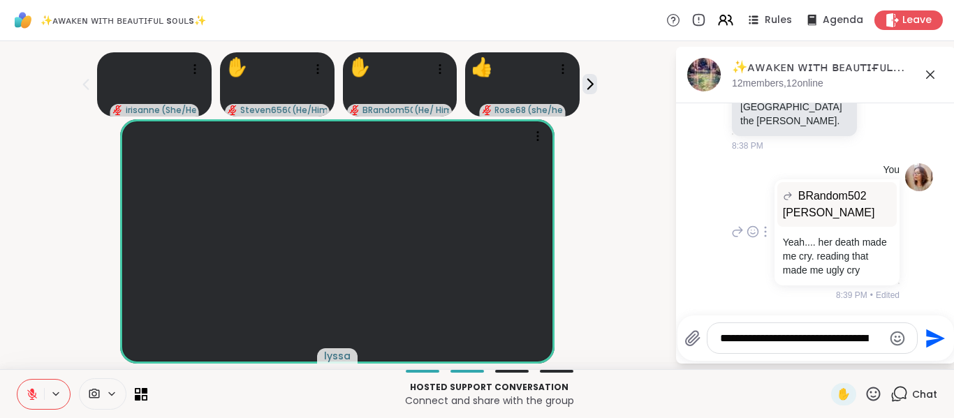
scroll to position [15547, 0]
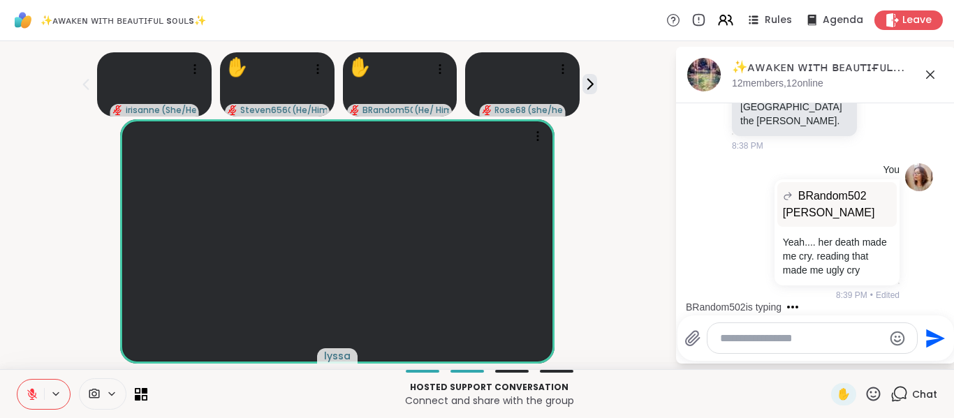
click at [876, 50] on icon at bounding box center [881, 44] width 10 height 10
click at [867, 36] on button "Select Reaction: Heart" at bounding box center [881, 22] width 28 height 28
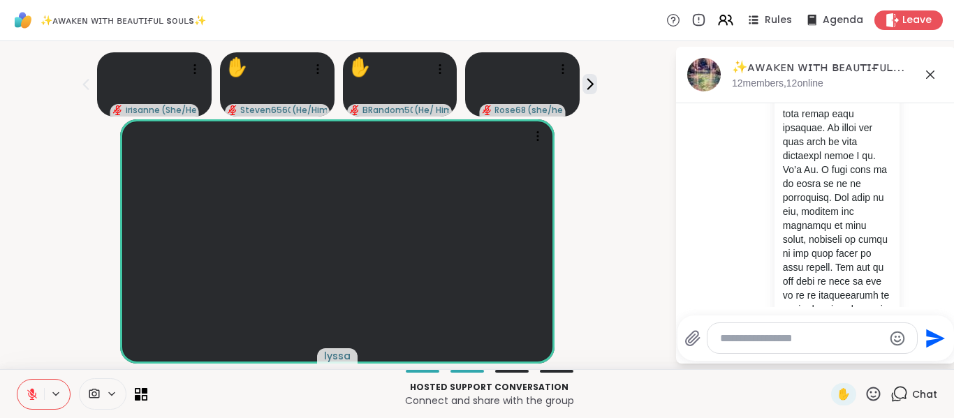
scroll to position [13232, 0]
click at [925, 79] on icon at bounding box center [930, 74] width 17 height 17
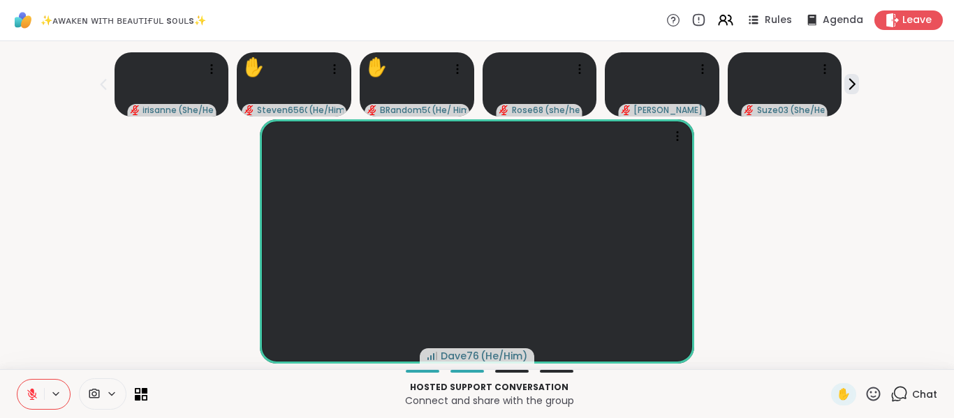
click at [861, 218] on div "Dave76 ( He/Him )" at bounding box center [476, 241] width 937 height 244
drag, startPoint x: 866, startPoint y: 87, endPoint x: 847, endPoint y: 84, distance: 19.9
click at [847, 84] on div "irisanne ( She/Herself ) ✋ Steven6560 ( He/Him ) ✋ BRandom502 ( He/ Him ) Rose6…" at bounding box center [476, 82] width 937 height 70
click at [847, 84] on icon at bounding box center [851, 84] width 15 height 15
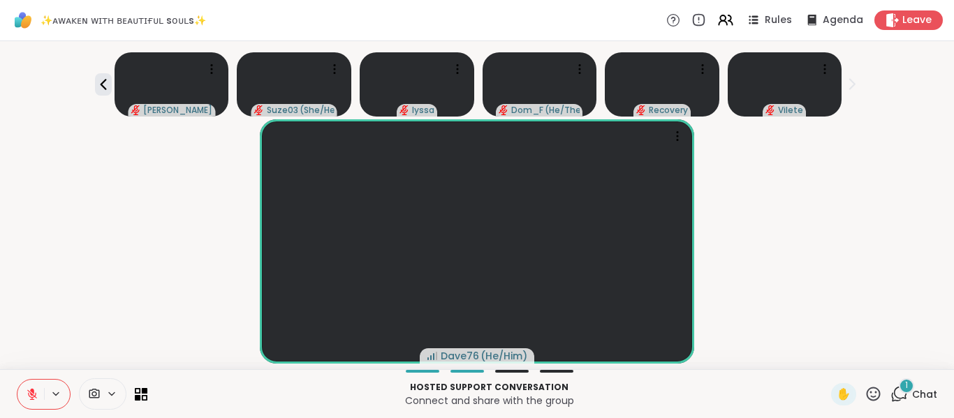
click at [898, 393] on div "1" at bounding box center [905, 385] width 15 height 15
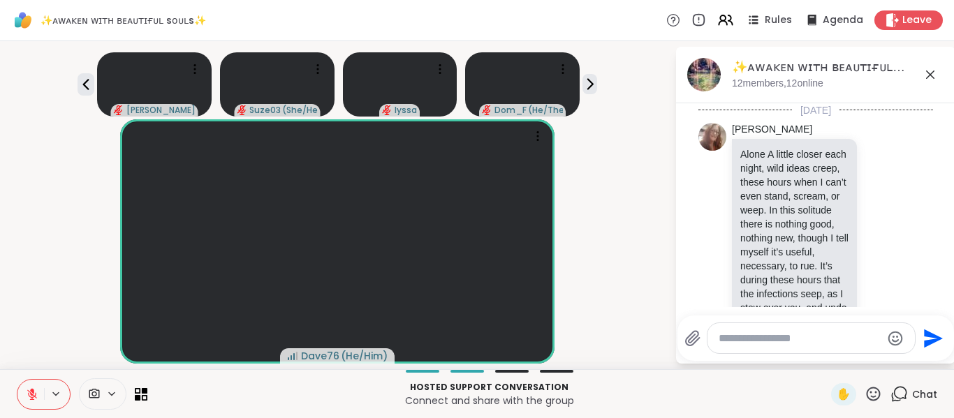
scroll to position [15943, 0]
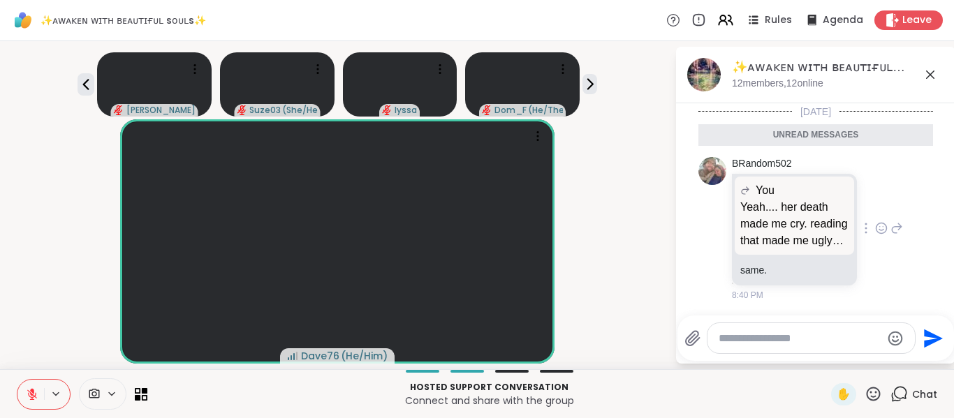
click at [875, 230] on icon at bounding box center [881, 228] width 13 height 14
click at [875, 209] on div "Select Reaction: Heart" at bounding box center [881, 206] width 13 height 13
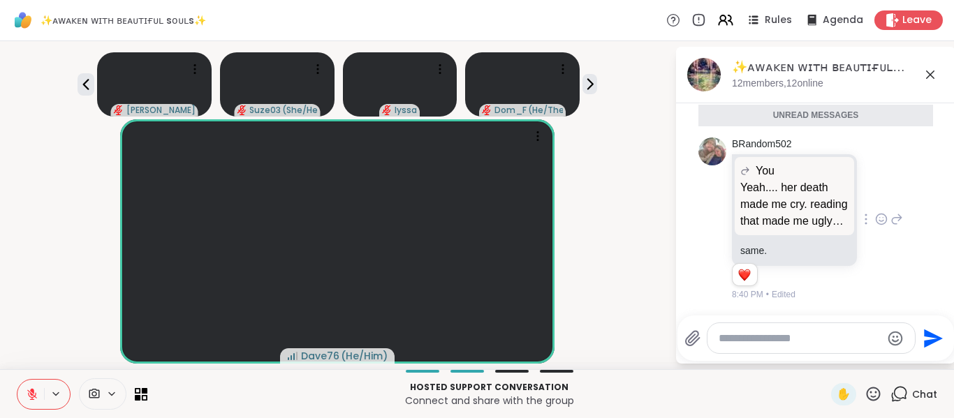
scroll to position [15725, 0]
click at [903, 84] on div "You BRandom502 [PERSON_NAME] [PERSON_NAME].... her death made me cry. reading t…" at bounding box center [815, 0] width 235 height 170
click at [926, 71] on icon at bounding box center [930, 74] width 17 height 17
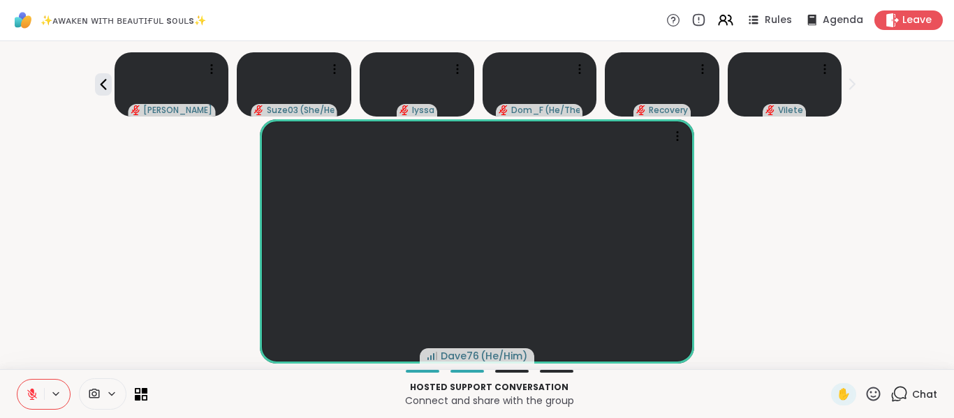
click at [793, 233] on div "Dave76 ( He/Him )" at bounding box center [476, 241] width 937 height 244
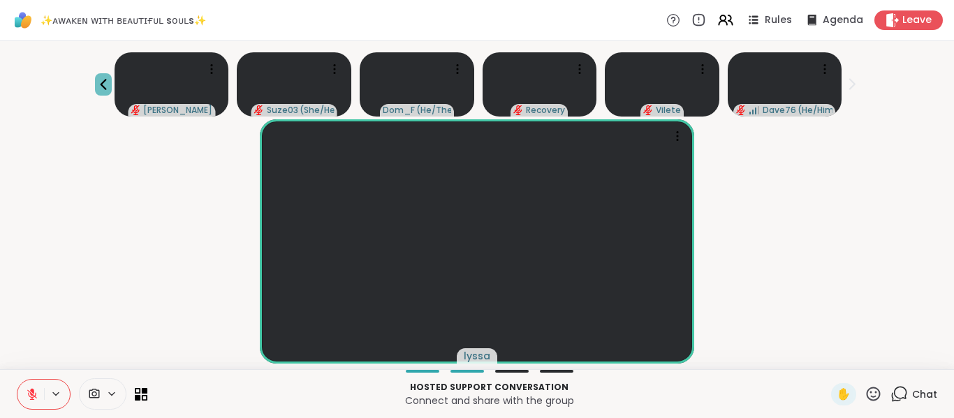
click at [98, 82] on icon at bounding box center [103, 84] width 17 height 17
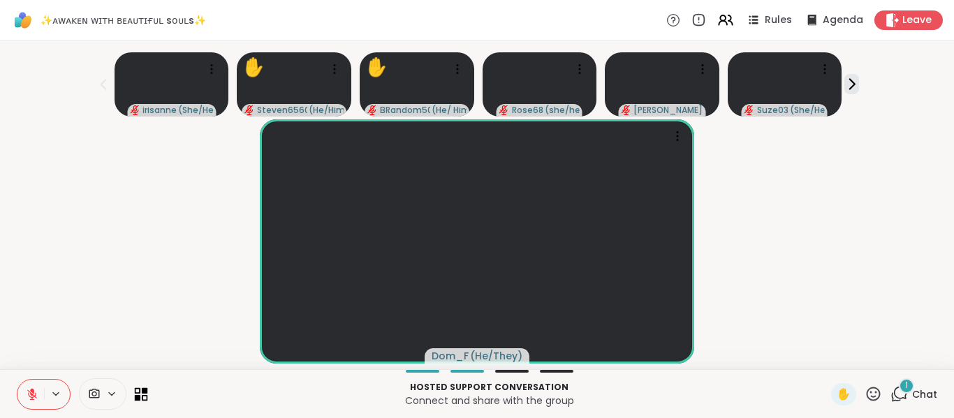
click at [142, 394] on icon at bounding box center [141, 393] width 13 height 13
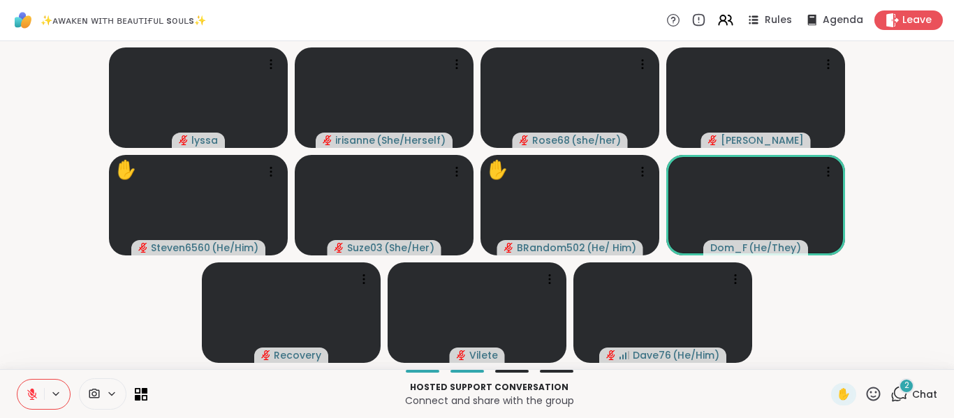
click at [836, 323] on video-player-container "[PERSON_NAME] ( She/Herself ) Rose68 ( she/her ) [PERSON_NAME] ✋ Steven6560 ( H…" at bounding box center [476, 205] width 937 height 317
click at [890, 392] on icon at bounding box center [898, 393] width 17 height 17
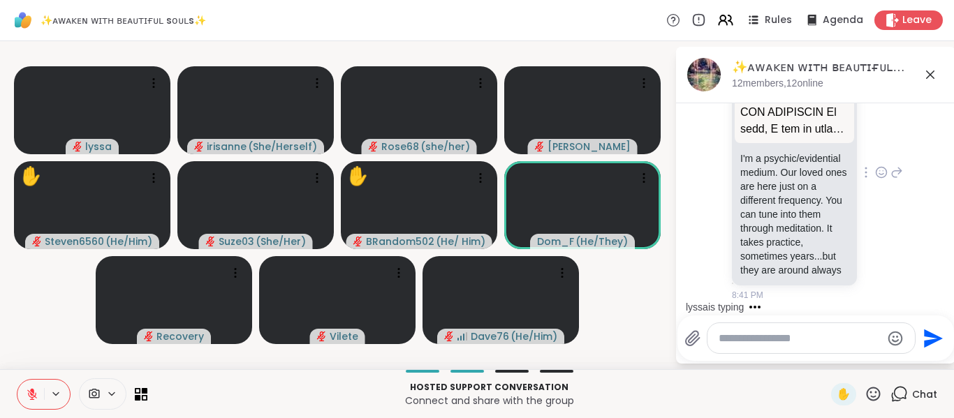
scroll to position [16256, 0]
click at [875, 179] on icon at bounding box center [881, 172] width 13 height 14
click at [875, 156] on div "Select Reaction: Heart" at bounding box center [881, 150] width 13 height 13
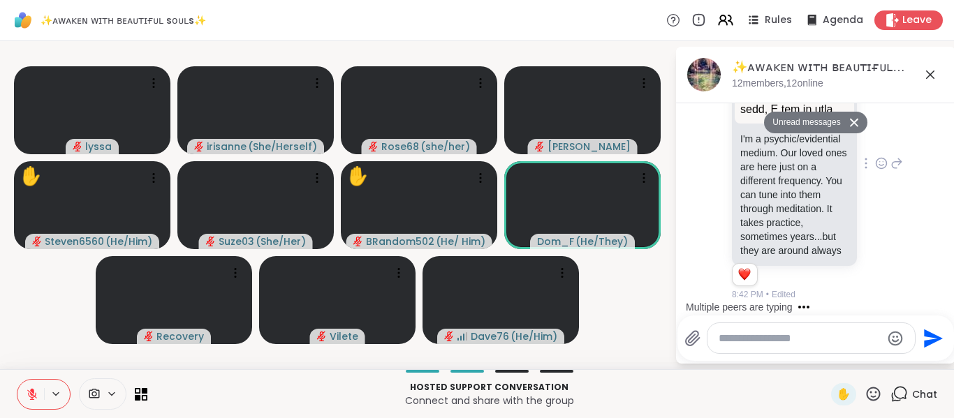
scroll to position [16366, 0]
click at [890, 155] on icon at bounding box center [896, 163] width 13 height 17
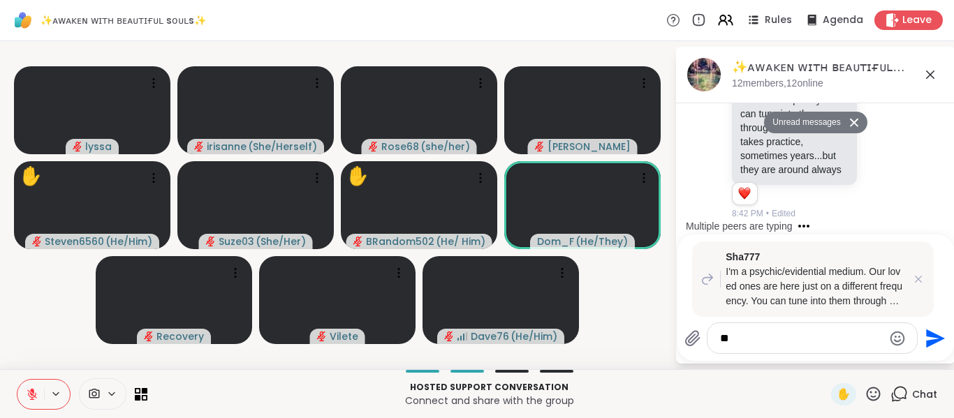
type textarea "*"
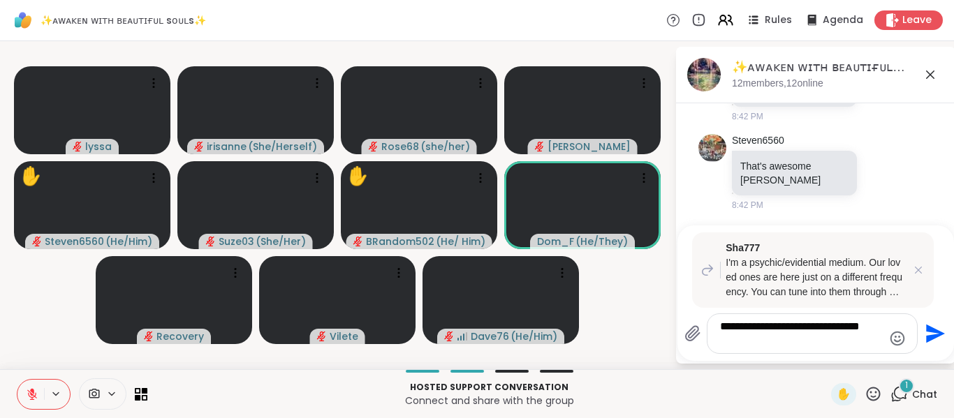
scroll to position [16642, 0]
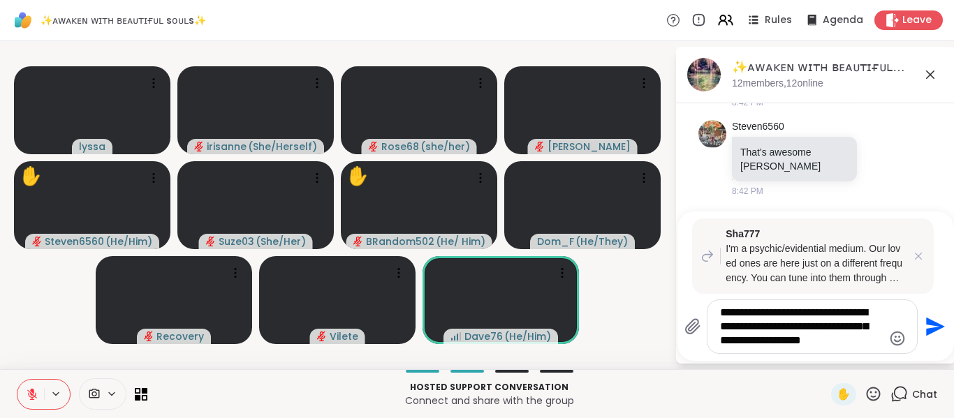
type textarea "**********"
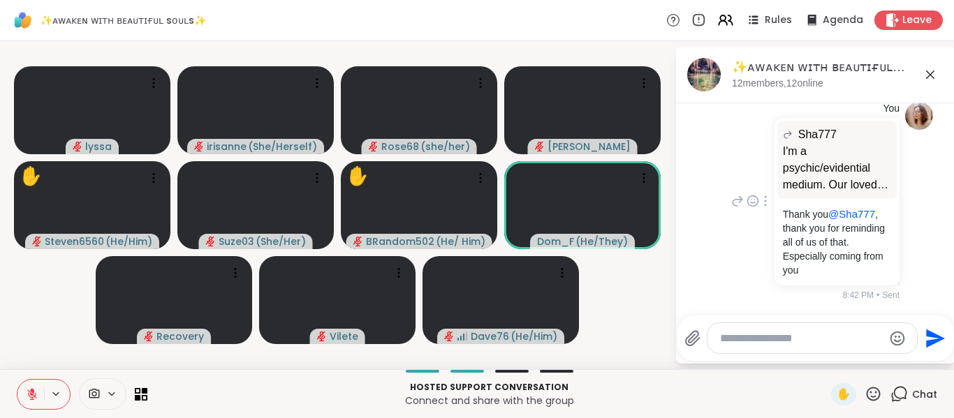
scroll to position [16537, 0]
click at [863, 59] on div at bounding box center [880, 51] width 43 height 17
click at [875, 58] on icon at bounding box center [881, 51] width 13 height 14
click at [836, 43] on button "Select Reaction: Thumbs up" at bounding box center [850, 29] width 28 height 28
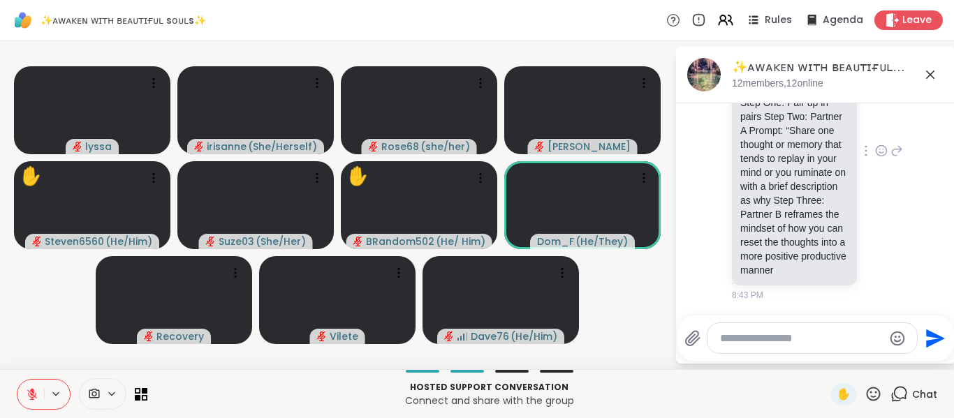
scroll to position [17142, 0]
click at [868, 394] on icon at bounding box center [872, 393] width 17 height 17
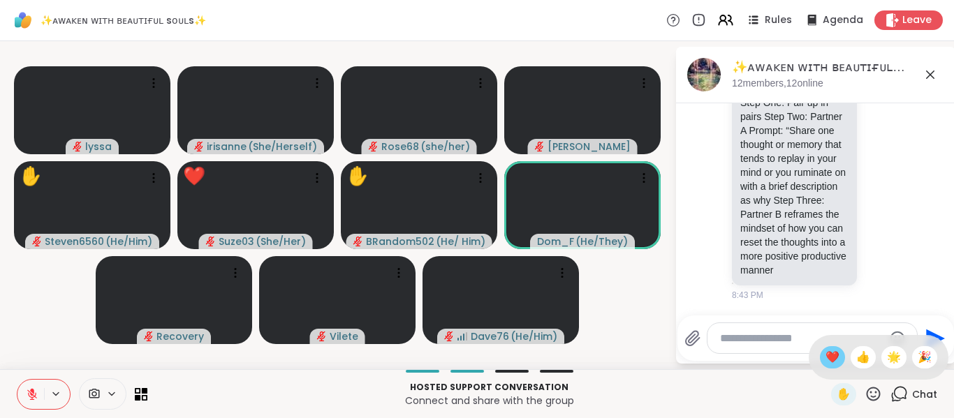
click at [825, 362] on span "❤️" at bounding box center [832, 357] width 14 height 17
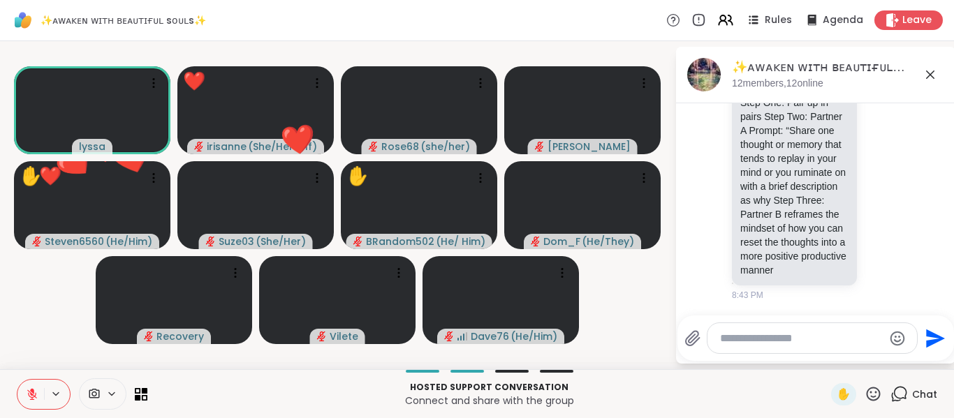
click at [766, 335] on textarea "Type your message" at bounding box center [801, 339] width 163 height 14
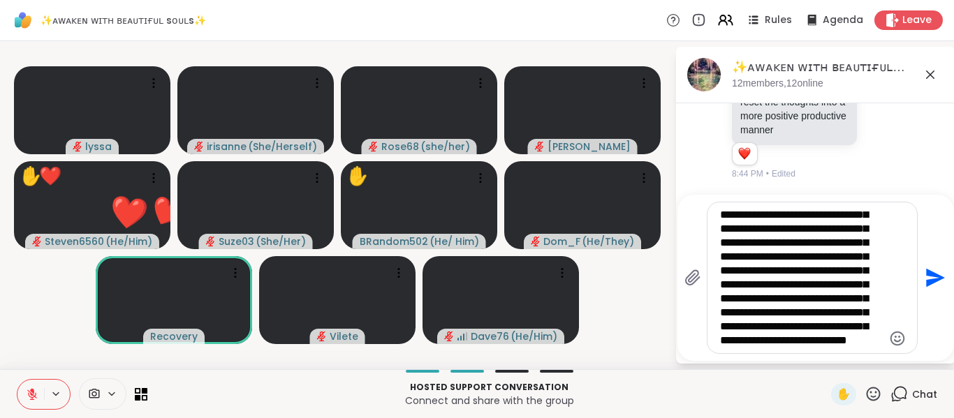
scroll to position [84, 0]
type textarea "**********"
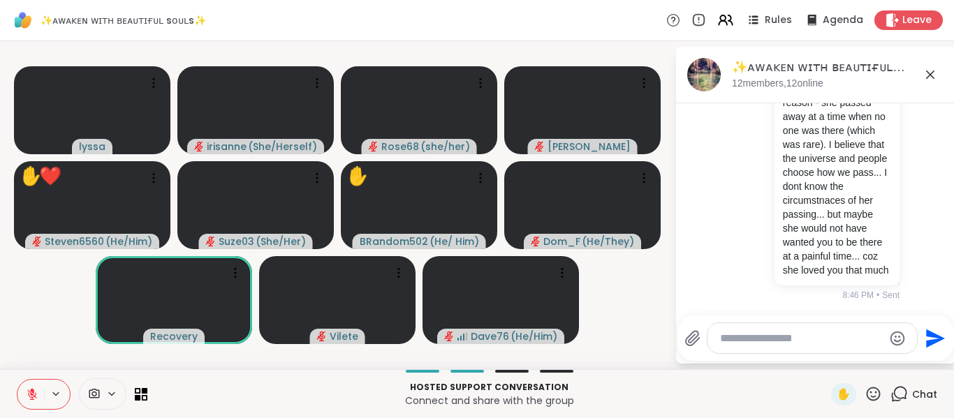
scroll to position [17592, 0]
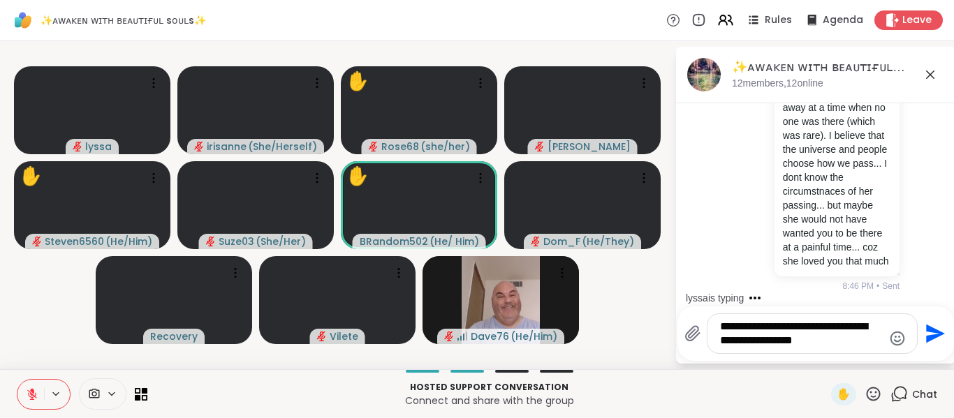
type textarea "**********"
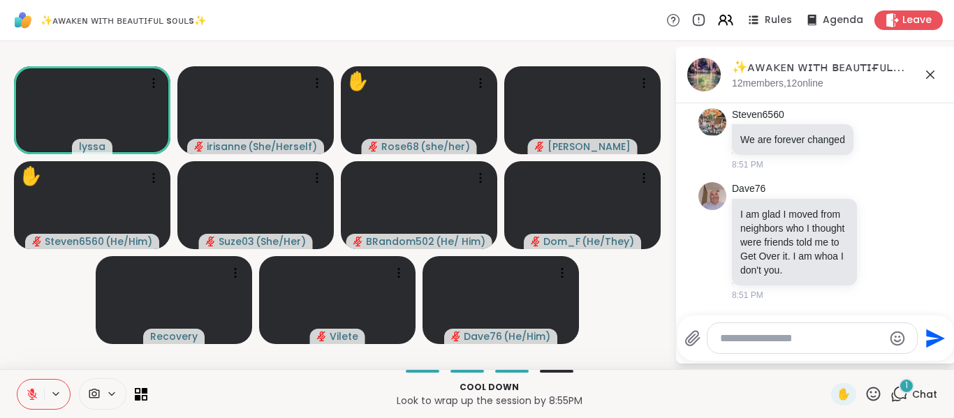
scroll to position [18876, 0]
click at [39, 354] on video-player-container "[PERSON_NAME] ( She/Herself ) ✋ Rose68 ( she/her ) [PERSON_NAME] ✋ Steven6560 (…" at bounding box center [337, 205] width 658 height 317
click at [34, 385] on button at bounding box center [30, 394] width 27 height 29
click at [836, 392] on span "✋" at bounding box center [843, 394] width 14 height 17
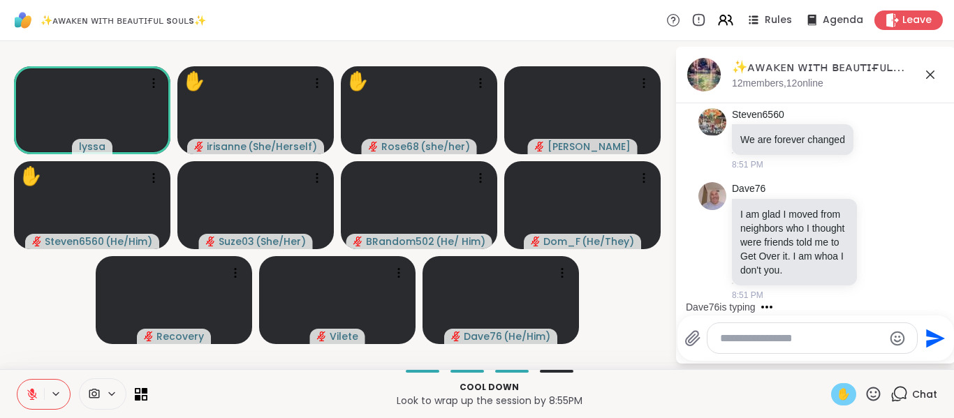
click at [31, 401] on button at bounding box center [30, 394] width 27 height 29
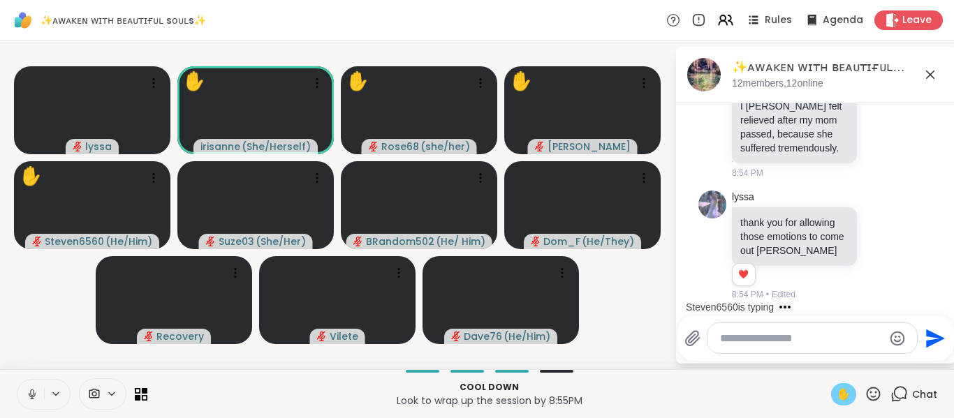
scroll to position [19230, 0]
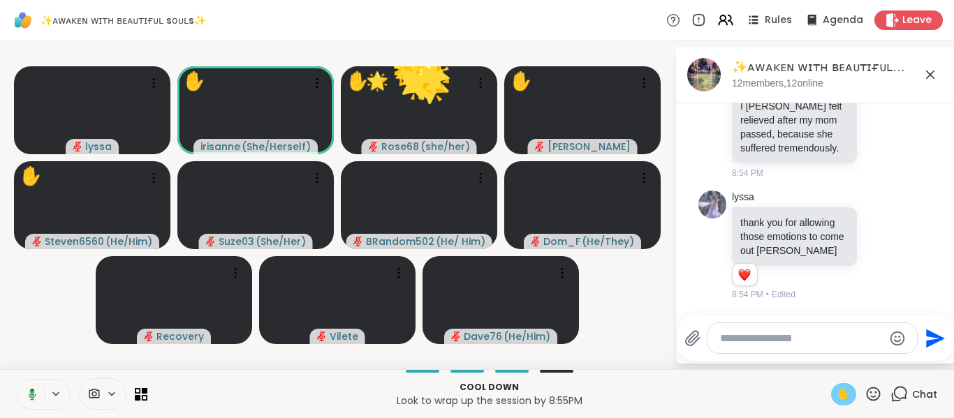
click at [31, 401] on button at bounding box center [29, 394] width 29 height 29
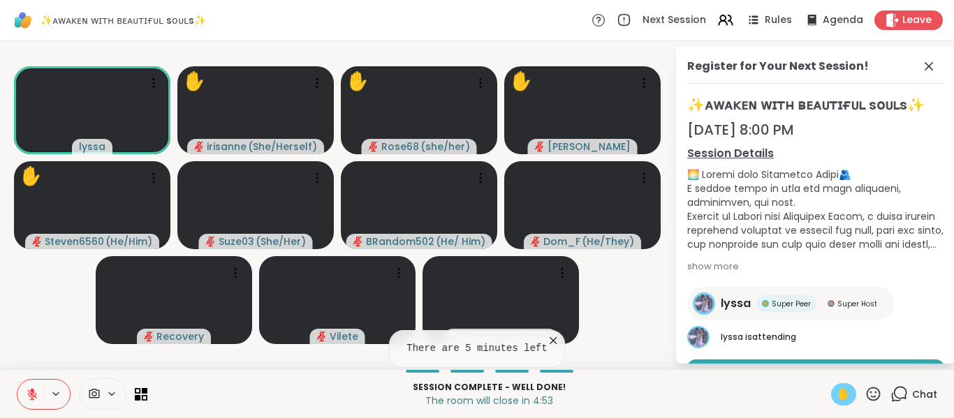
click at [546, 337] on icon at bounding box center [553, 341] width 14 height 14
click at [926, 70] on span at bounding box center [930, 66] width 20 height 17
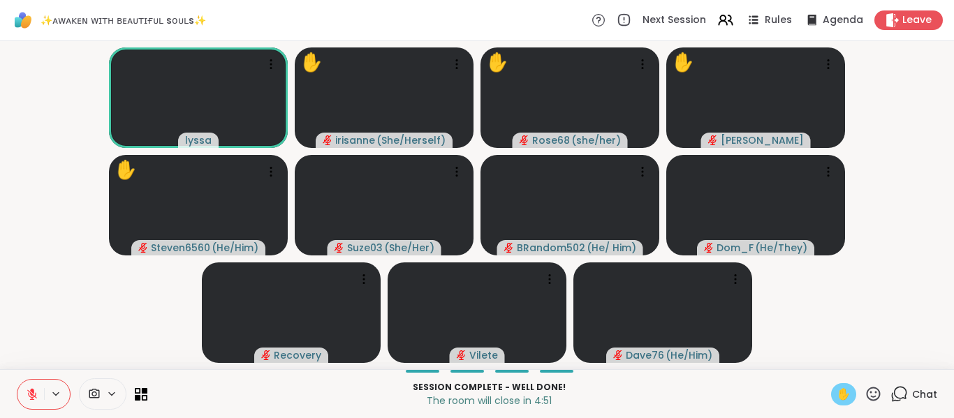
click at [917, 69] on video-player-container "lyssa ✋ [PERSON_NAME] ( She/Herself ) ✋ Rose68 ( she/her ) ✋ [PERSON_NAME] ✋ St…" at bounding box center [476, 205] width 937 height 317
click at [892, 346] on video-player-container "lyssa ✋ [PERSON_NAME] ( She/Herself ) ✋ Rose68 ( she/her ) ✋ [PERSON_NAME] ✋ St…" at bounding box center [476, 205] width 937 height 317
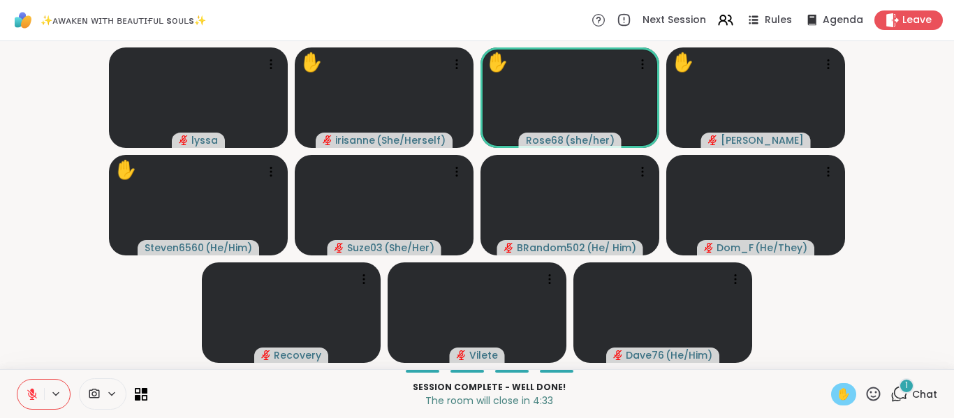
click at [836, 396] on span "✋" at bounding box center [843, 394] width 14 height 17
click at [898, 400] on icon at bounding box center [898, 393] width 17 height 17
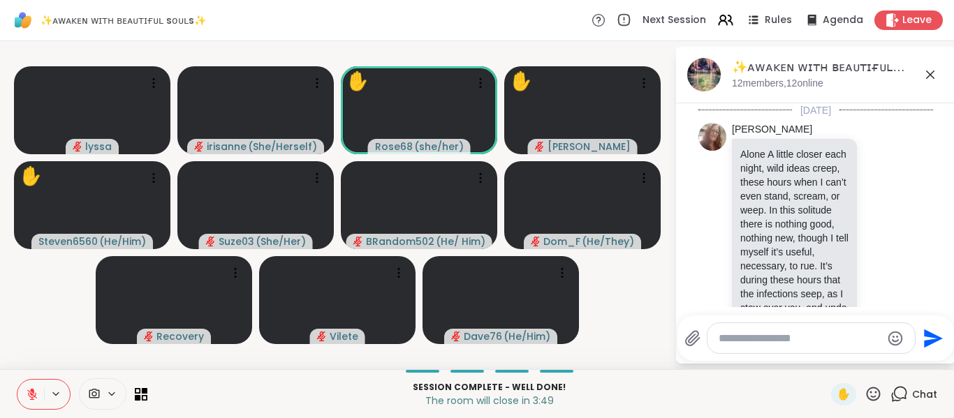
scroll to position [19244, 0]
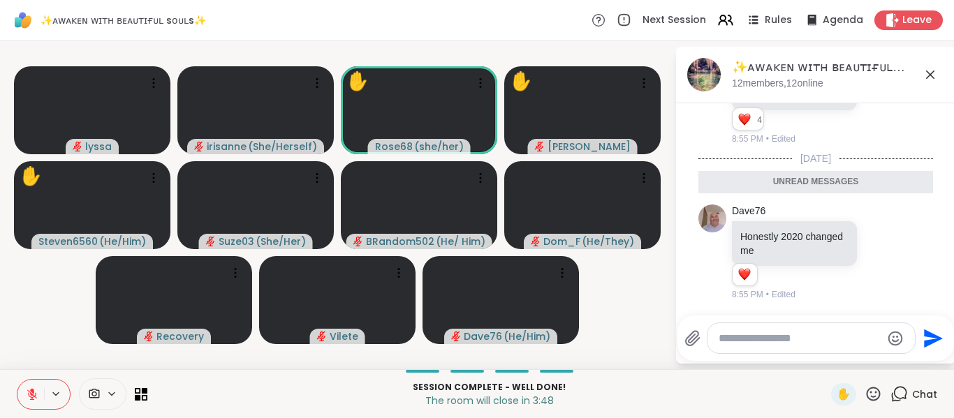
click at [844, 344] on textarea "Type your message" at bounding box center [799, 339] width 163 height 14
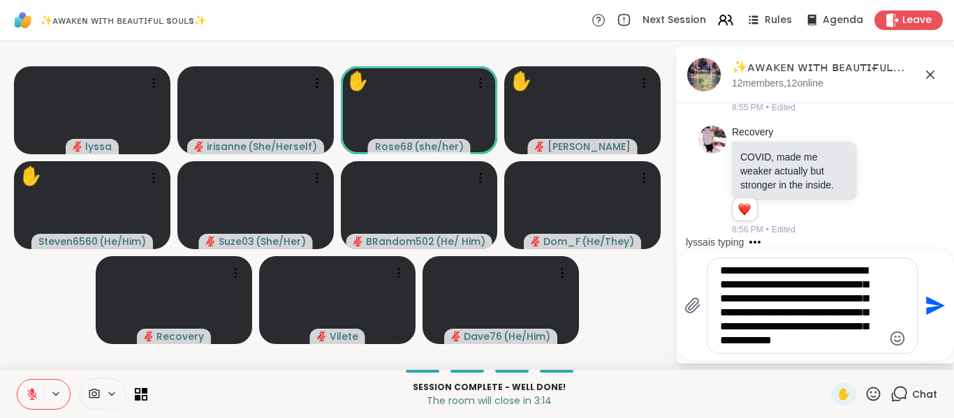
scroll to position [19514, 0]
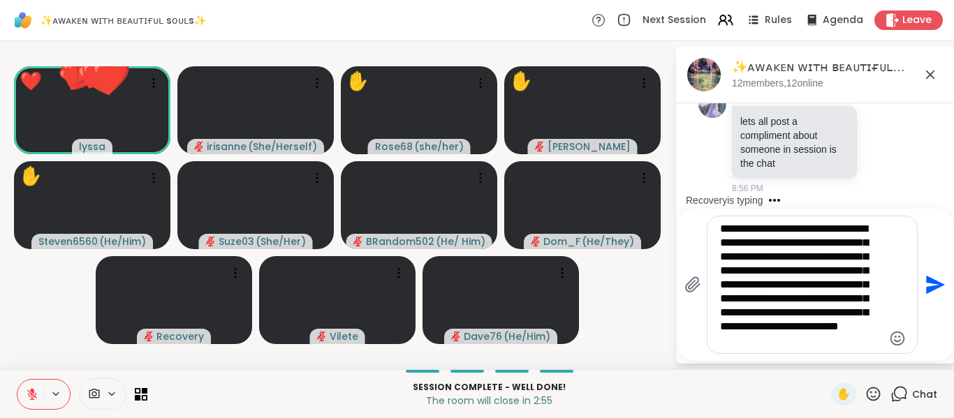
type textarea "**********"
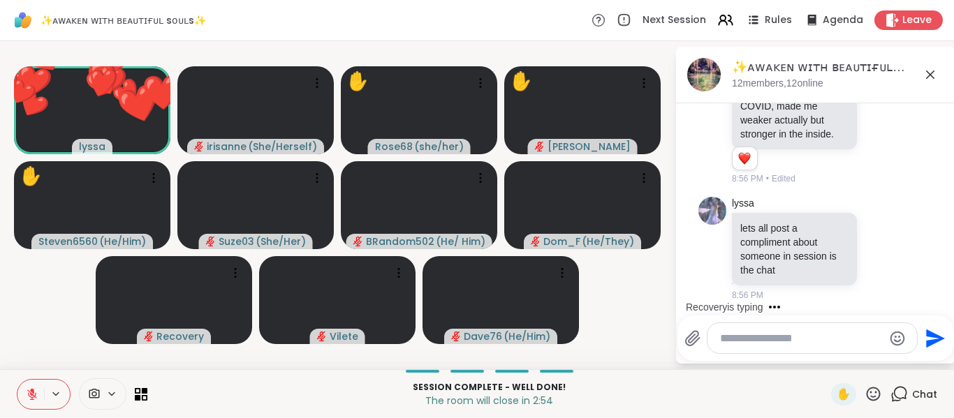
scroll to position [19705, 0]
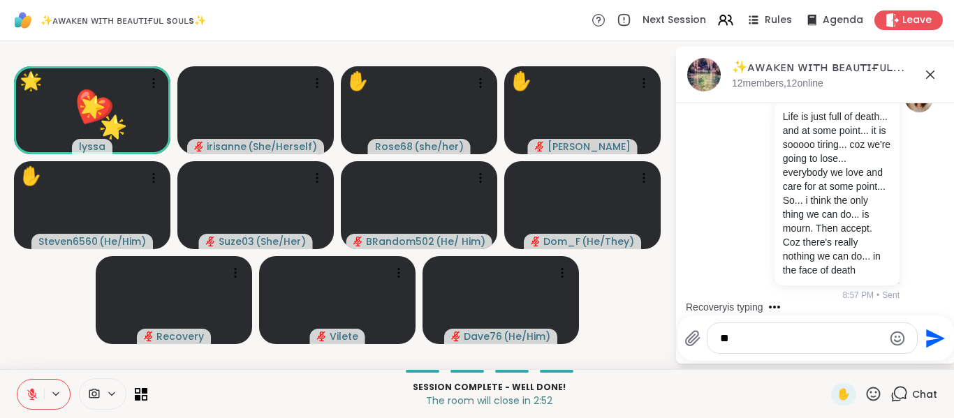
type textarea "*"
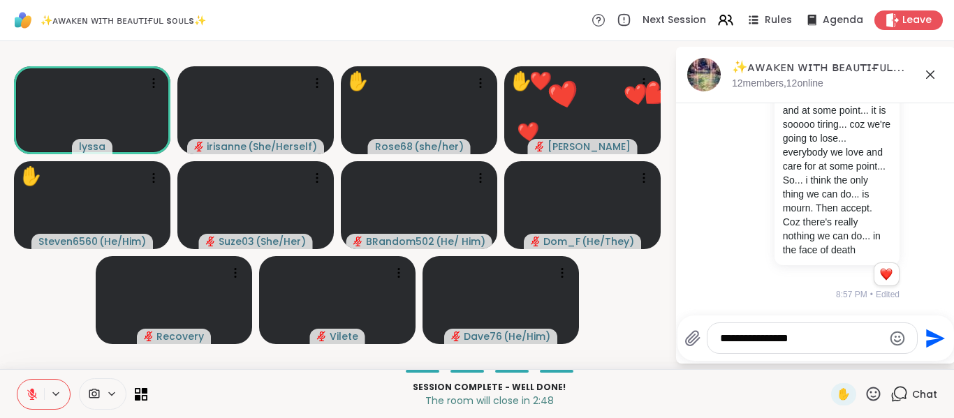
scroll to position [19725, 0]
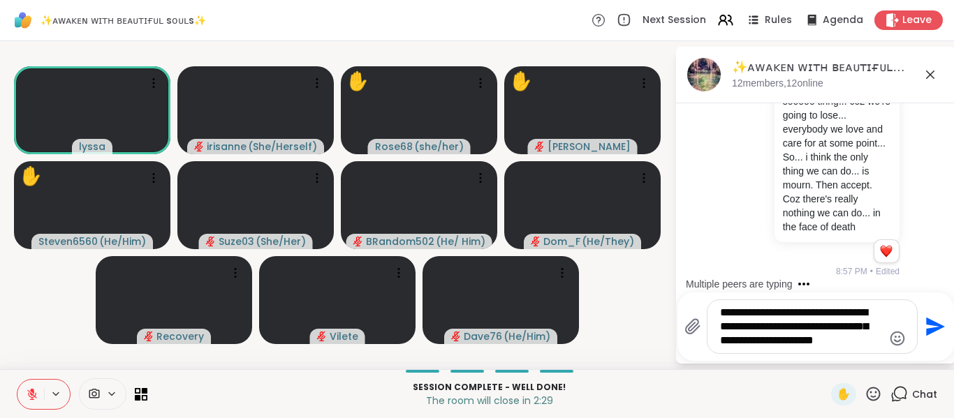
type textarea "**********"
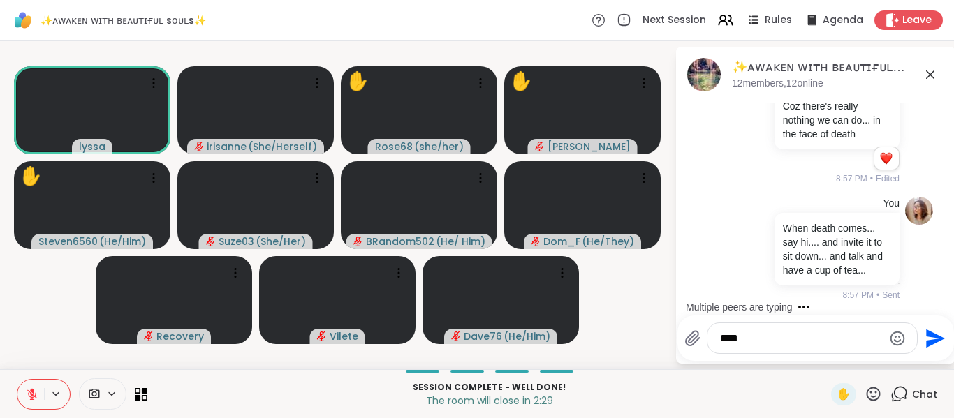
scroll to position [19855, 0]
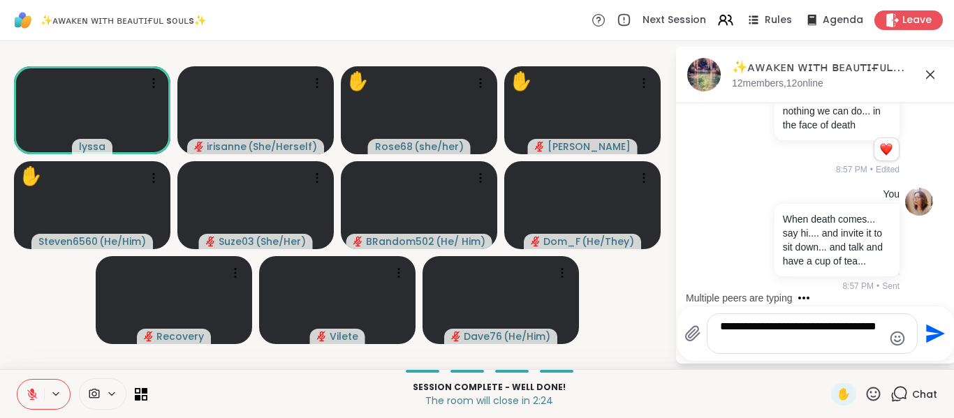
type textarea "**********"
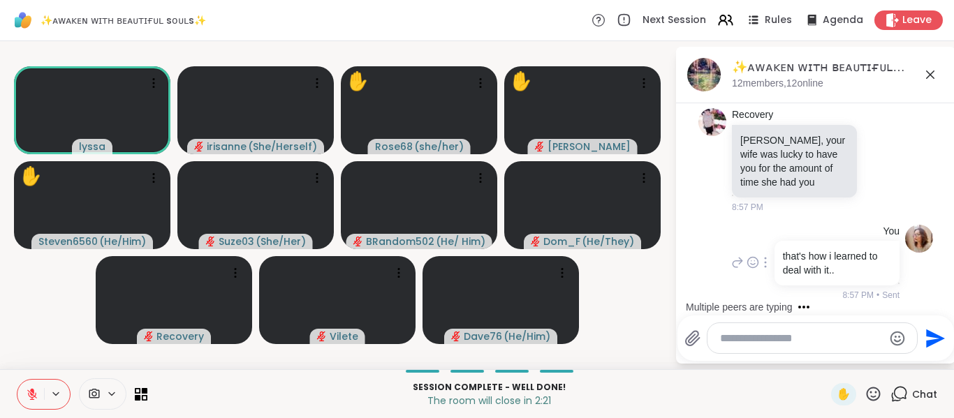
scroll to position [20024, 0]
click at [875, 167] on icon at bounding box center [881, 160] width 13 height 14
click at [867, 151] on button "Select Reaction: Heart" at bounding box center [881, 138] width 28 height 28
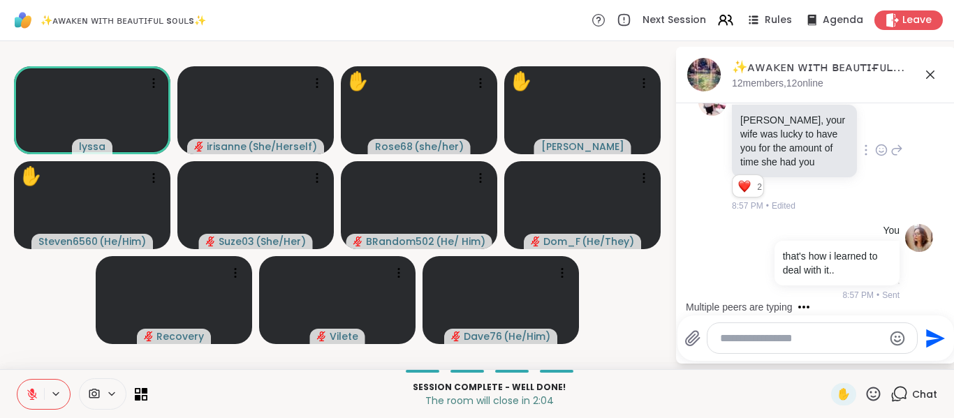
scroll to position [20078, 0]
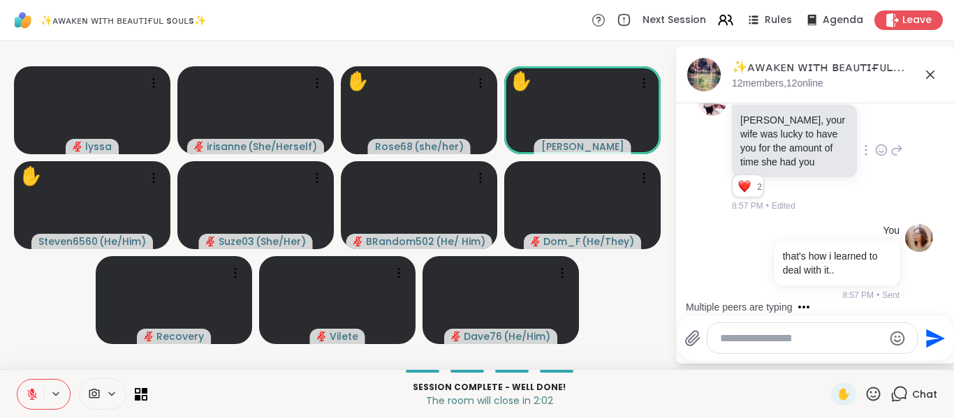
click at [815, 332] on textarea "Type your message" at bounding box center [801, 339] width 163 height 14
type textarea "*"
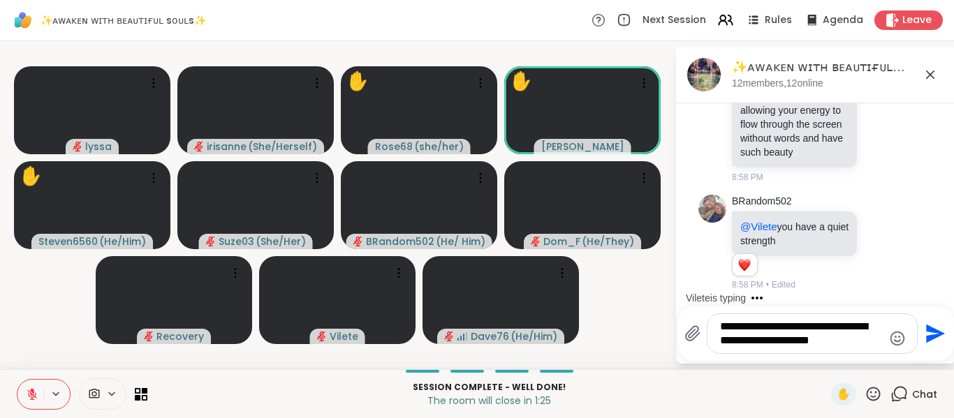
scroll to position [20460, 0]
type textarea "**********"
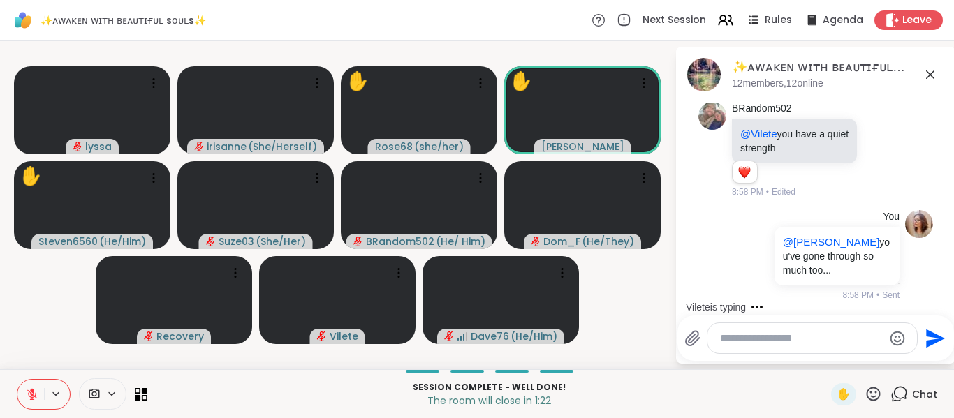
scroll to position [20563, 0]
type textarea "*"
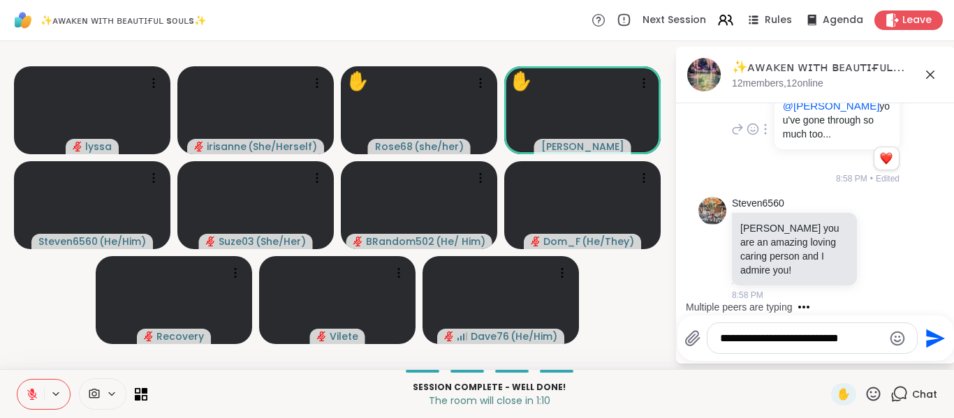
scroll to position [20719, 0]
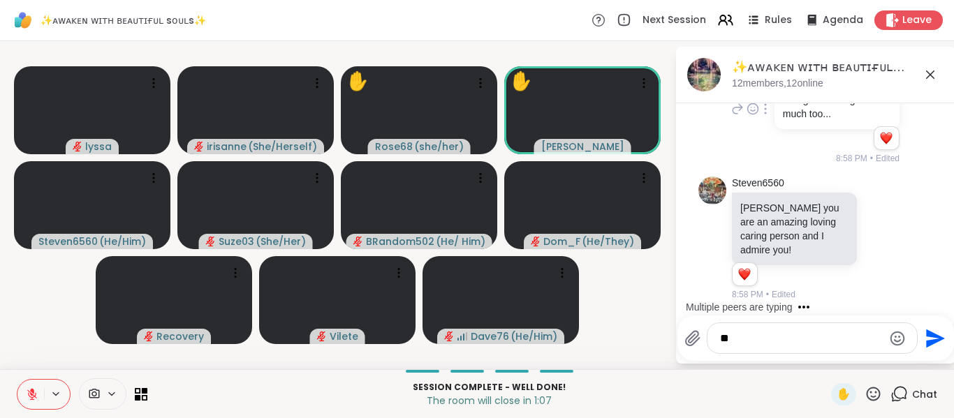
type textarea "*"
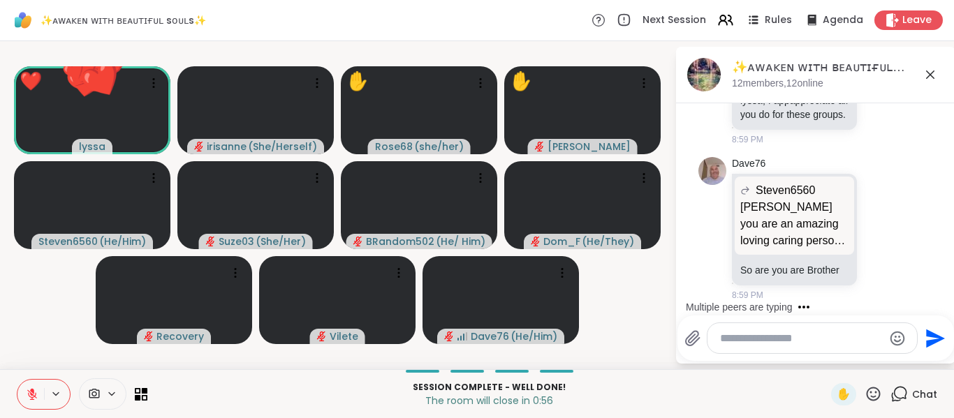
scroll to position [20991, 0]
click at [868, 398] on icon at bounding box center [873, 394] width 14 height 14
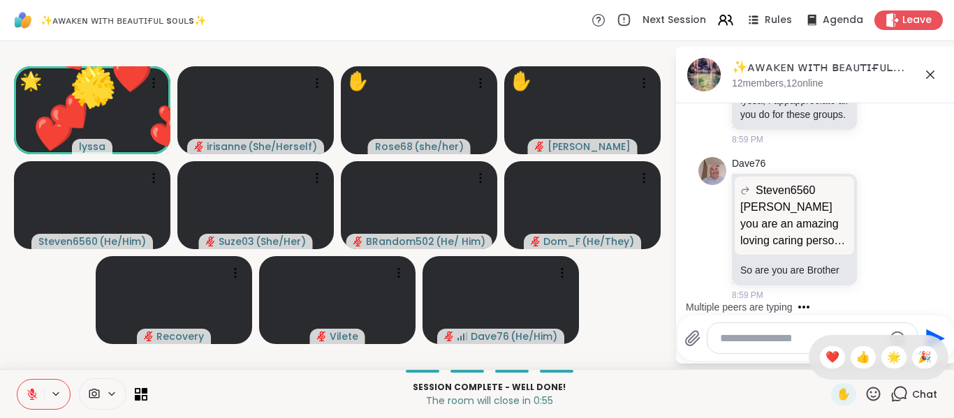
drag, startPoint x: 850, startPoint y: 363, endPoint x: 820, endPoint y: 363, distance: 30.0
click at [820, 363] on div "✋ ❤️ 👍 🌟 🎉" at bounding box center [878, 357] width 140 height 45
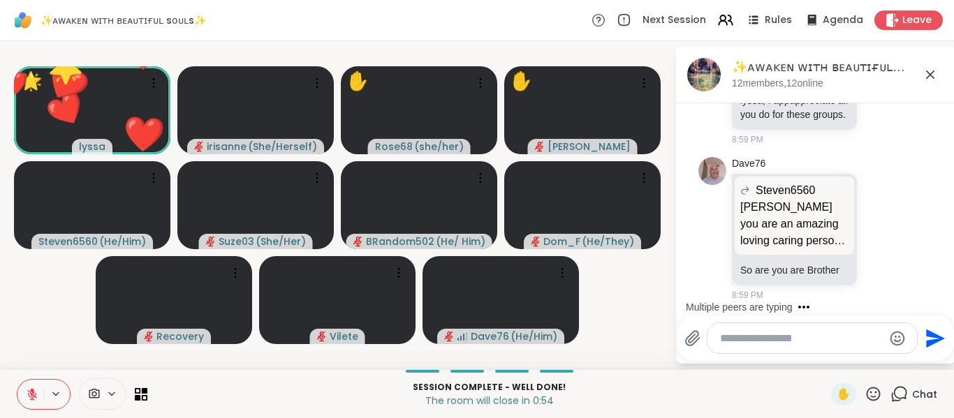
click at [820, 363] on div "✨ᴀᴡᴀᴋᴇɴ ᴡɪᴛʜ ʙᴇᴀᴜᴛɪғᴜʟ sᴏᴜʟs✨, [DATE] members, 12 online [DATE] [PERSON_NAME] A…" at bounding box center [815, 205] width 279 height 317
click at [866, 387] on icon at bounding box center [873, 394] width 14 height 14
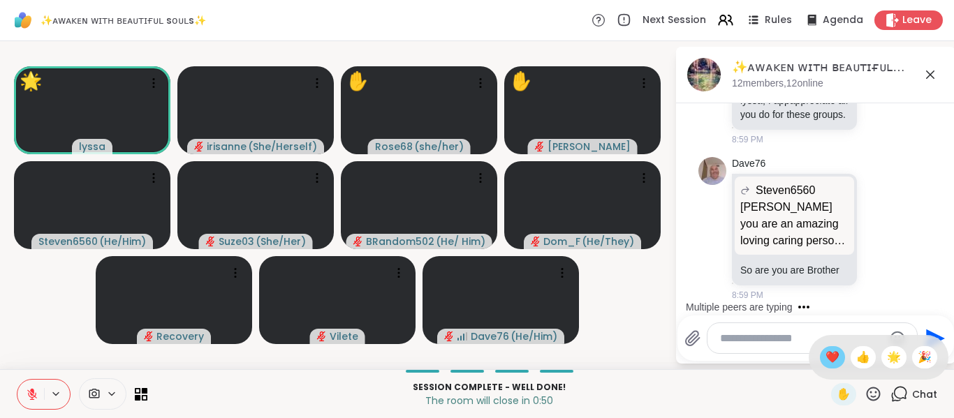
click at [825, 358] on span "❤️" at bounding box center [832, 357] width 14 height 17
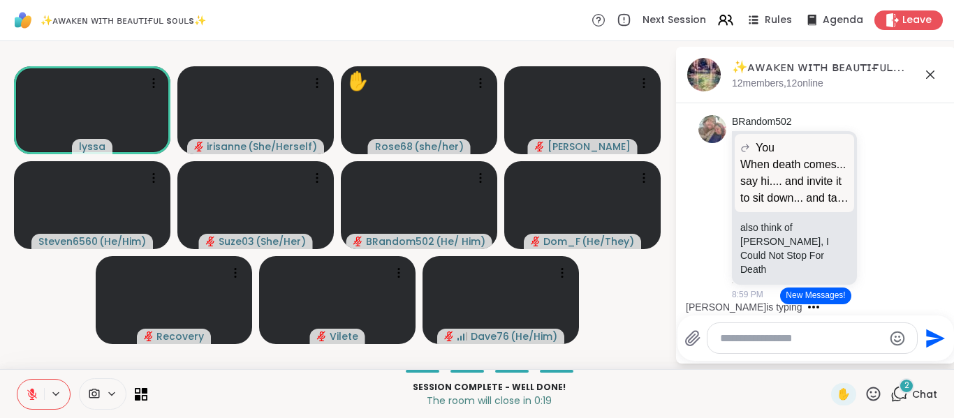
scroll to position [21163, 0]
click at [875, 211] on icon at bounding box center [881, 207] width 13 height 14
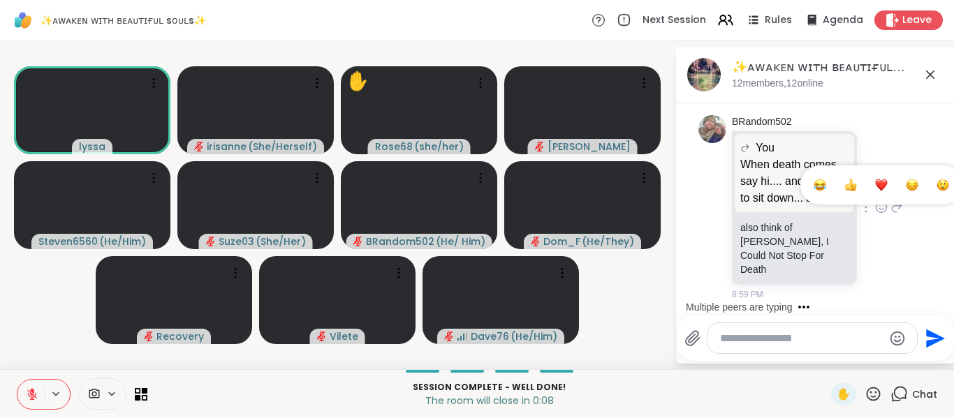
click at [875, 191] on div "Select Reaction: Heart" at bounding box center [881, 185] width 13 height 13
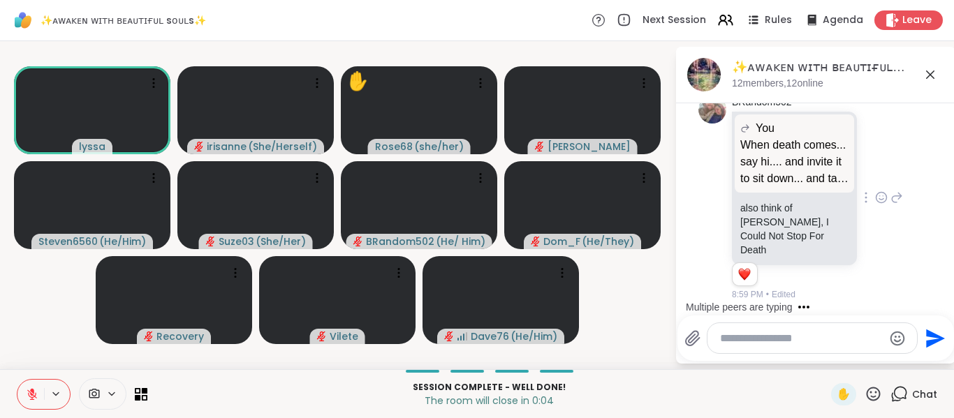
scroll to position [21605, 0]
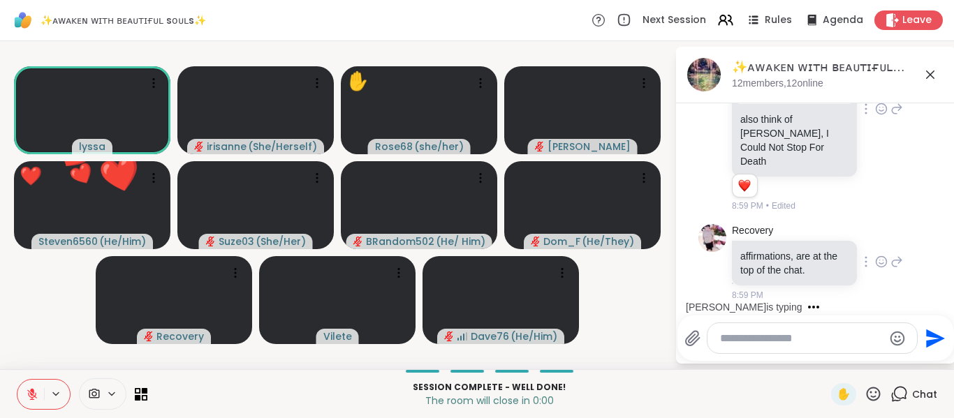
click at [876, 265] on icon at bounding box center [881, 262] width 10 height 10
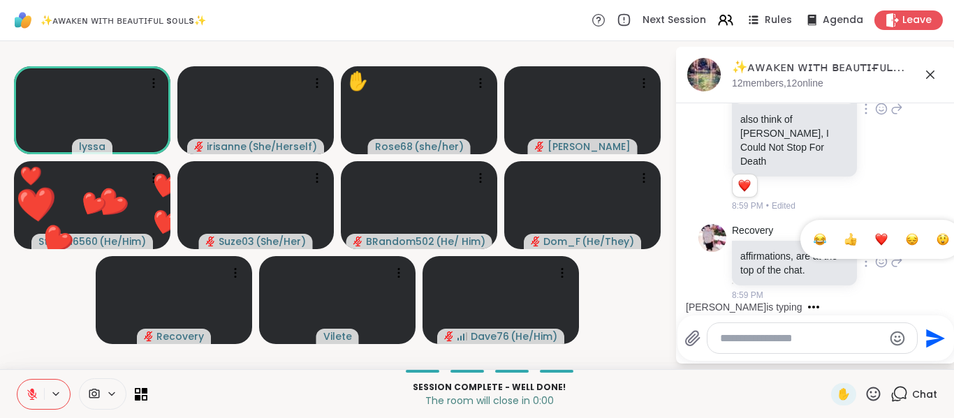
click at [875, 240] on div "Select Reaction: Heart" at bounding box center [881, 239] width 13 height 13
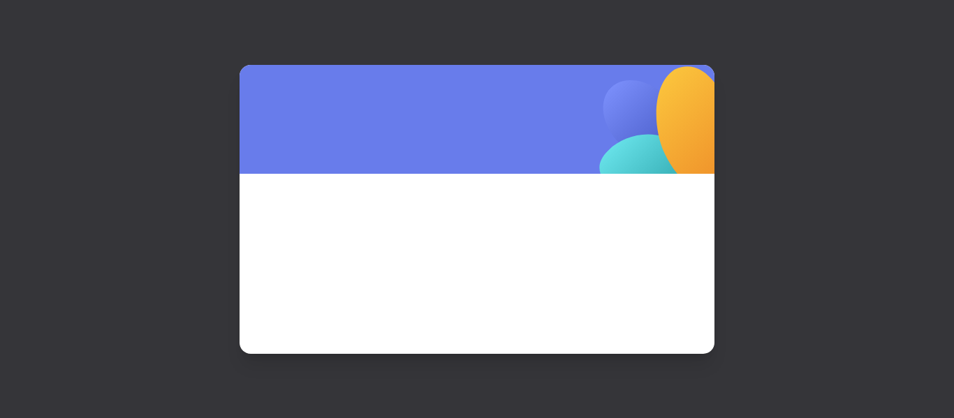
click at [827, 348] on div at bounding box center [477, 209] width 954 height 418
